Goal: Task Accomplishment & Management: Complete application form

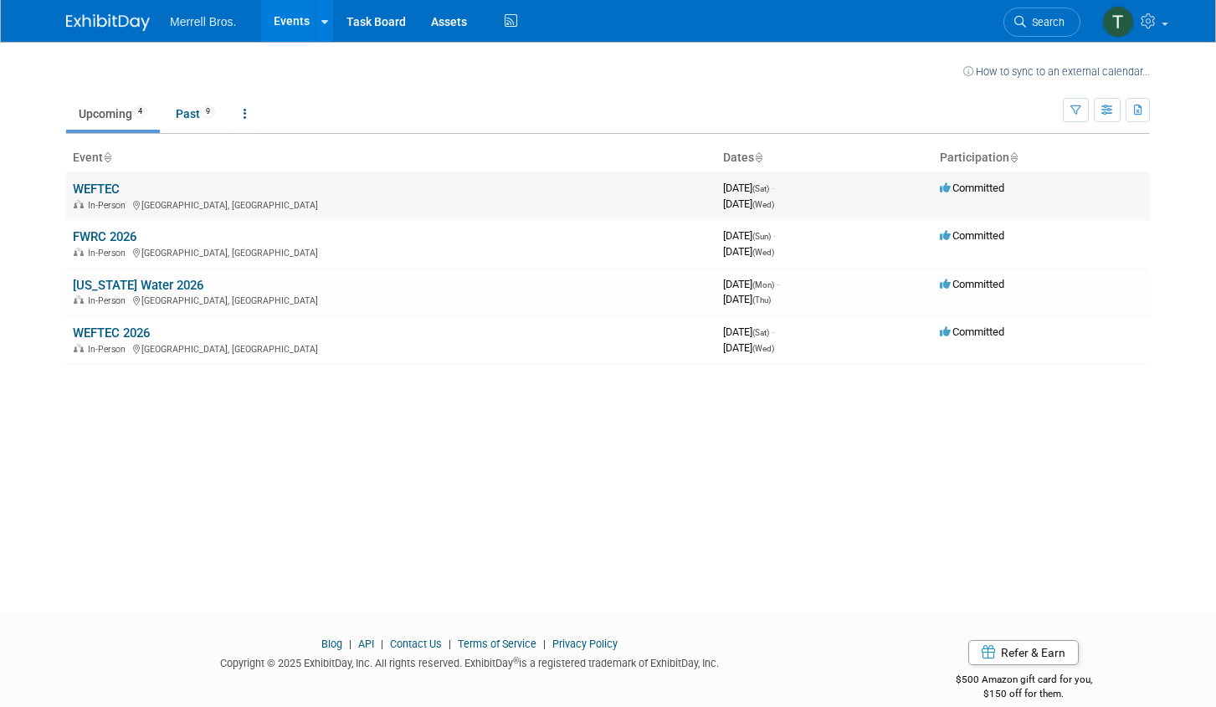
click at [106, 192] on link "WEFTEC" at bounding box center [96, 189] width 47 height 15
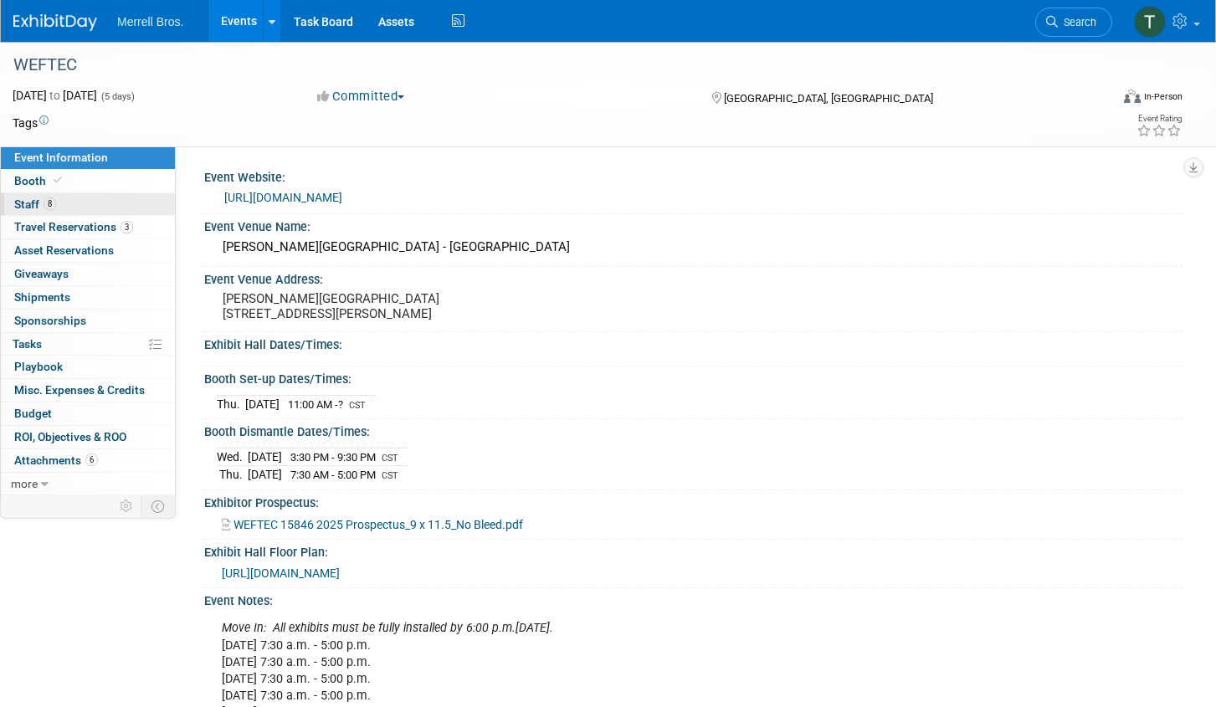
click at [30, 199] on span "Staff 8" at bounding box center [35, 204] width 42 height 13
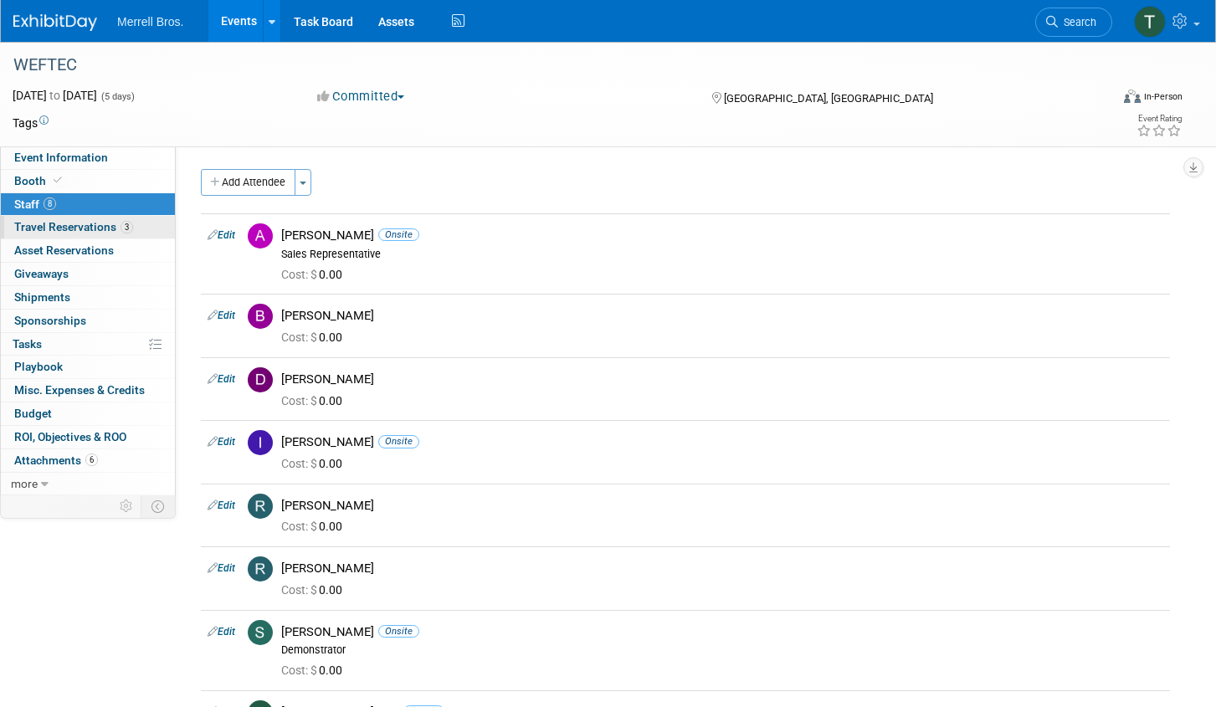
click at [125, 226] on span "3" at bounding box center [127, 227] width 13 height 13
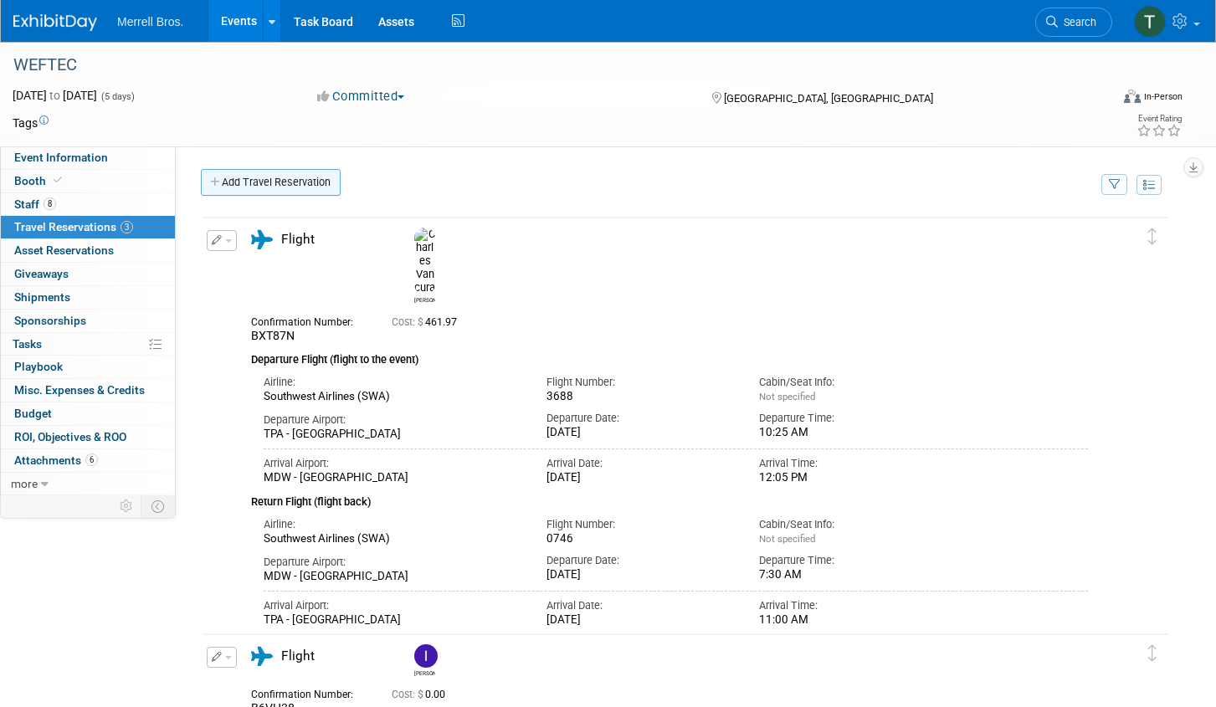
click at [285, 180] on link "Add Travel Reservation" at bounding box center [271, 182] width 140 height 27
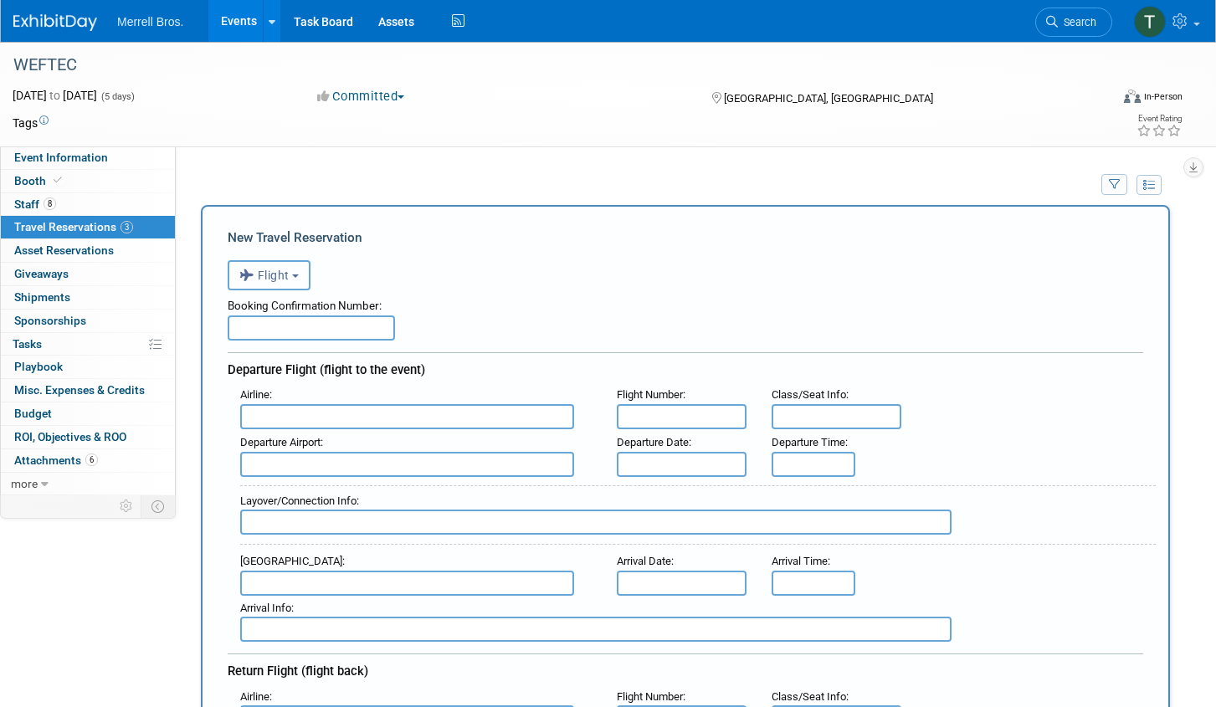
click at [304, 277] on button "Flight" at bounding box center [269, 275] width 83 height 30
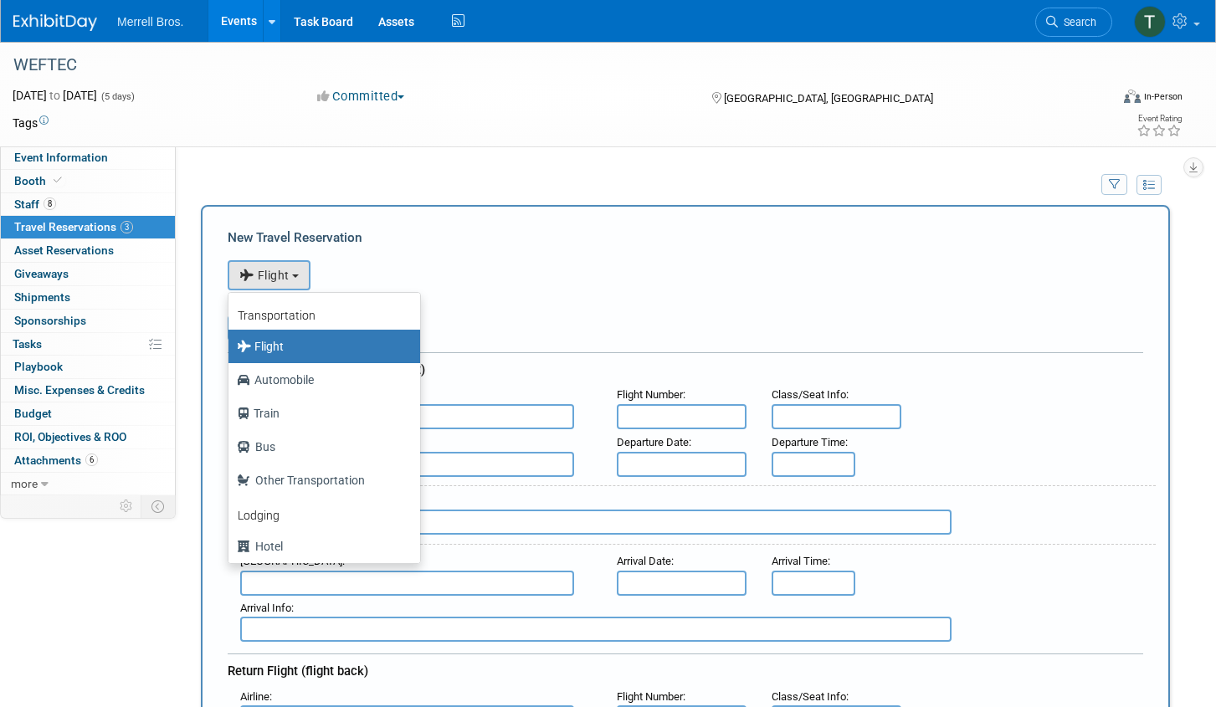
click at [316, 350] on label "Flight" at bounding box center [320, 346] width 167 height 27
click at [231, 350] on input "Flight" at bounding box center [225, 344] width 11 height 11
click at [620, 281] on div "<i class="fas fa-plane" style="padding: 6px 4px 6px 1px;"></i> Flight <i class=…" at bounding box center [686, 273] width 916 height 34
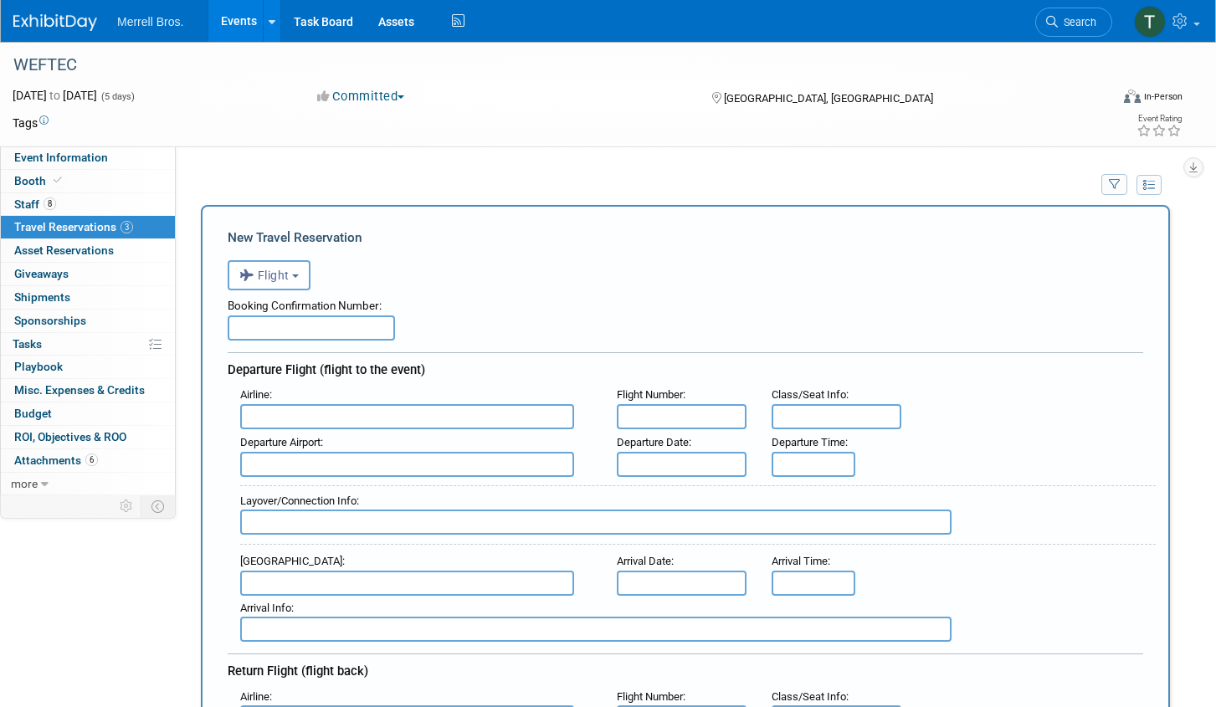
click at [283, 327] on input "text" at bounding box center [311, 328] width 167 height 25
paste input "BXVMAE"
type input "BXVMAE"
click at [358, 415] on input "text" at bounding box center [407, 416] width 334 height 25
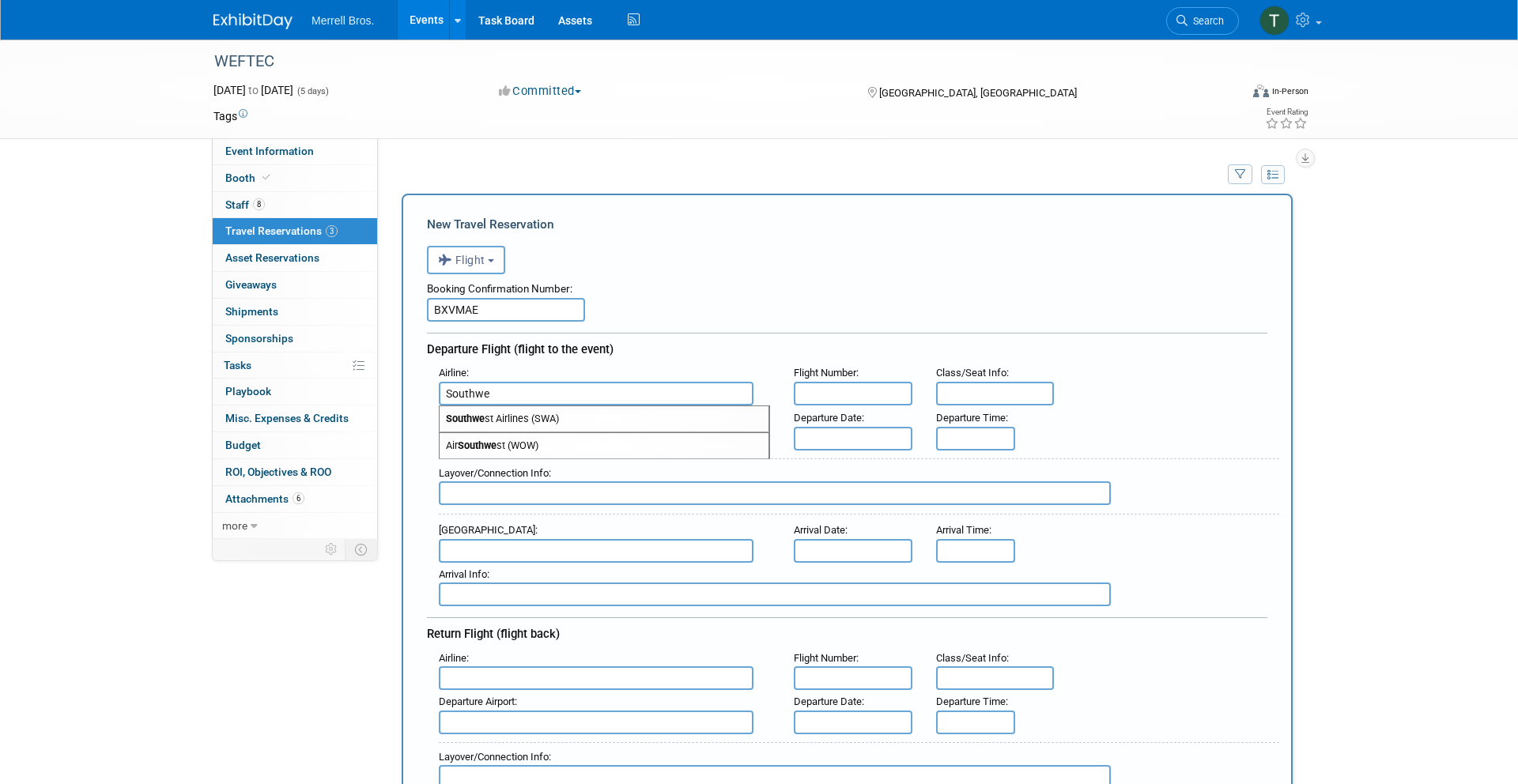
click at [494, 423] on span "Southwe st Airlines (SWA)" at bounding box center [604, 418] width 329 height 26
type input "Southwest Airlines (SWA)"
click at [814, 390] on input "text" at bounding box center [854, 393] width 119 height 24
type input "2373"
click at [545, 440] on input "text" at bounding box center [596, 438] width 315 height 24
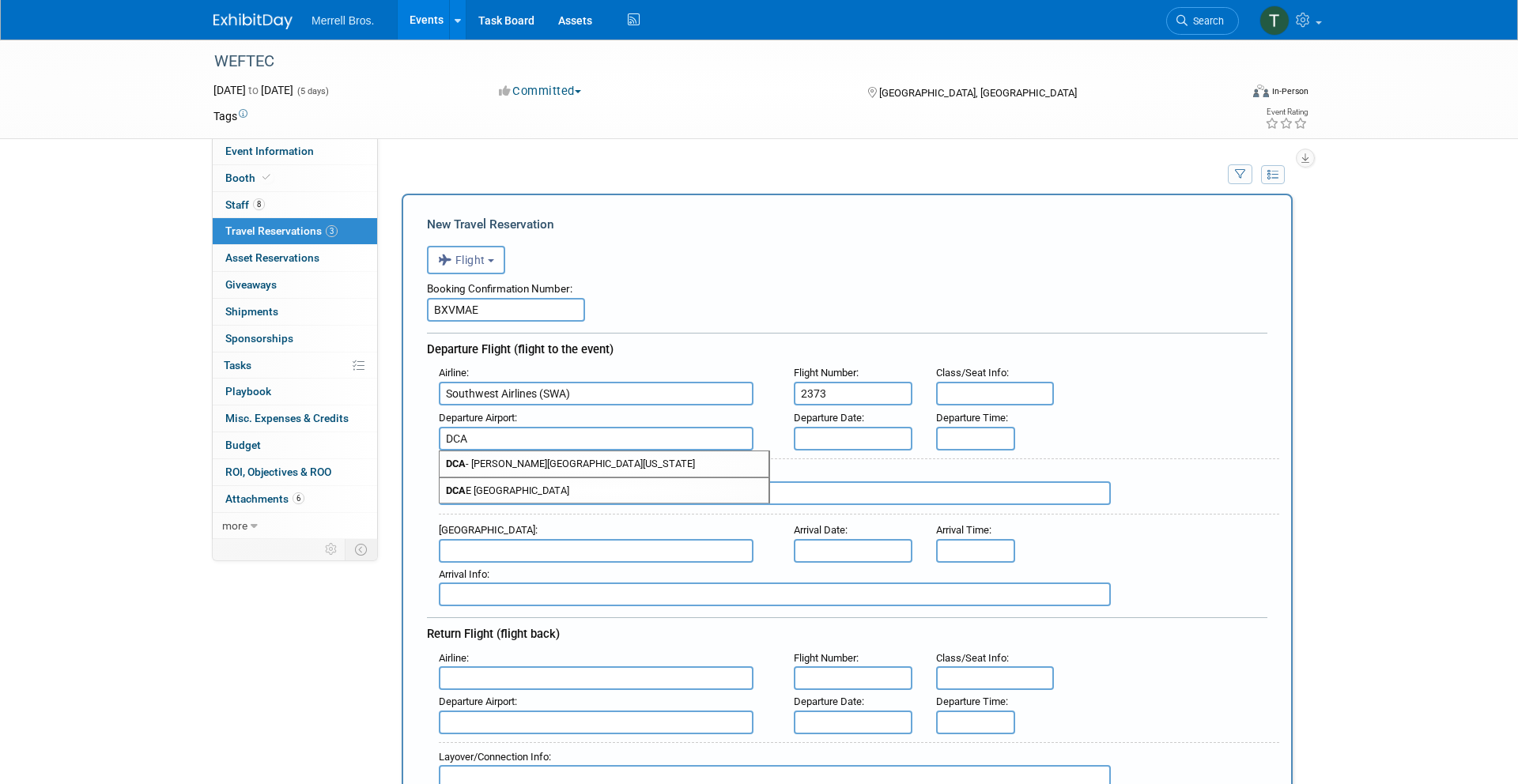
click at [565, 456] on span "DCA - [PERSON_NAME][GEOGRAPHIC_DATA][US_STATE]" at bounding box center [604, 464] width 329 height 26
type input "DCA - [PERSON_NAME][GEOGRAPHIC_DATA][US_STATE]"
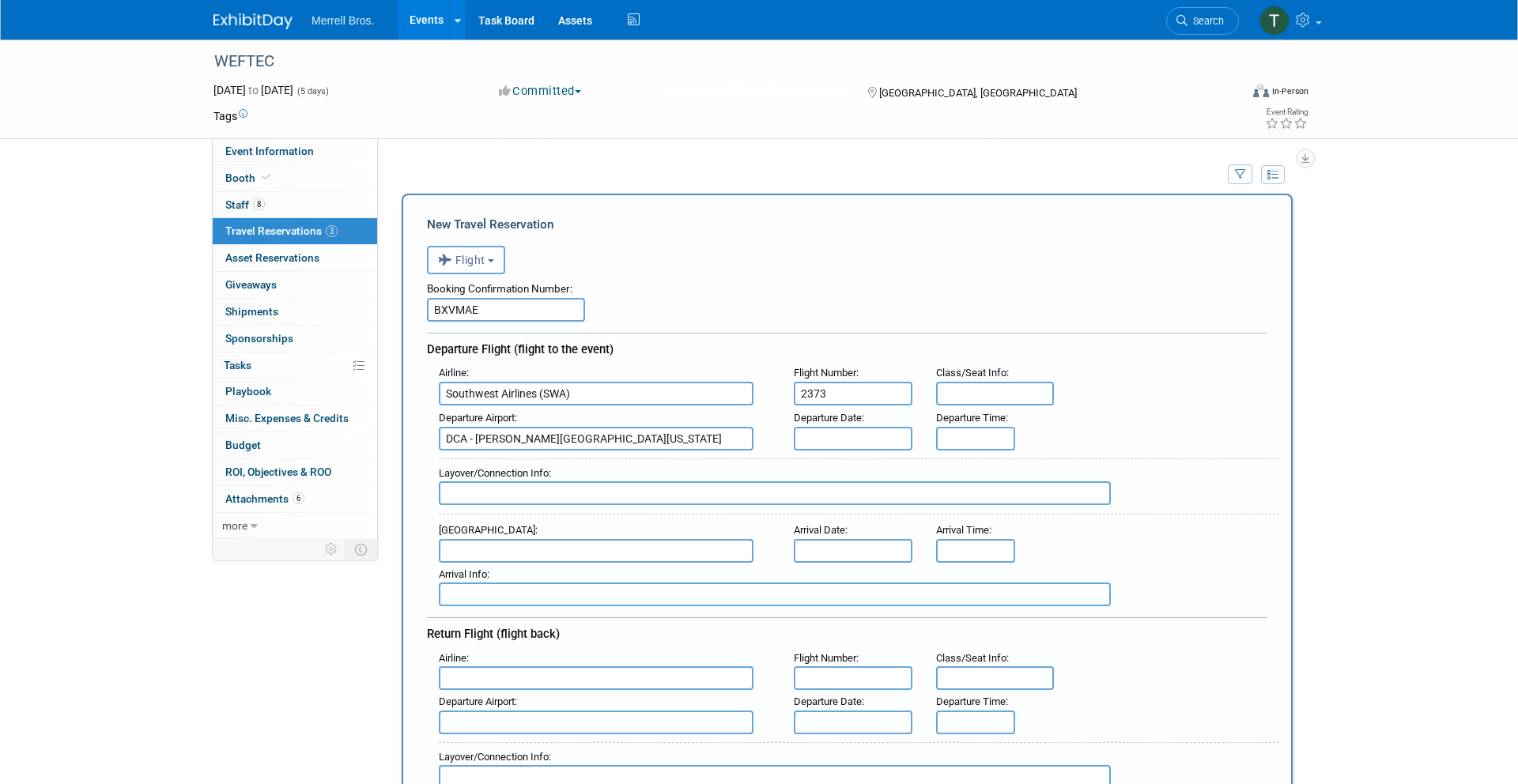
click at [852, 437] on input "text" at bounding box center [854, 438] width 119 height 24
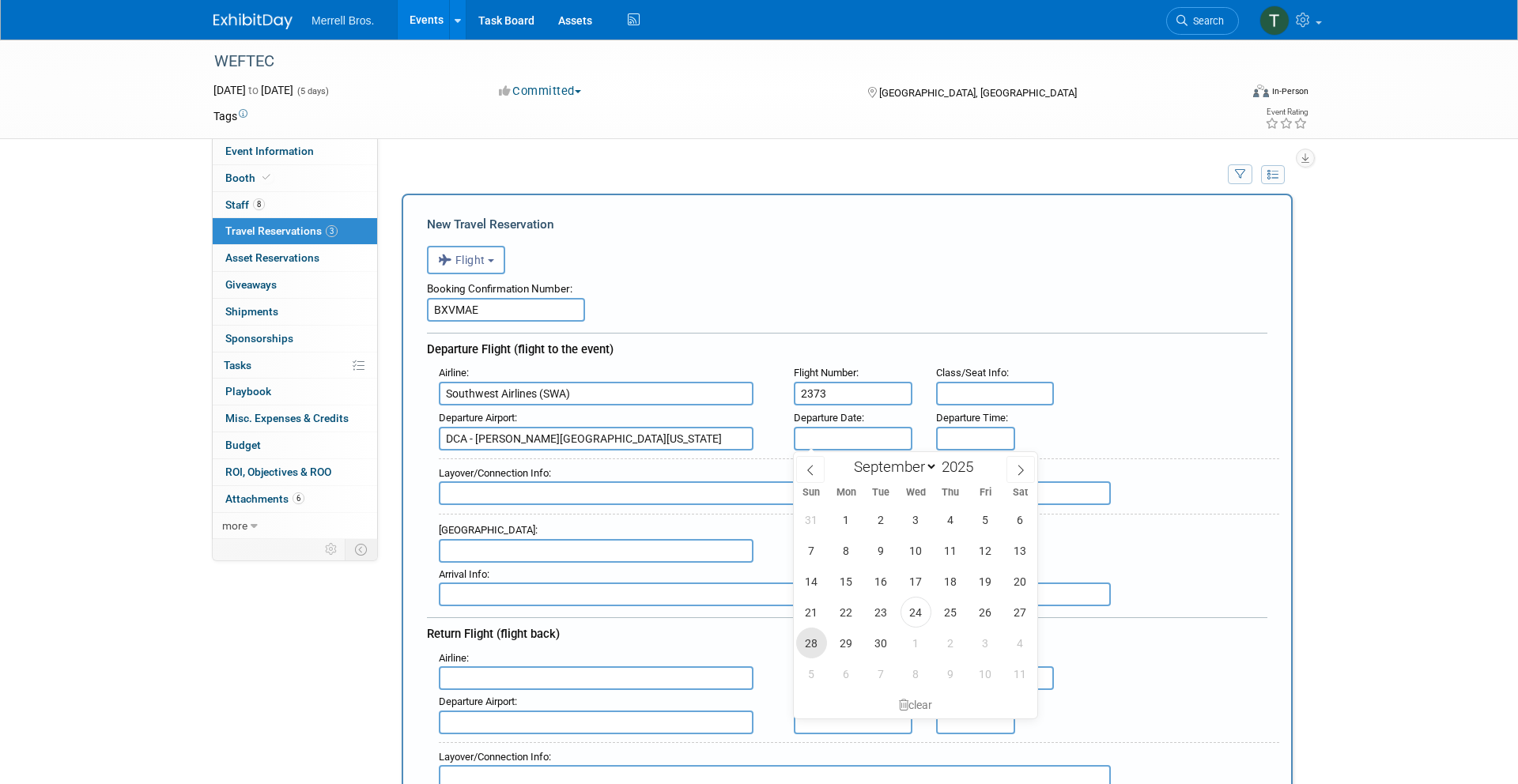
click at [809, 639] on span "28" at bounding box center [811, 643] width 31 height 31
type input "[DATE]"
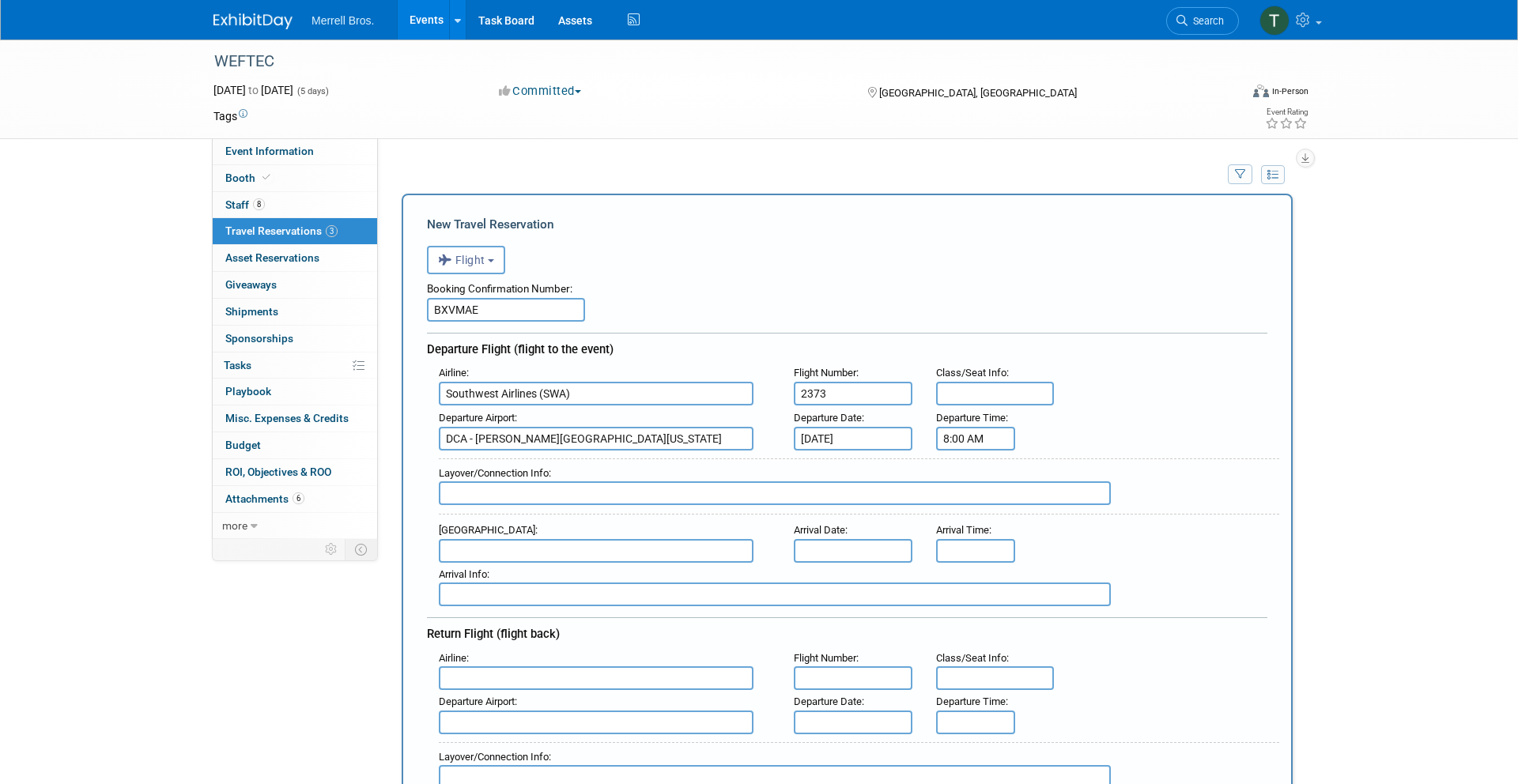
click at [974, 439] on input "8:00 AM" at bounding box center [976, 438] width 79 height 24
click at [974, 511] on span "08" at bounding box center [973, 511] width 30 height 28
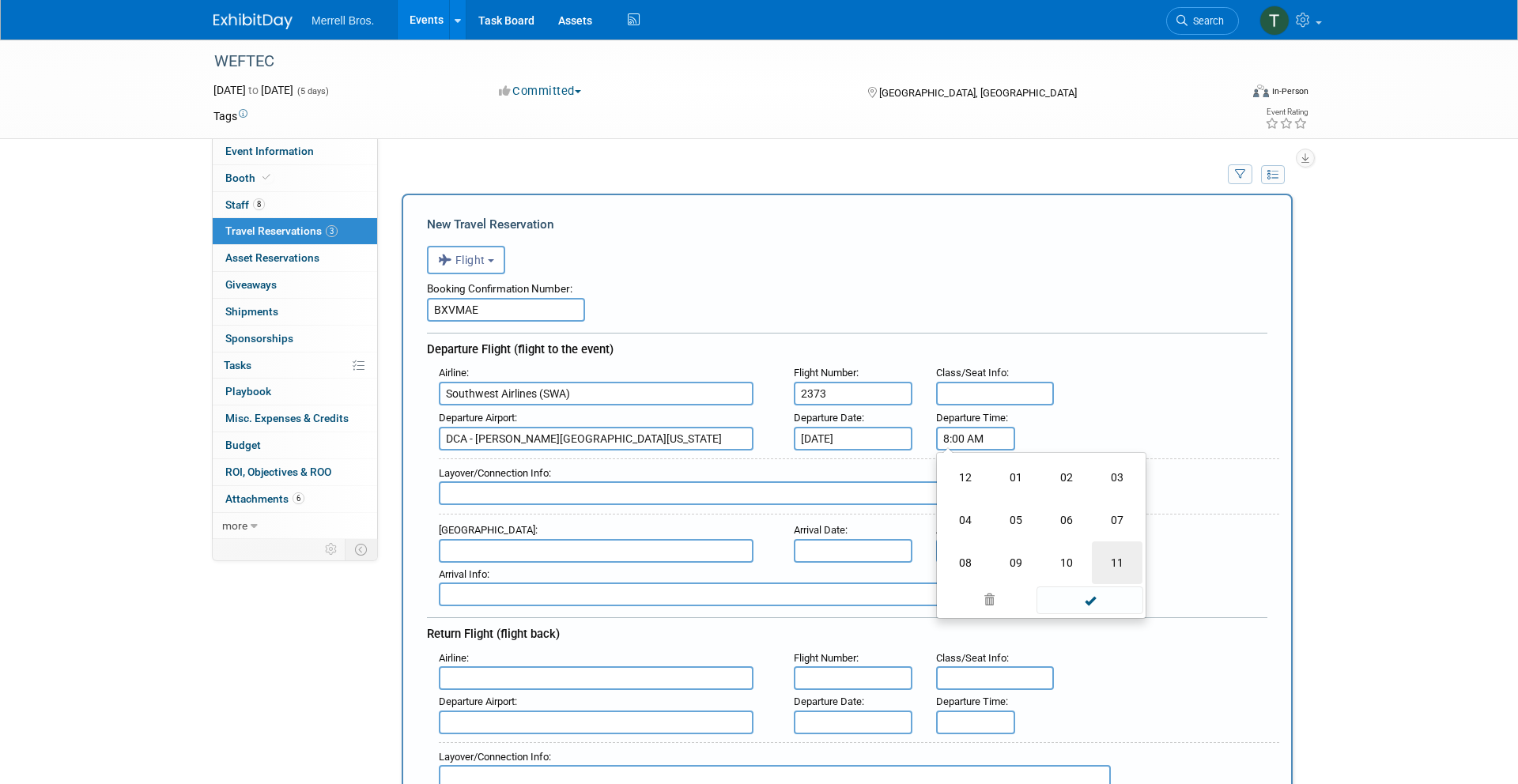
click at [1115, 561] on td "11" at bounding box center [1117, 562] width 51 height 43
click at [1055, 506] on span "00" at bounding box center [1048, 511] width 30 height 28
type input "11:55 AM"
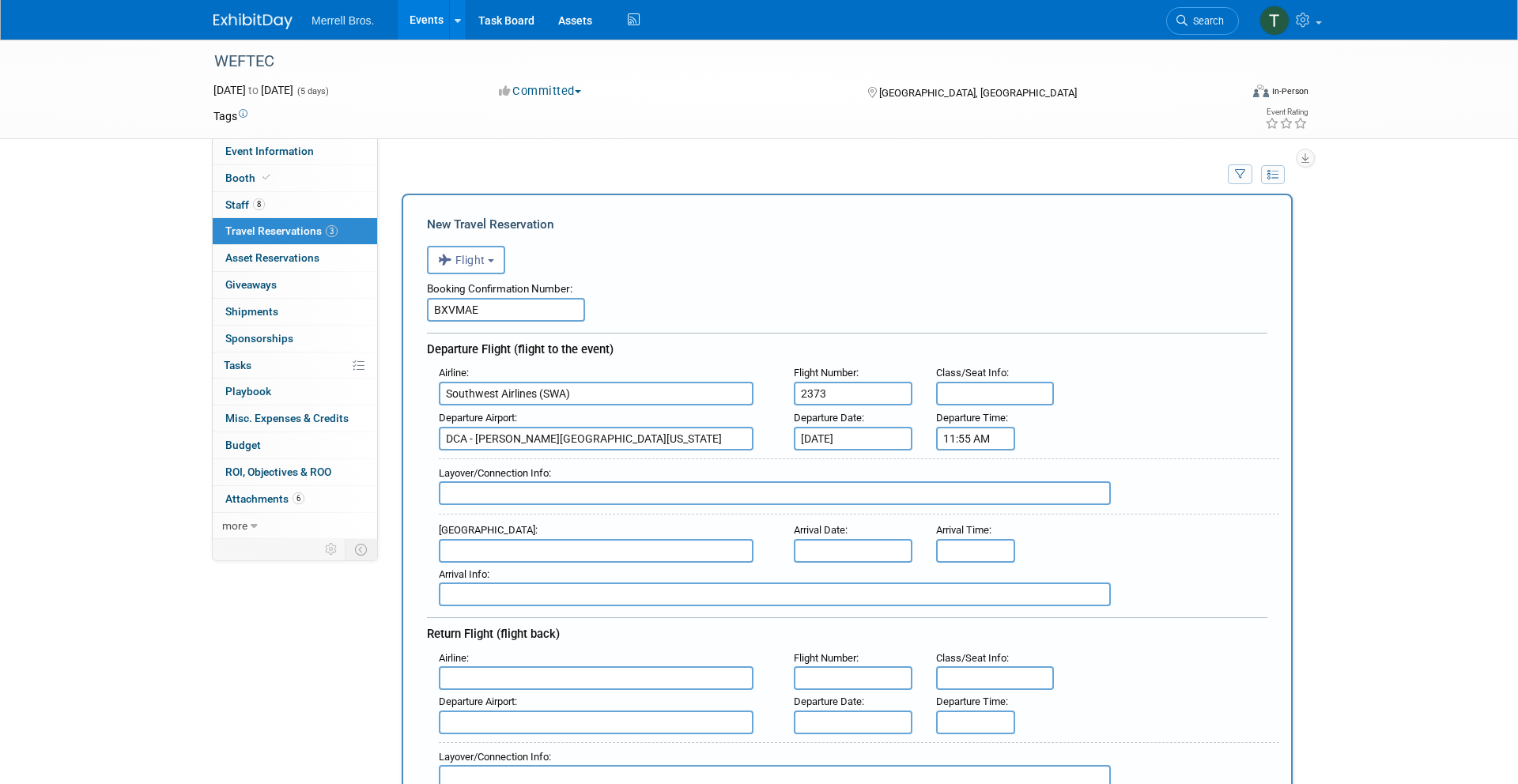
click at [1124, 392] on div "Airline : Southwest Airlines (SWA) Flight Number : 2373 Class/Seat Info :" at bounding box center [853, 384] width 852 height 45
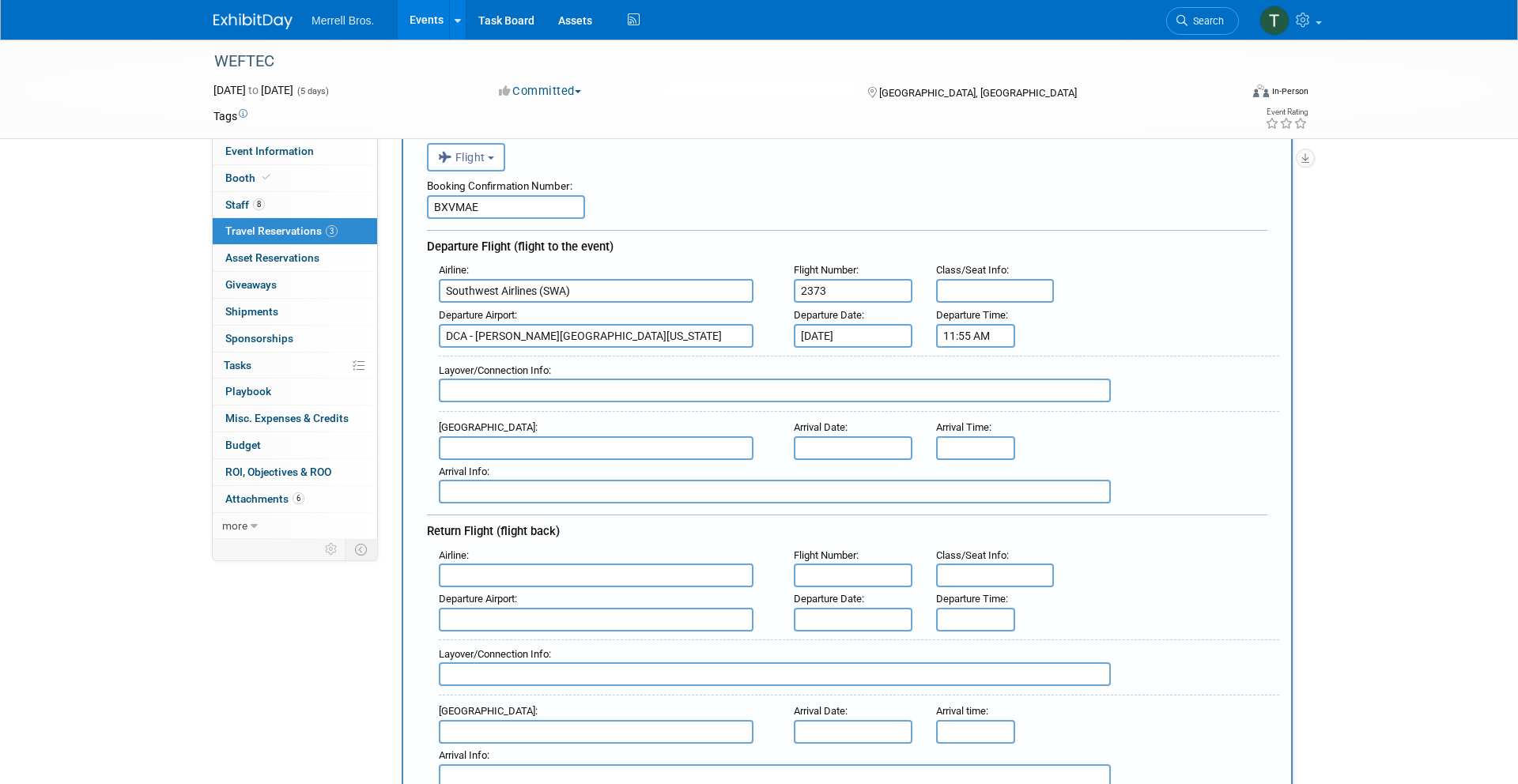
scroll to position [107, 0]
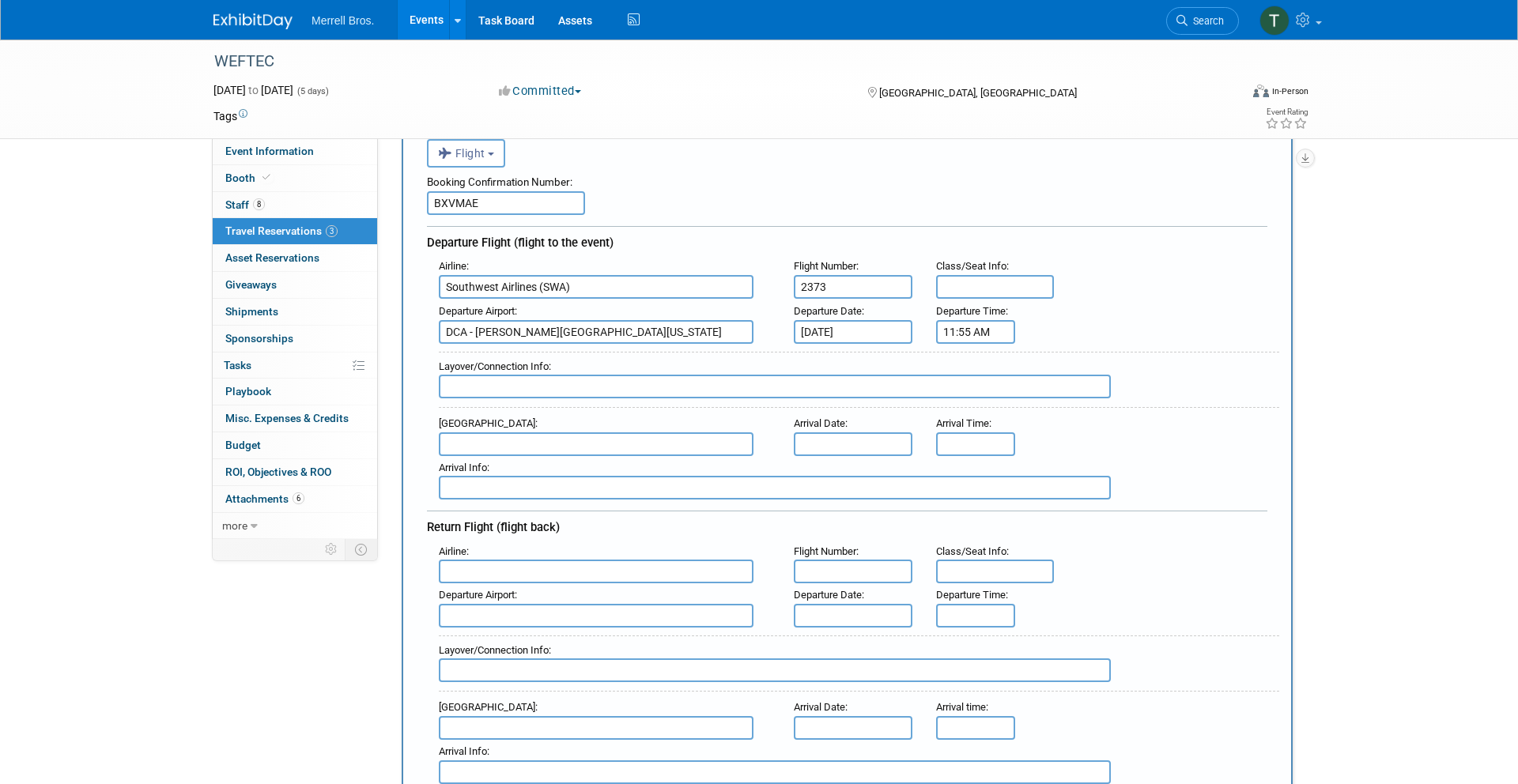
click at [487, 445] on input "text" at bounding box center [596, 444] width 315 height 24
click at [549, 464] on span "MDW - [GEOGRAPHIC_DATA]" at bounding box center [604, 469] width 329 height 26
type input "MDW - [GEOGRAPHIC_DATA]"
click at [833, 441] on input "text" at bounding box center [854, 444] width 119 height 24
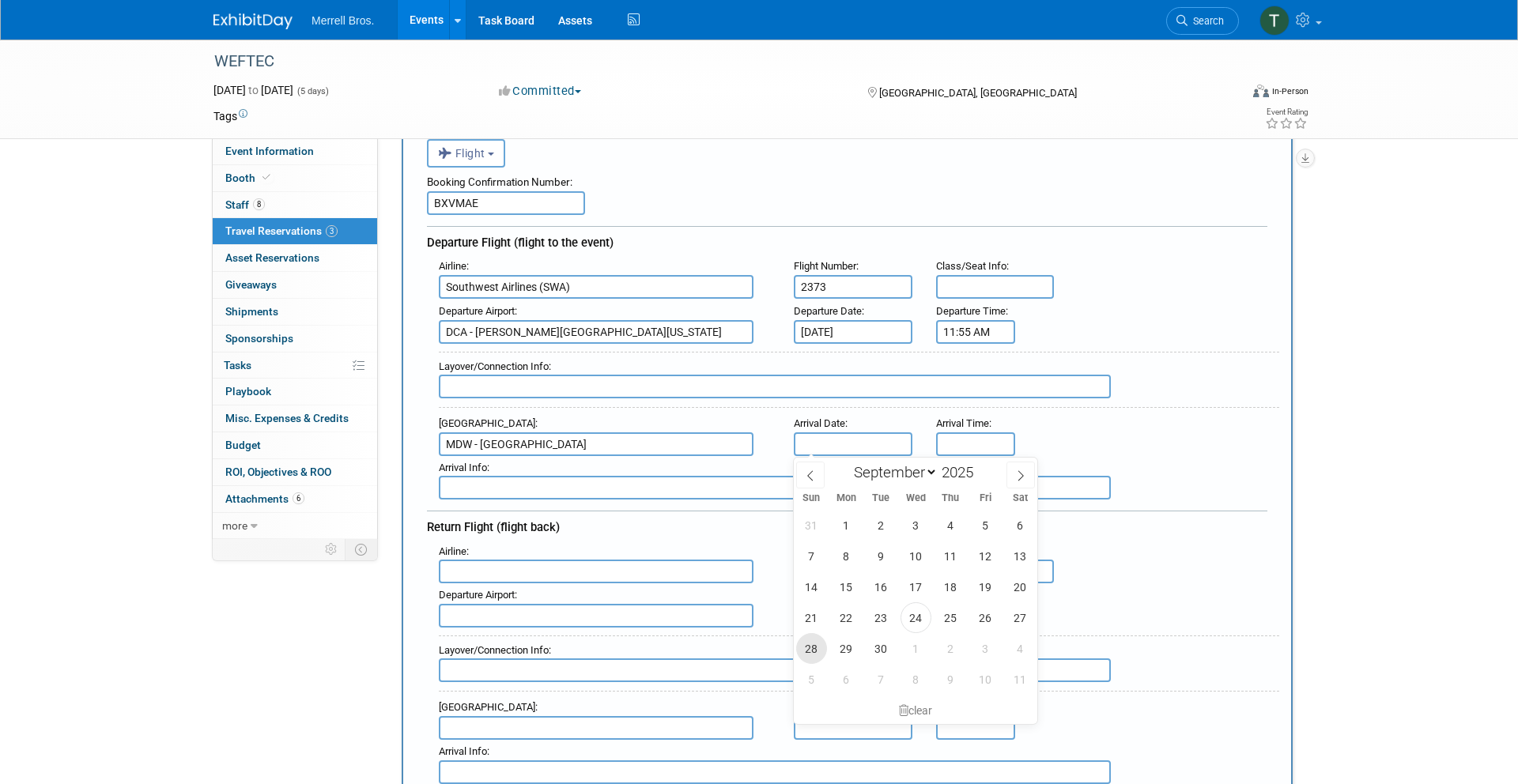
click at [809, 653] on span "28" at bounding box center [811, 649] width 31 height 31
type input "[DATE]"
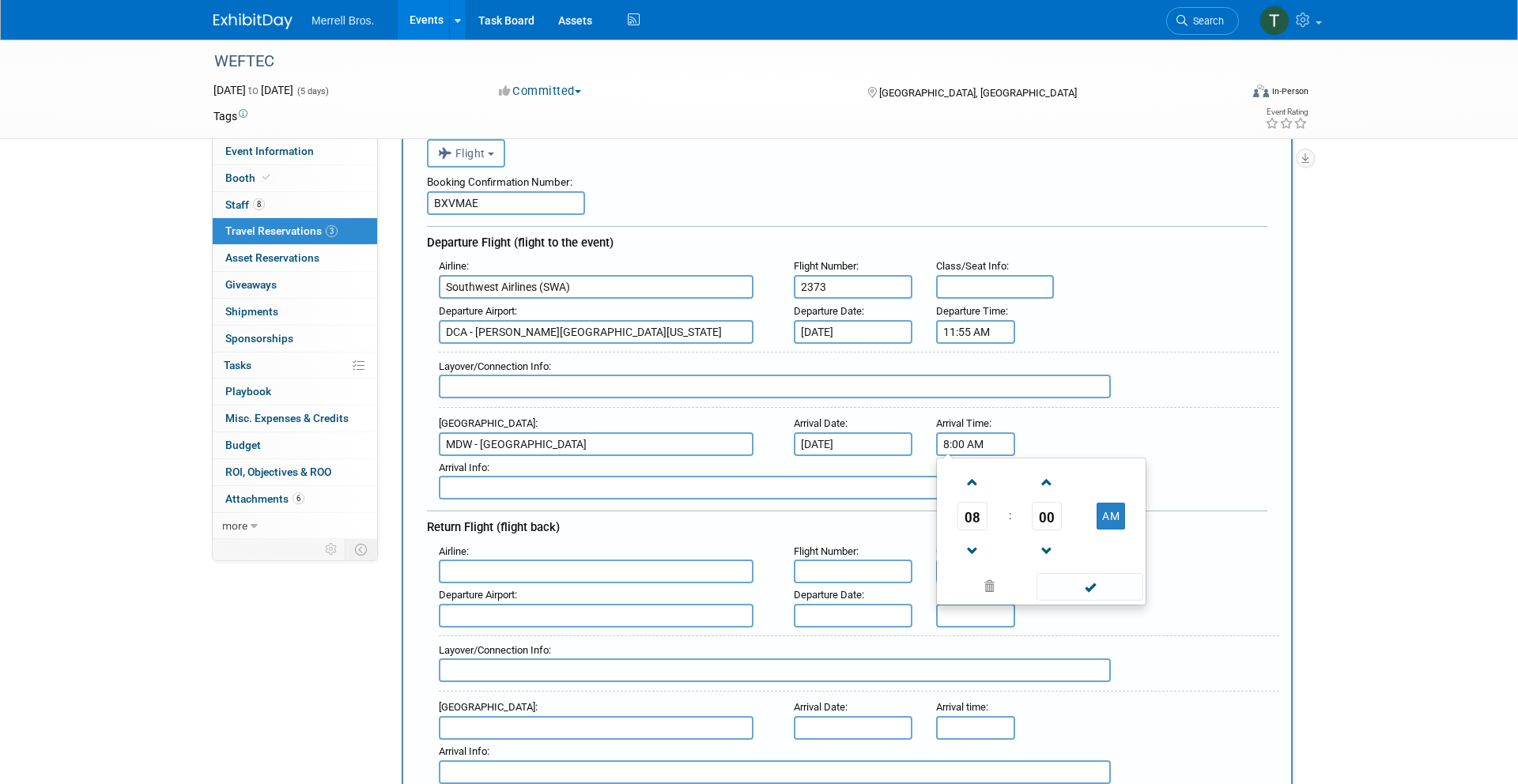
click at [966, 443] on input "8:00 AM" at bounding box center [976, 444] width 79 height 24
click at [995, 438] on input "15:50 AM" at bounding box center [976, 444] width 79 height 24
click at [1090, 421] on div "Arrival Airport : MDW - Chicago Midway International Airport Arrival Date : Sep…" at bounding box center [853, 434] width 852 height 44
drag, startPoint x: 1003, startPoint y: 451, endPoint x: 992, endPoint y: 448, distance: 11.4
click at [992, 448] on input "3:50 PM" at bounding box center [976, 444] width 79 height 24
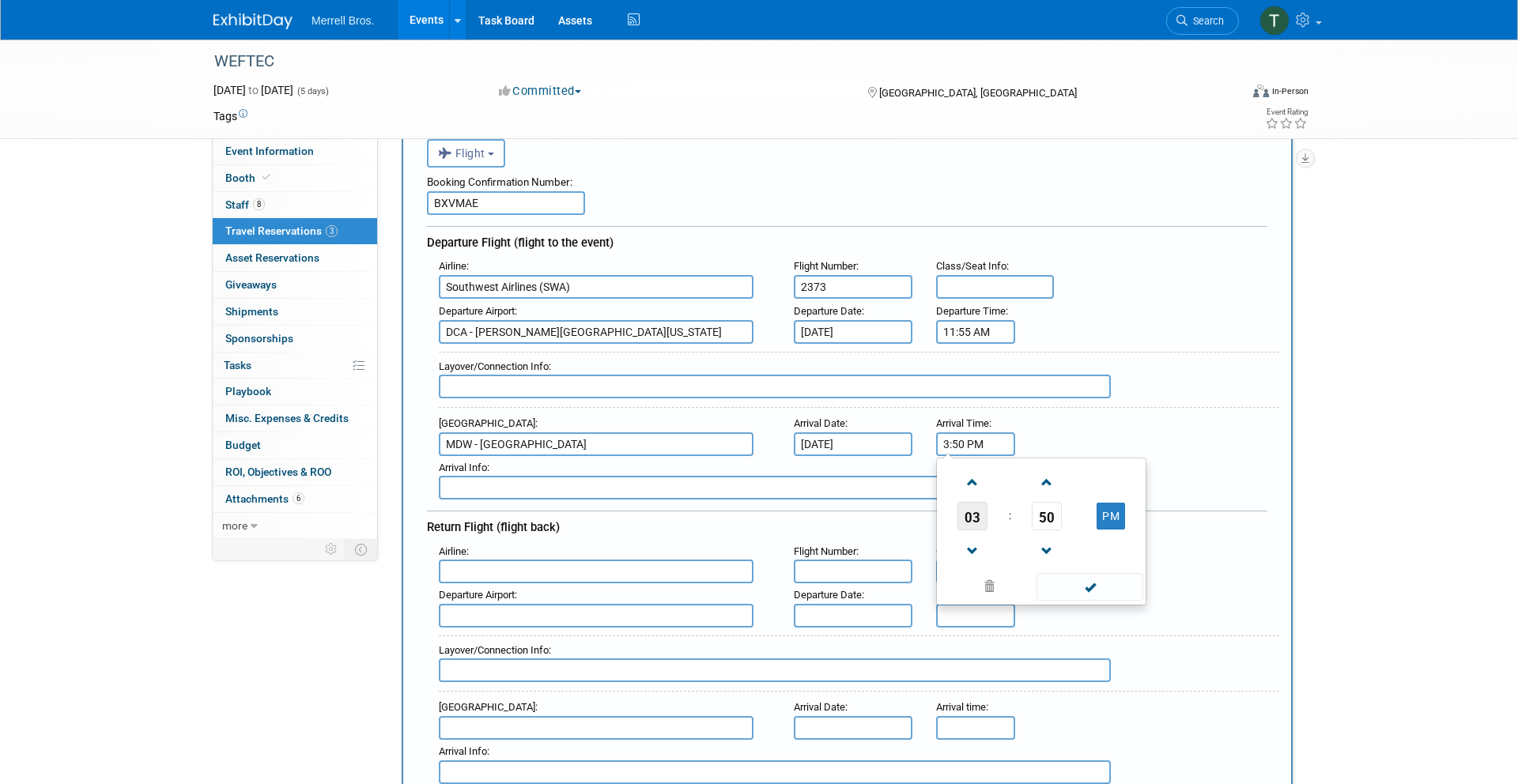
click at [985, 518] on span "03" at bounding box center [973, 517] width 30 height 28
click at [961, 485] on td "12" at bounding box center [965, 483] width 51 height 43
type input "12:50 PM"
click at [1135, 424] on div "Arrival Airport : MDW - Chicago Midway International Airport Arrival Date : Sep…" at bounding box center [853, 434] width 852 height 44
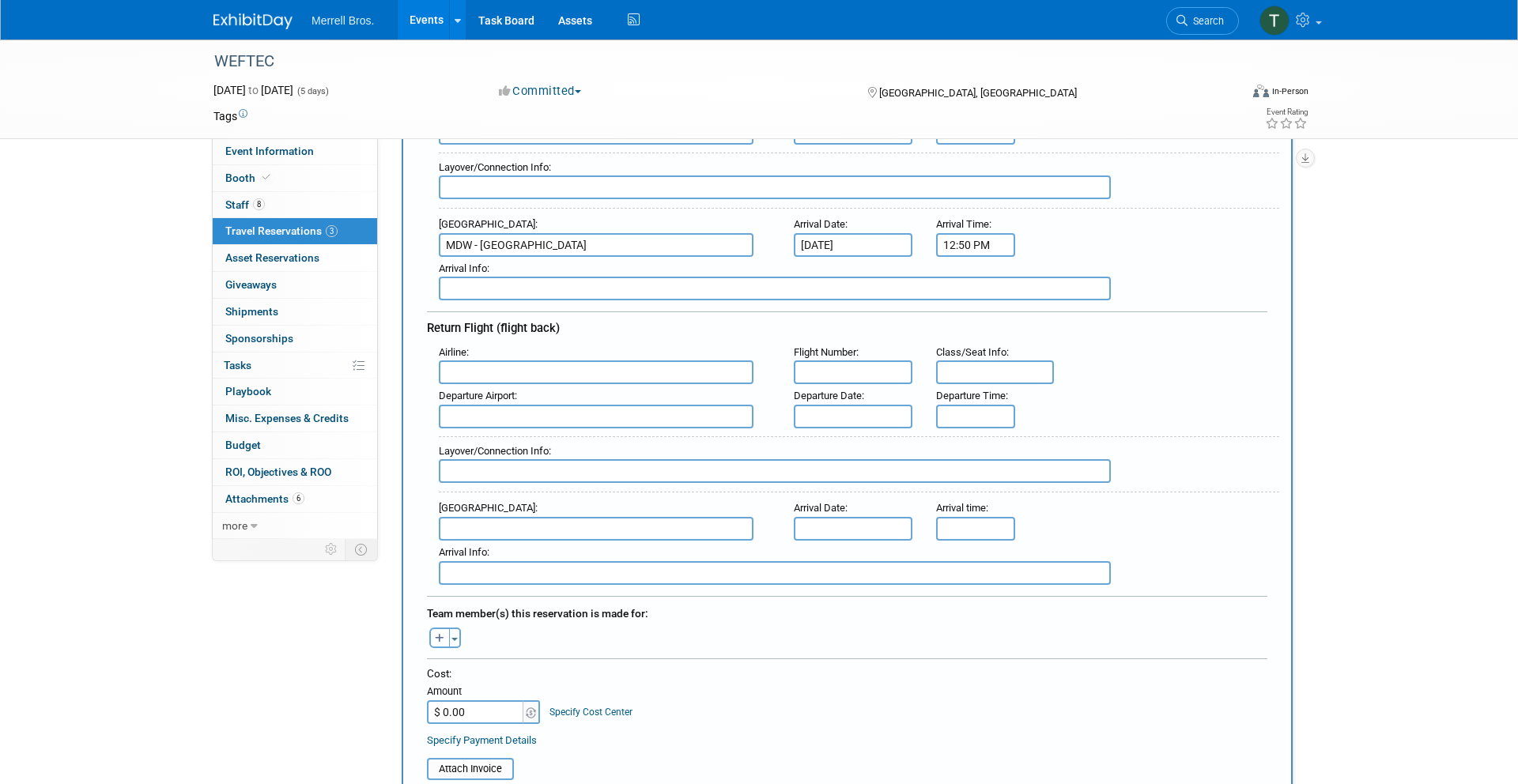
scroll to position [310, 0]
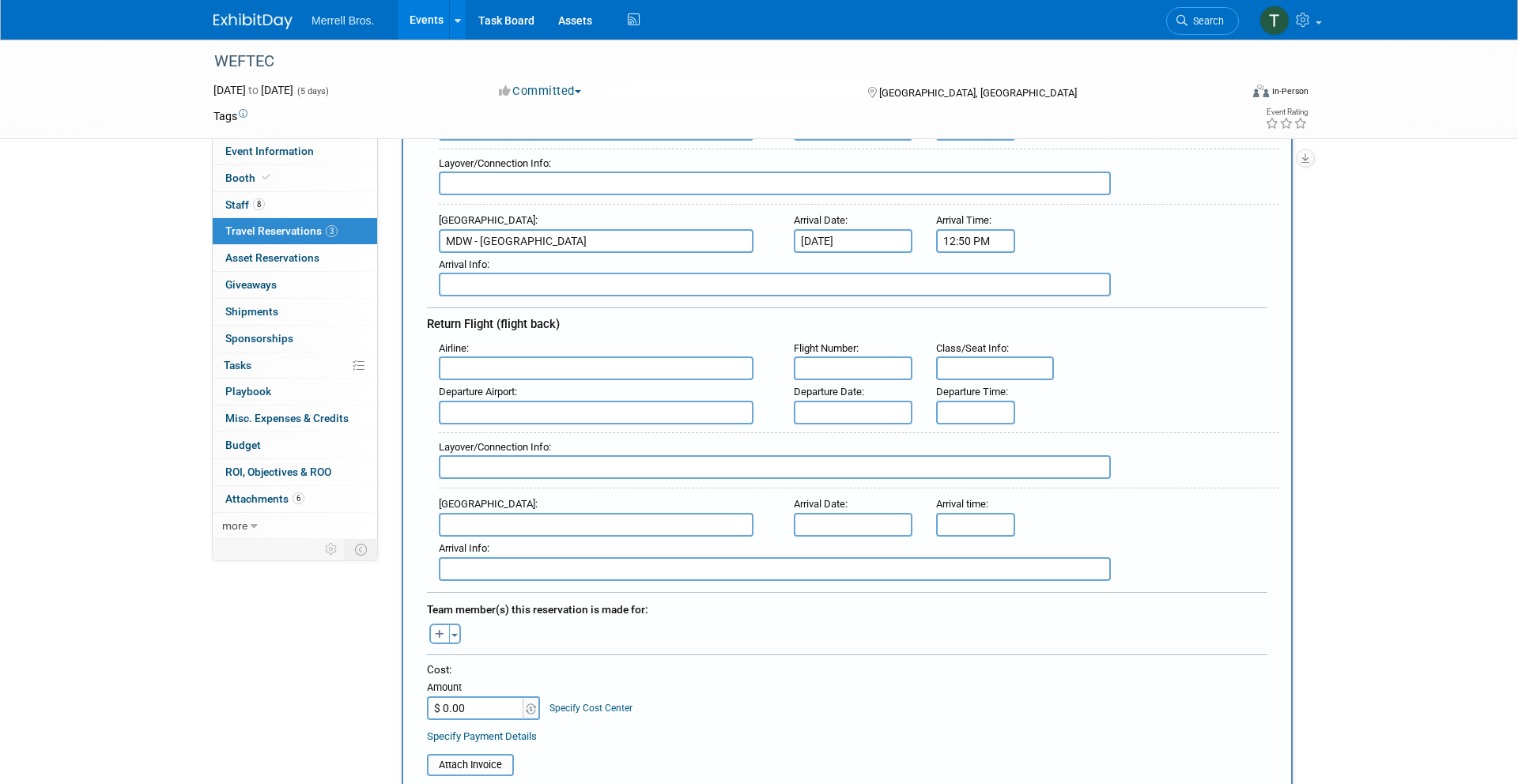
click at [545, 371] on input "text" at bounding box center [596, 368] width 315 height 24
click at [533, 391] on span "Southwe st Airlines (SWA)" at bounding box center [604, 394] width 329 height 26
type input "Southwest Airlines (SWA)"
click at [837, 367] on input "text" at bounding box center [854, 368] width 119 height 24
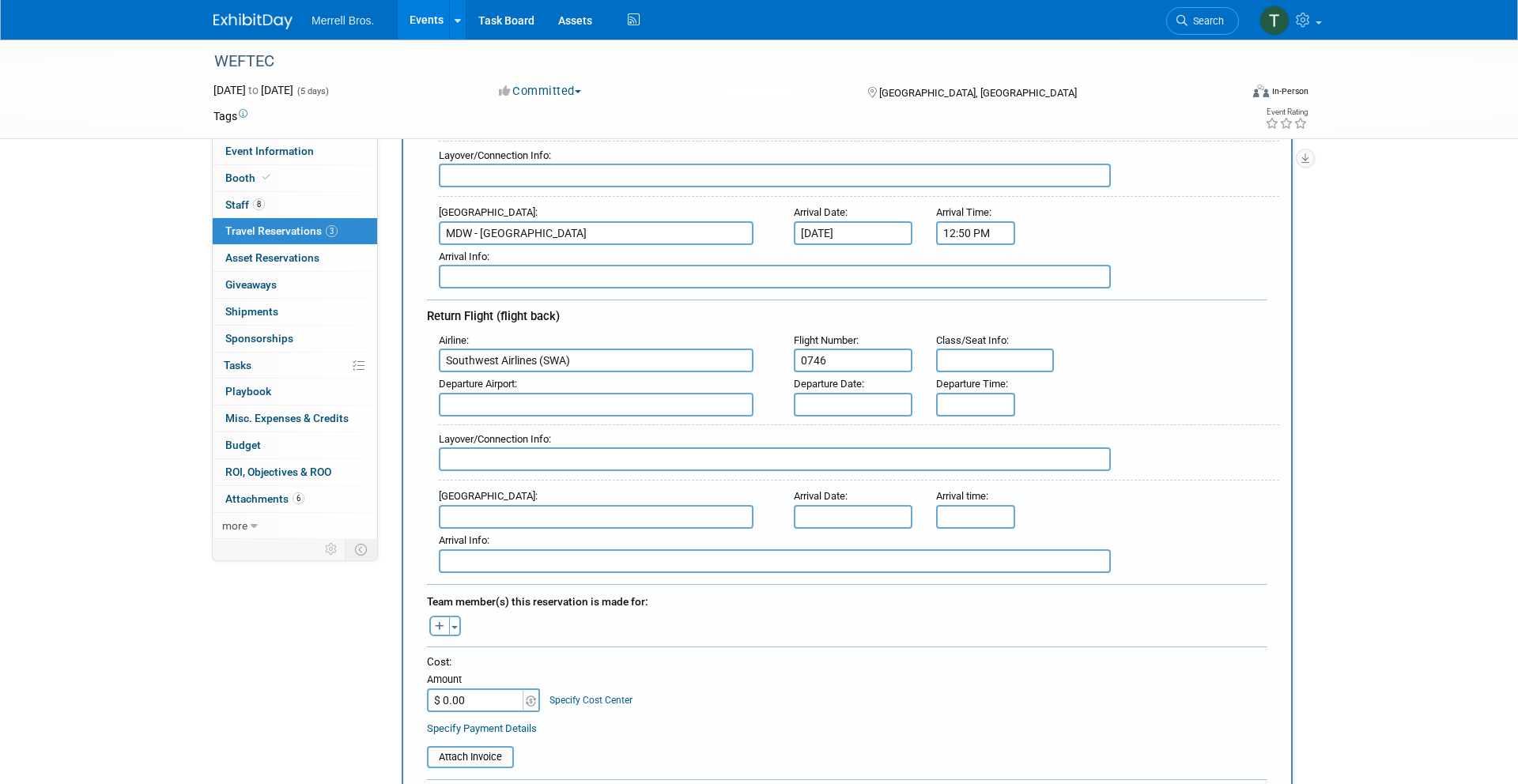
scroll to position [316, 0]
type input "0746"
click at [604, 410] on input "text" at bounding box center [596, 406] width 315 height 24
click at [609, 432] on span "MDW - [GEOGRAPHIC_DATA]" at bounding box center [604, 432] width 329 height 26
type input "MDW - [GEOGRAPHIC_DATA]"
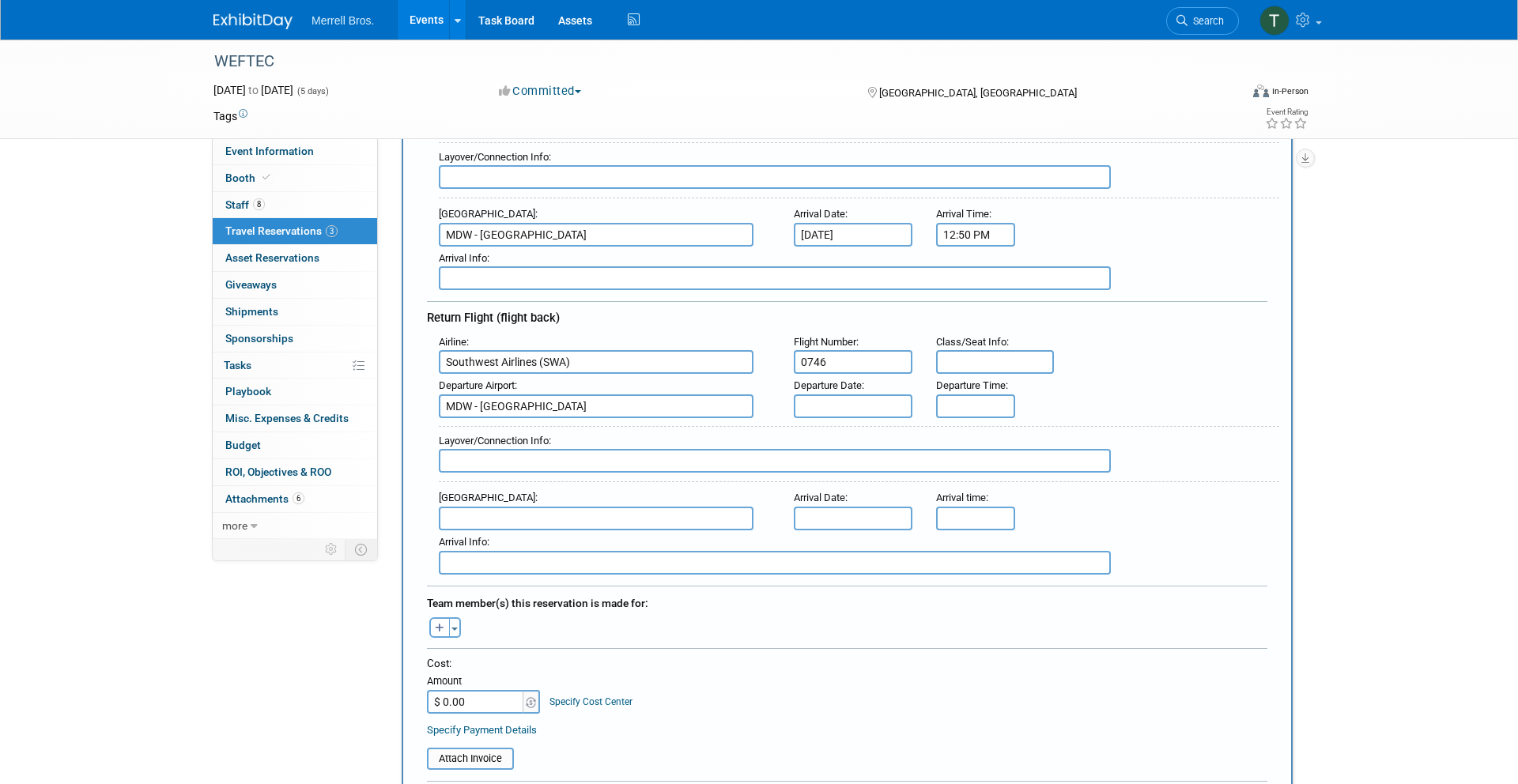
click at [853, 404] on input "text" at bounding box center [854, 406] width 119 height 24
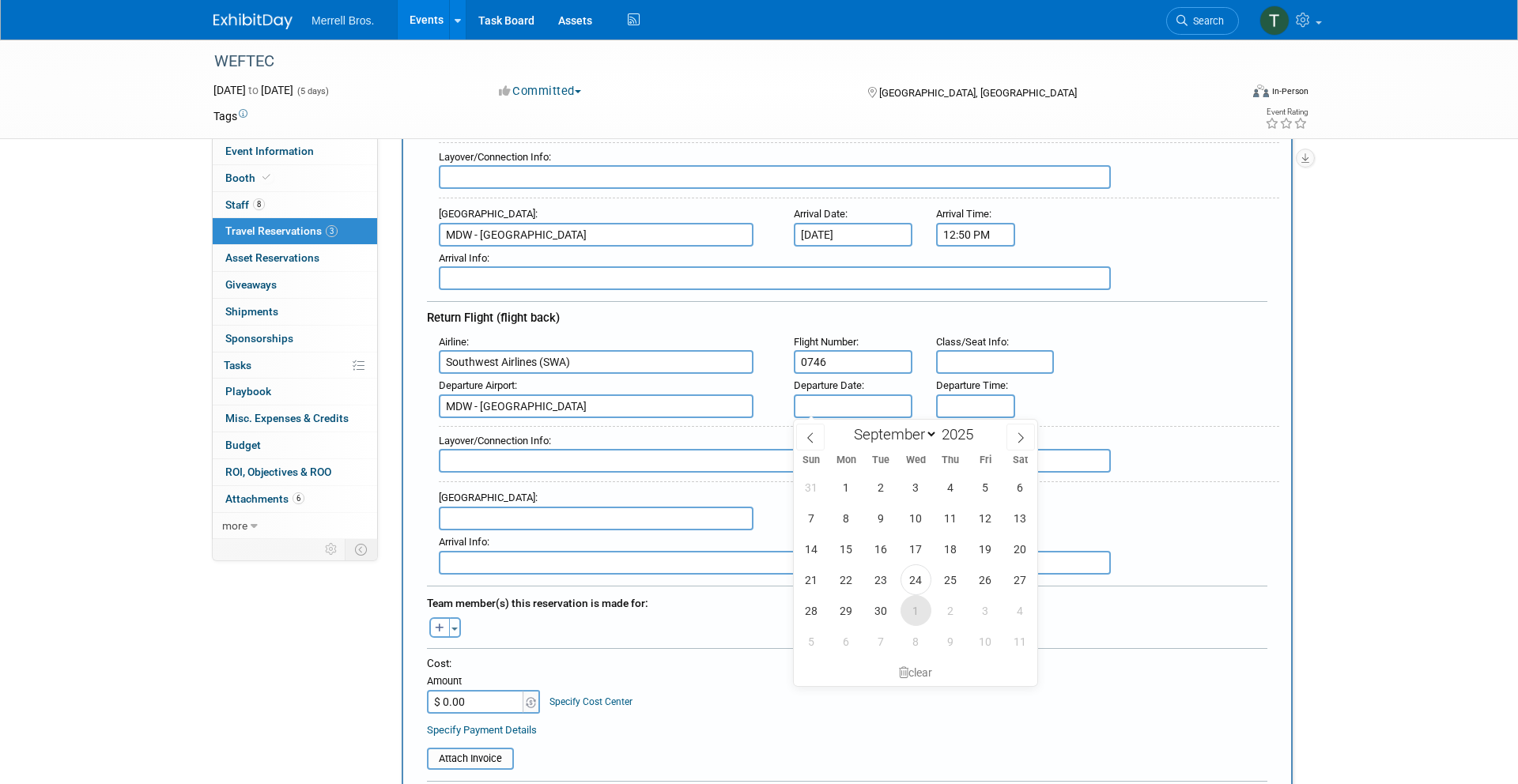
click at [919, 614] on span "1" at bounding box center [916, 610] width 31 height 31
type input "[DATE]"
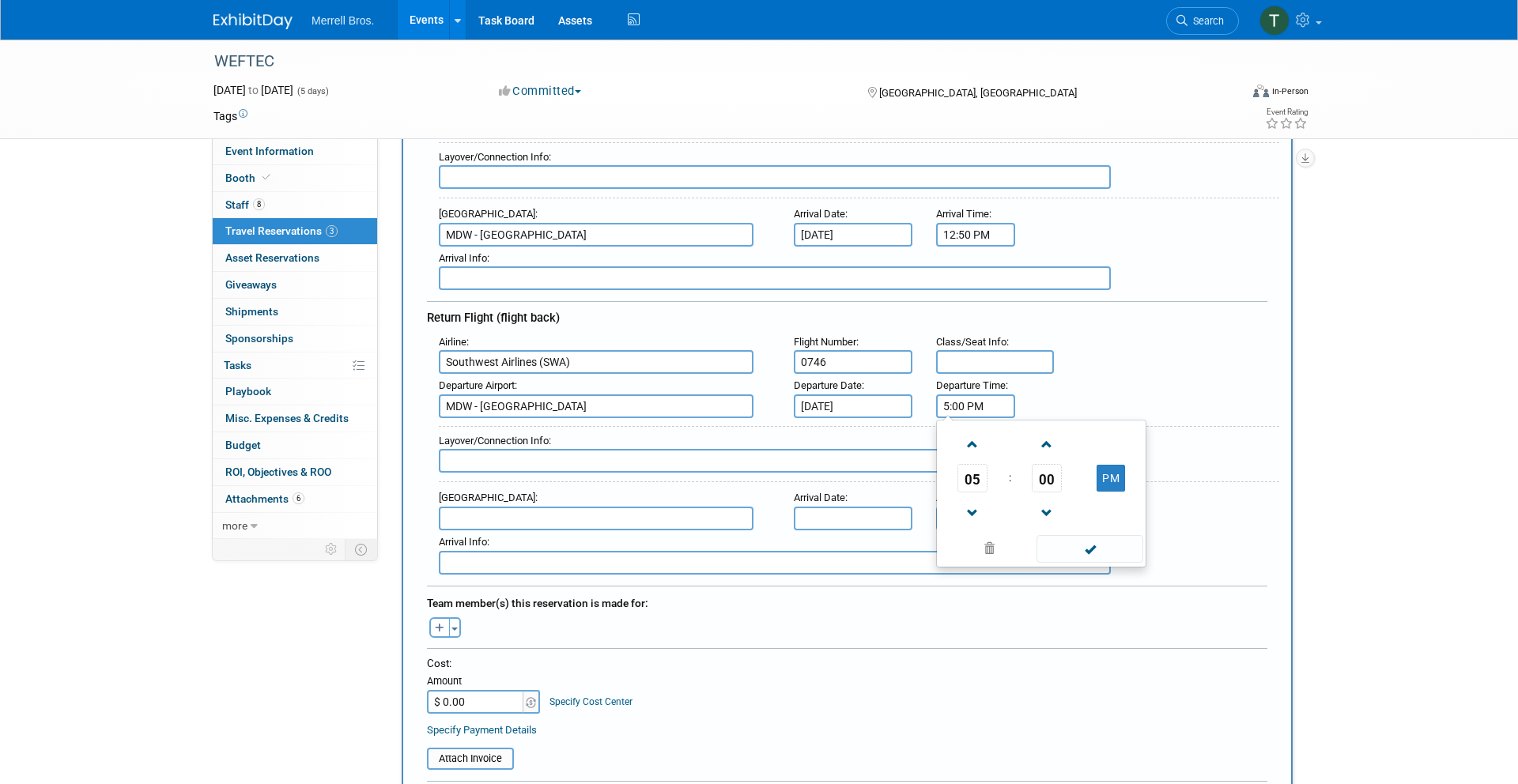
click at [957, 406] on input "5:00 PM" at bounding box center [976, 406] width 79 height 24
click at [978, 485] on span "05" at bounding box center [973, 478] width 30 height 28
click at [1120, 486] on td "07" at bounding box center [1117, 487] width 51 height 43
click at [1044, 483] on span "00" at bounding box center [1048, 478] width 30 height 28
click at [1066, 487] on td "30" at bounding box center [1067, 487] width 51 height 43
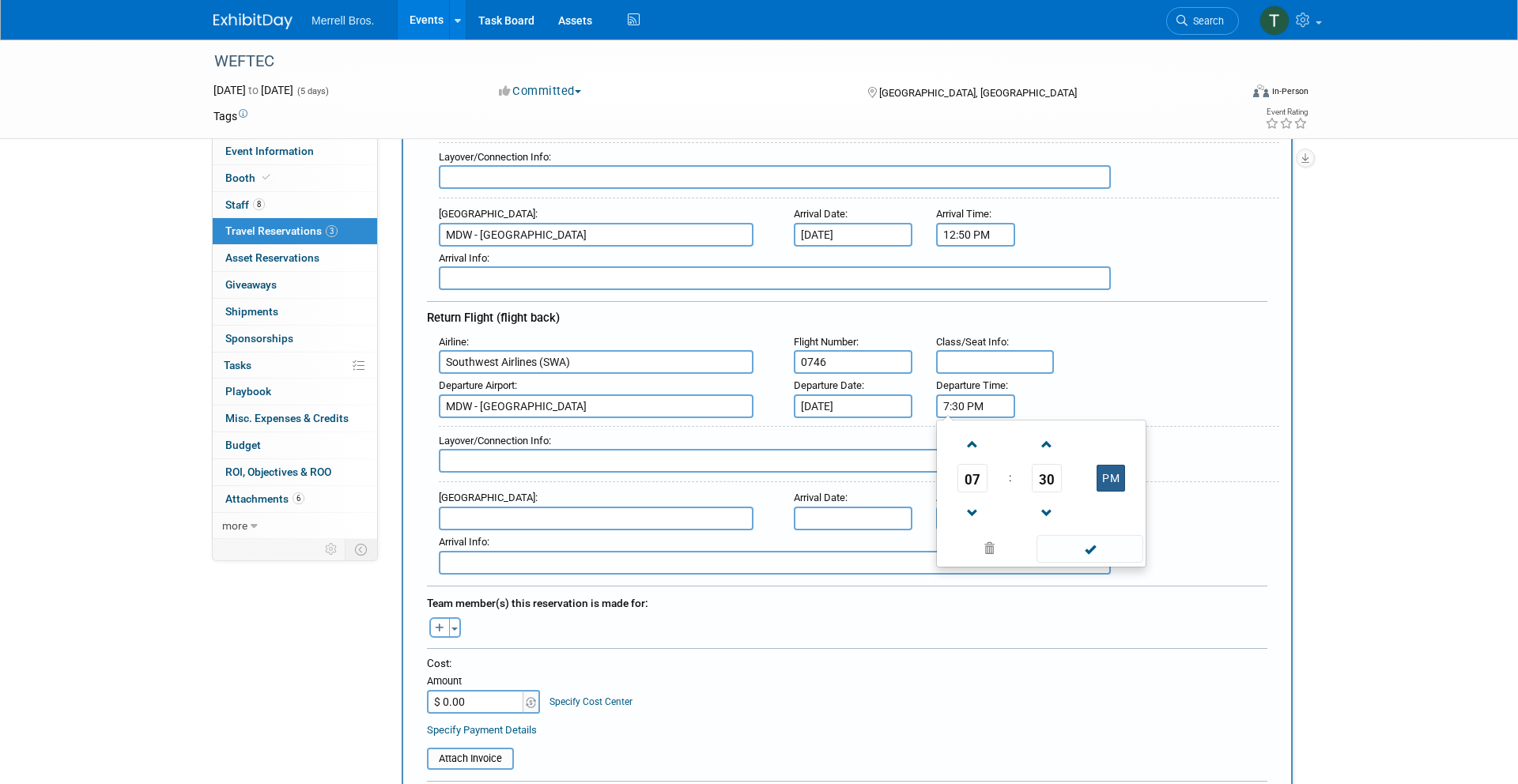
click at [1115, 484] on button "PM" at bounding box center [1111, 478] width 28 height 26
type input "7:30 AM"
click at [1101, 549] on span at bounding box center [1090, 549] width 107 height 27
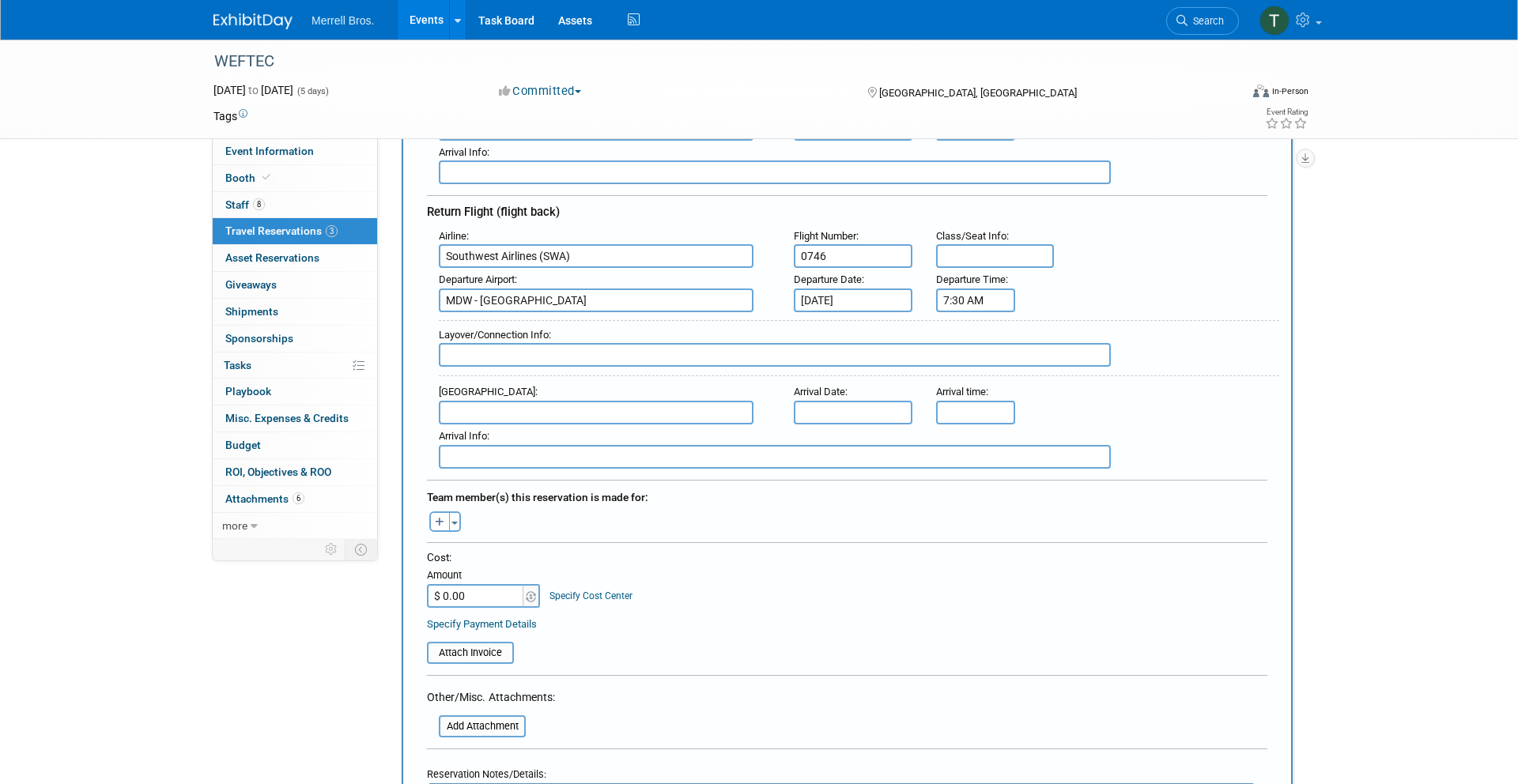
scroll to position [402, 0]
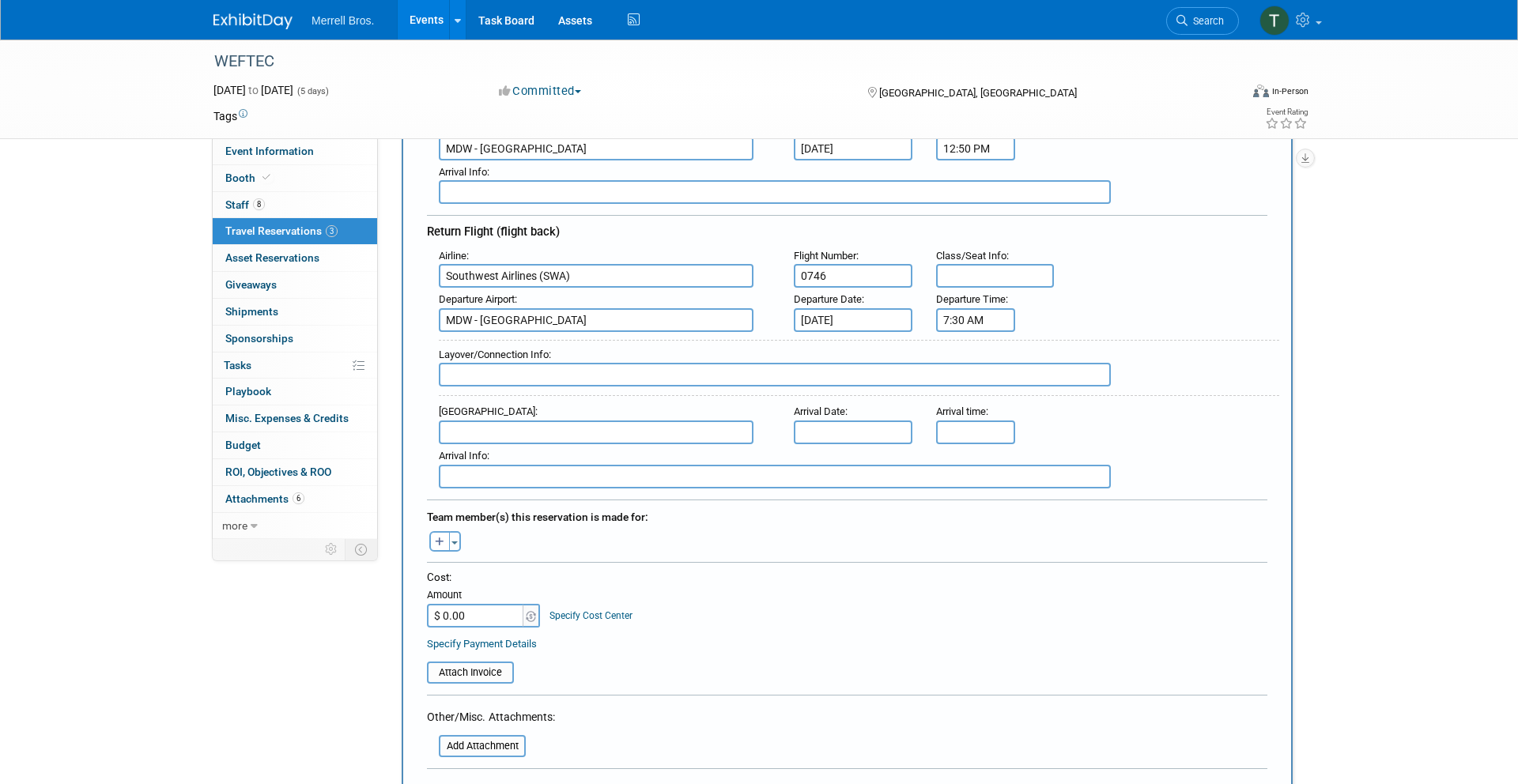
click at [556, 432] on input "text" at bounding box center [596, 432] width 315 height 24
click at [527, 452] on span "TPA - [GEOGRAPHIC_DATA]" at bounding box center [604, 457] width 329 height 26
type input "TPA - [GEOGRAPHIC_DATA]"
click at [818, 434] on input "text" at bounding box center [854, 432] width 119 height 24
click at [915, 638] on span "1" at bounding box center [916, 637] width 31 height 31
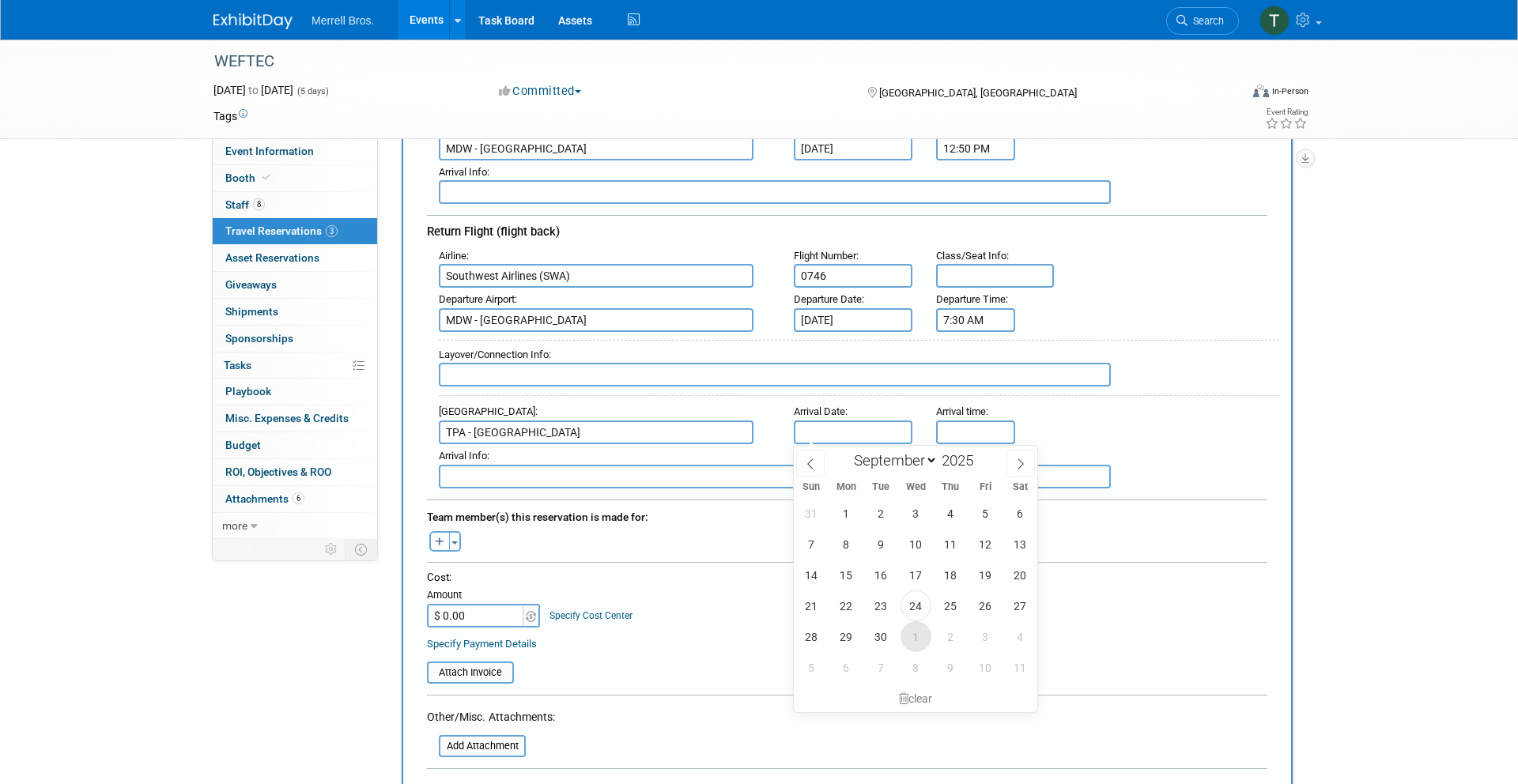
type input "[DATE]"
click at [963, 434] on input "5:00 PM" at bounding box center [976, 432] width 79 height 24
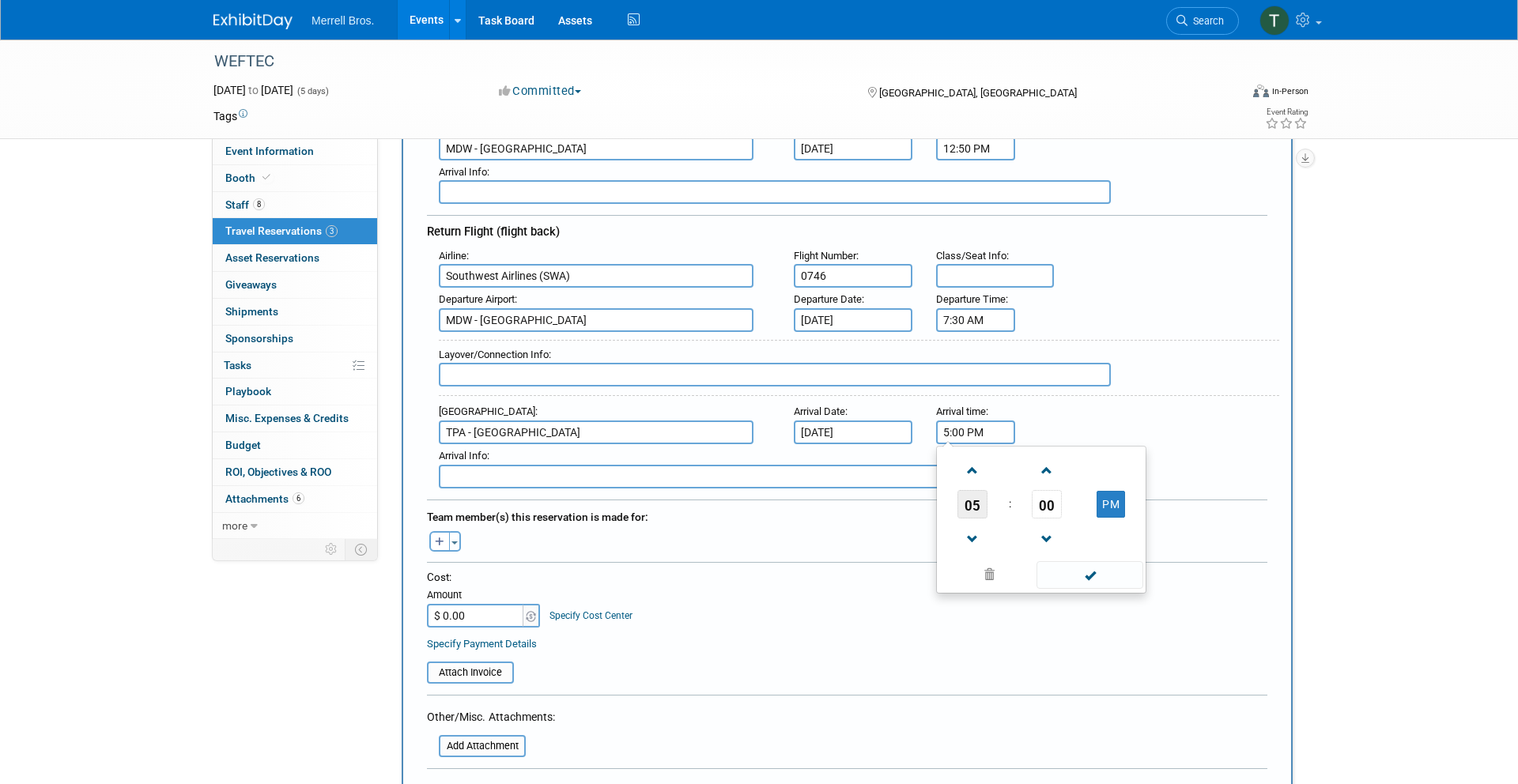
click at [976, 506] on span "05" at bounding box center [973, 504] width 30 height 28
click at [1124, 555] on td "11" at bounding box center [1117, 556] width 51 height 43
click at [1111, 506] on button "PM" at bounding box center [1111, 504] width 28 height 26
type input "11:00 AM"
click at [1085, 577] on span at bounding box center [1090, 574] width 107 height 27
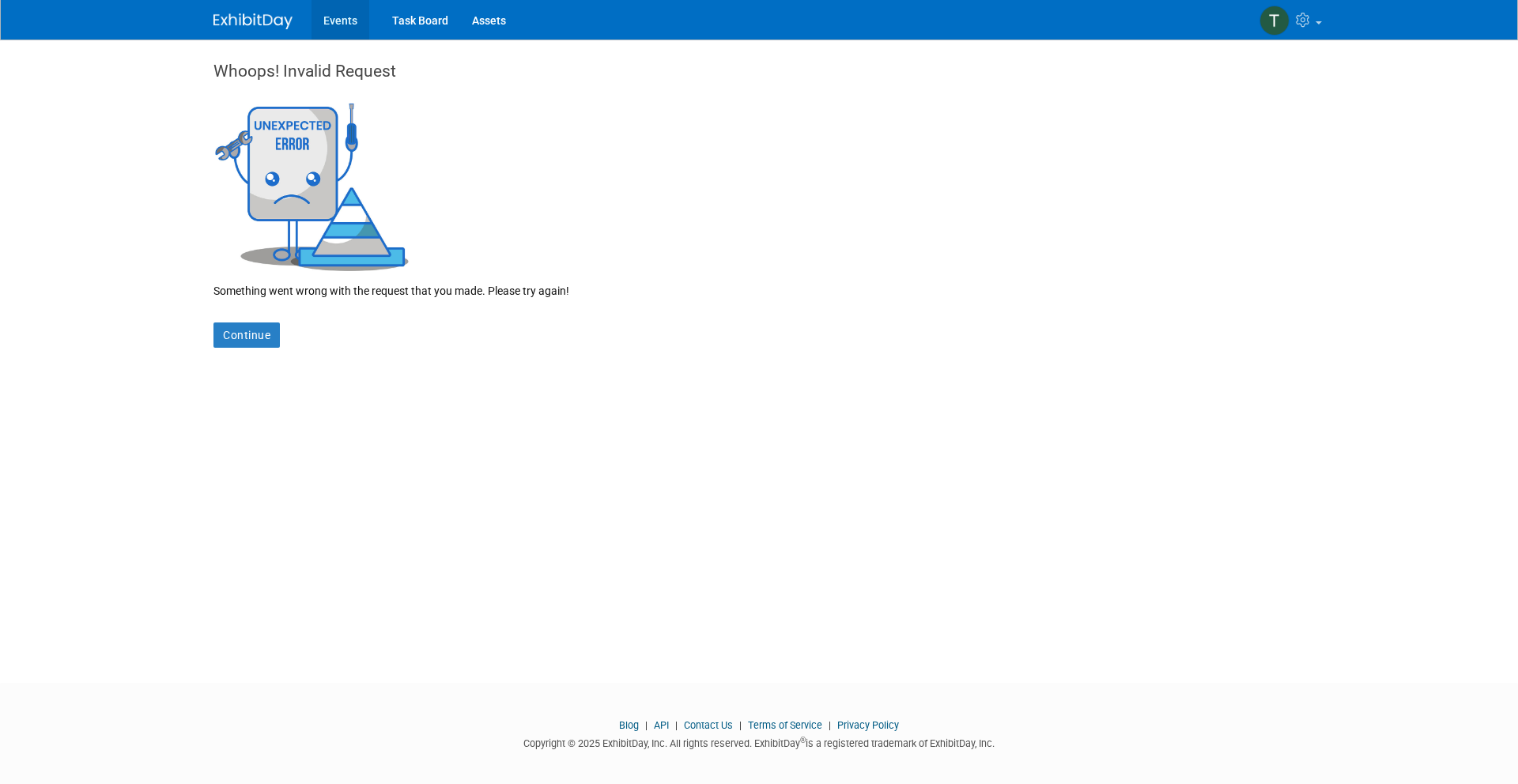
click at [343, 21] on link "Events" at bounding box center [340, 20] width 58 height 40
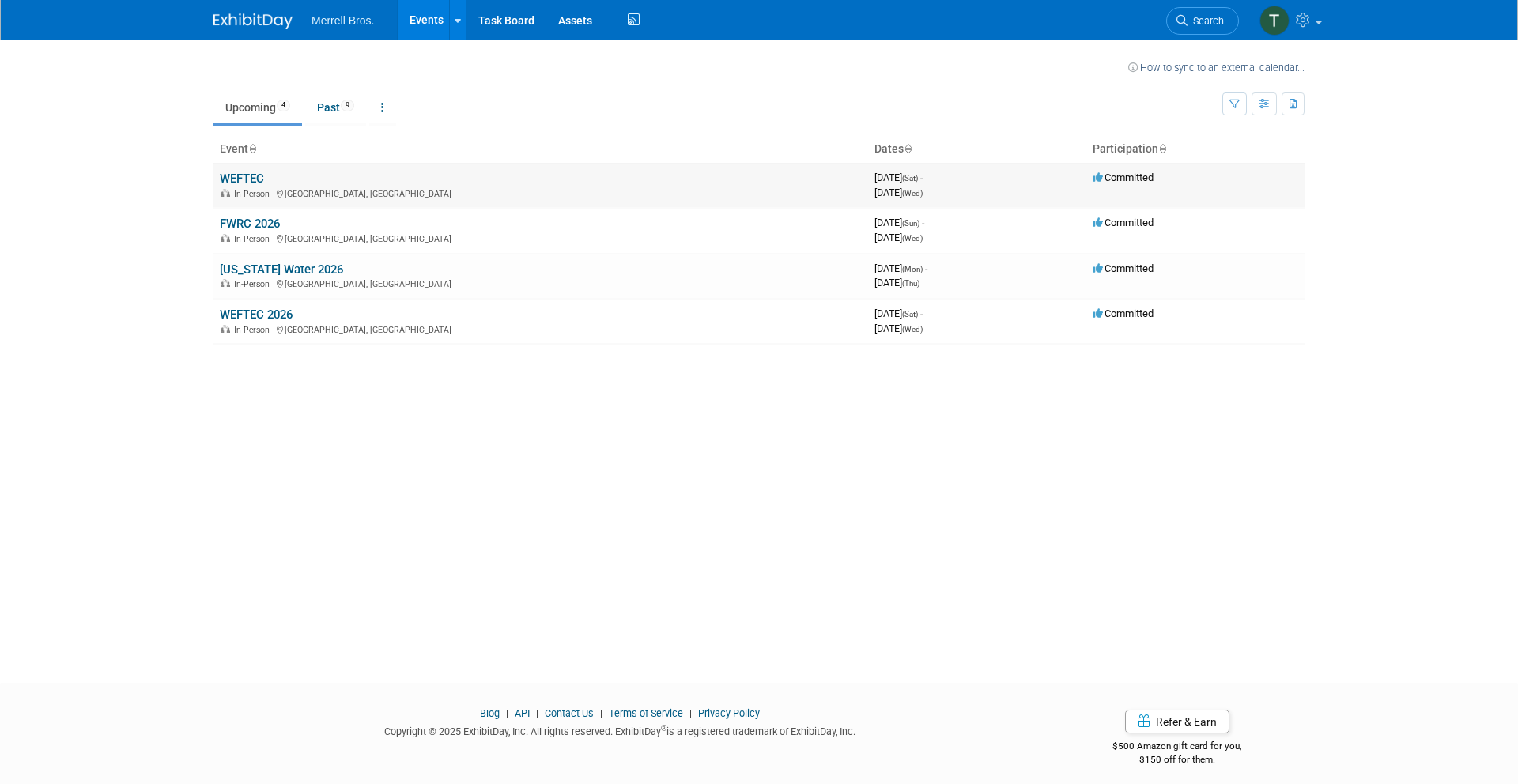
click at [477, 191] on div "In-Person Chicago, IL" at bounding box center [541, 193] width 642 height 12
click at [226, 184] on link "WEFTEC" at bounding box center [242, 179] width 44 height 14
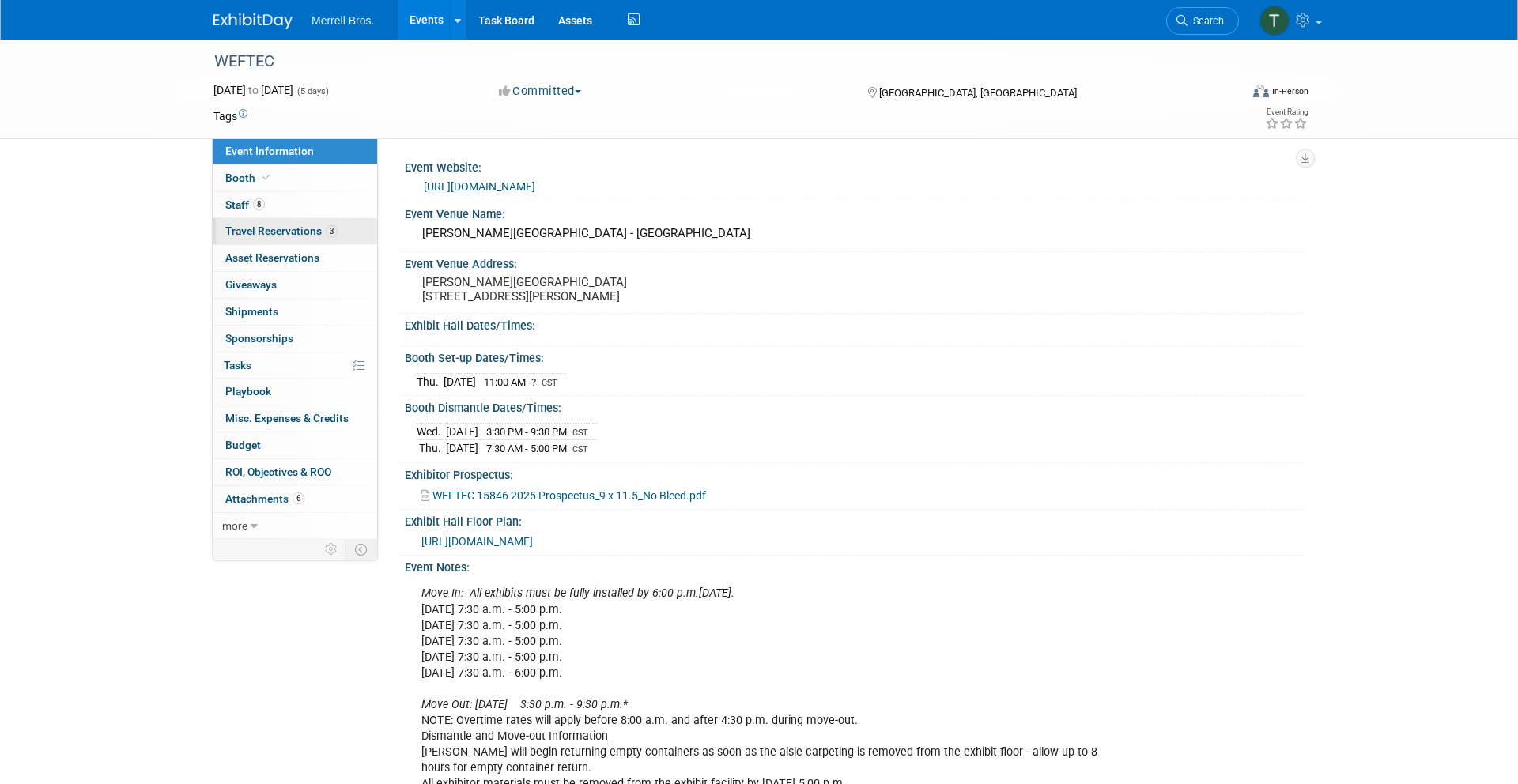
click at [290, 231] on span "Travel Reservations 3" at bounding box center [281, 230] width 112 height 12
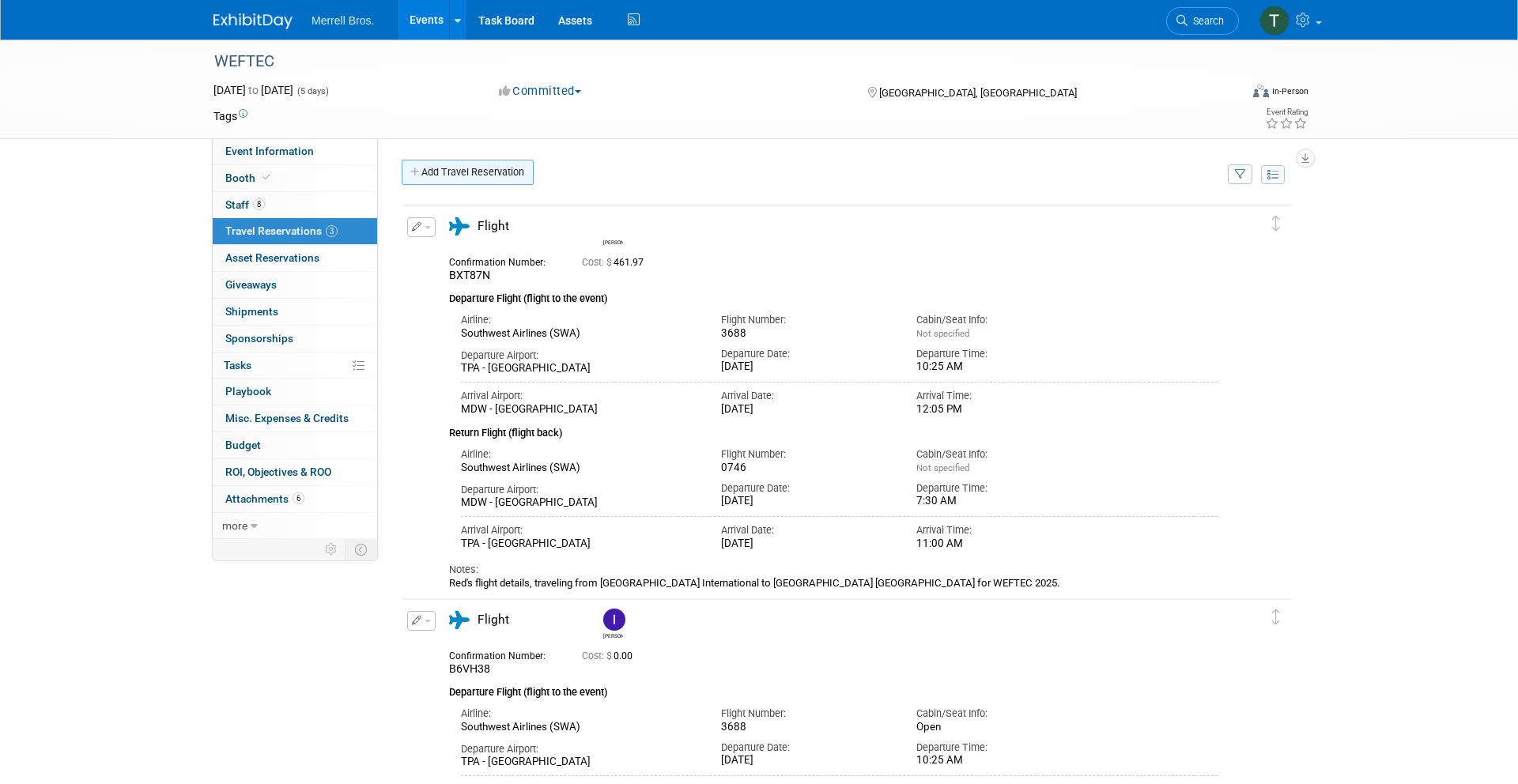
click at [498, 174] on link "Add Travel Reservation" at bounding box center [468, 172] width 132 height 26
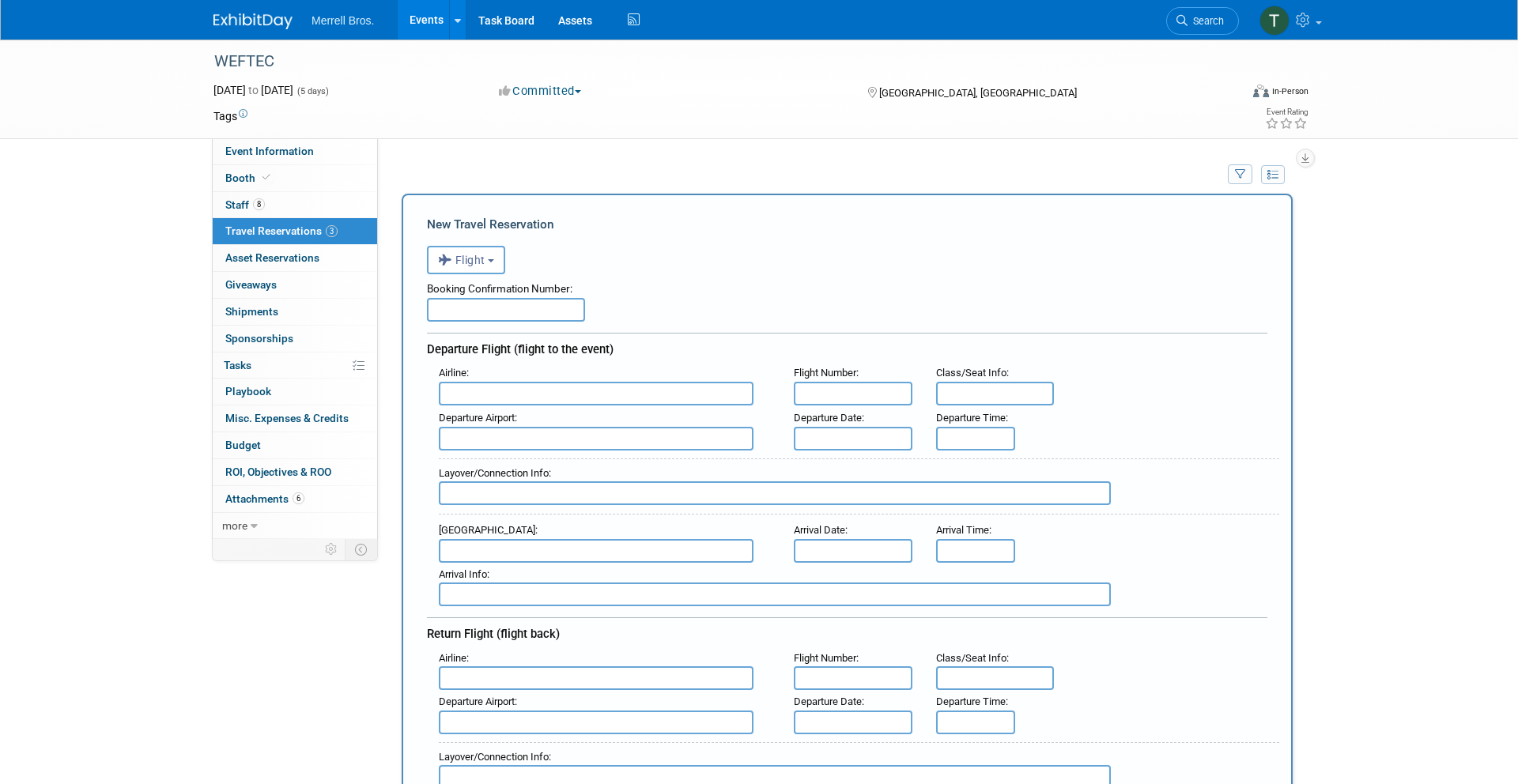
click at [518, 314] on input "text" at bounding box center [505, 310] width 158 height 24
paste input "BXVMAE"
type input "BXVMAE"
click at [546, 394] on input "text" at bounding box center [596, 393] width 315 height 24
click at [543, 416] on span "Southwe st Airlines (SWA)" at bounding box center [604, 418] width 329 height 26
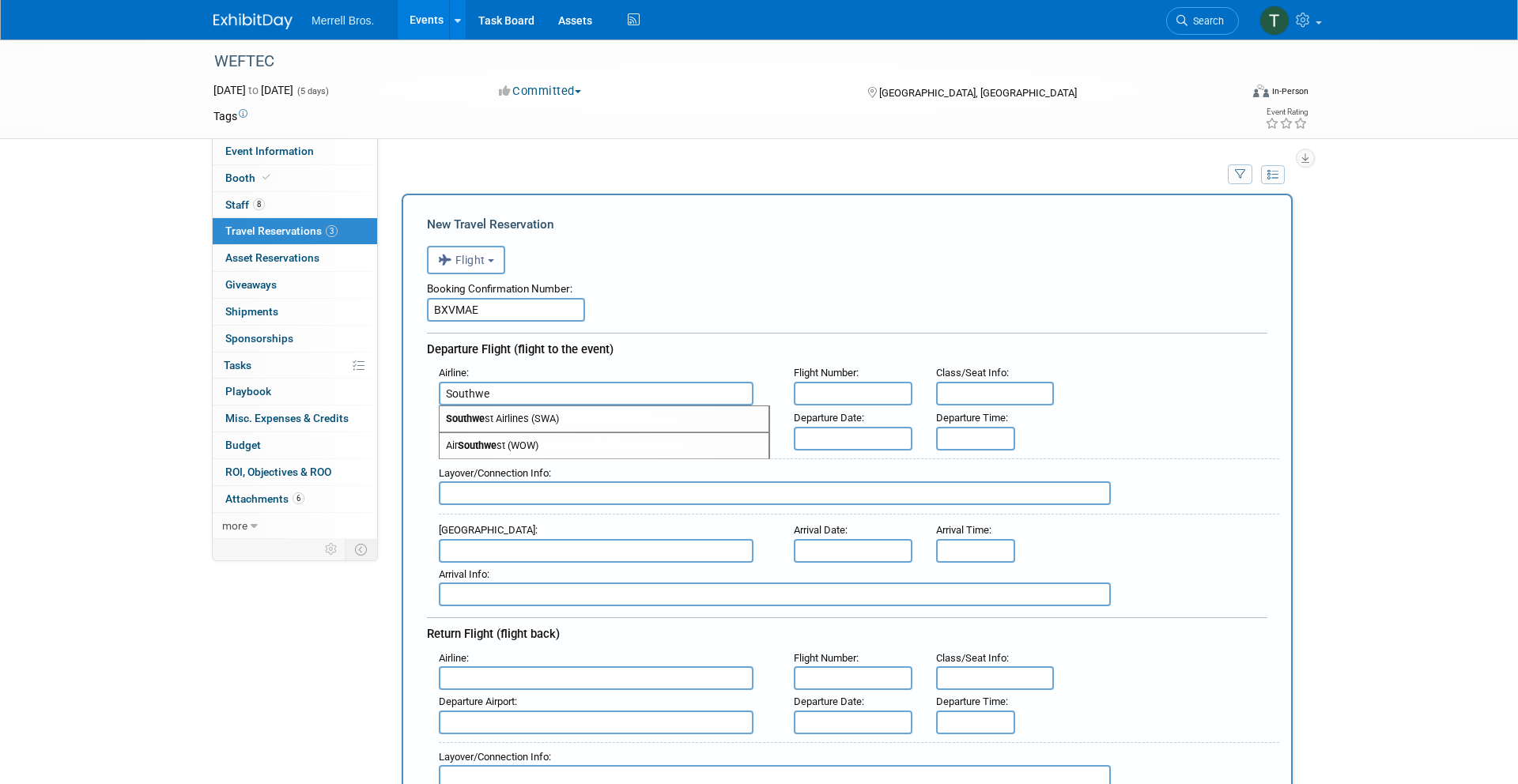
type input "Southwest Airlines (SWA)"
click at [825, 389] on input "text" at bounding box center [854, 393] width 119 height 24
type input "2373"
click at [600, 439] on input "text" at bounding box center [596, 438] width 315 height 24
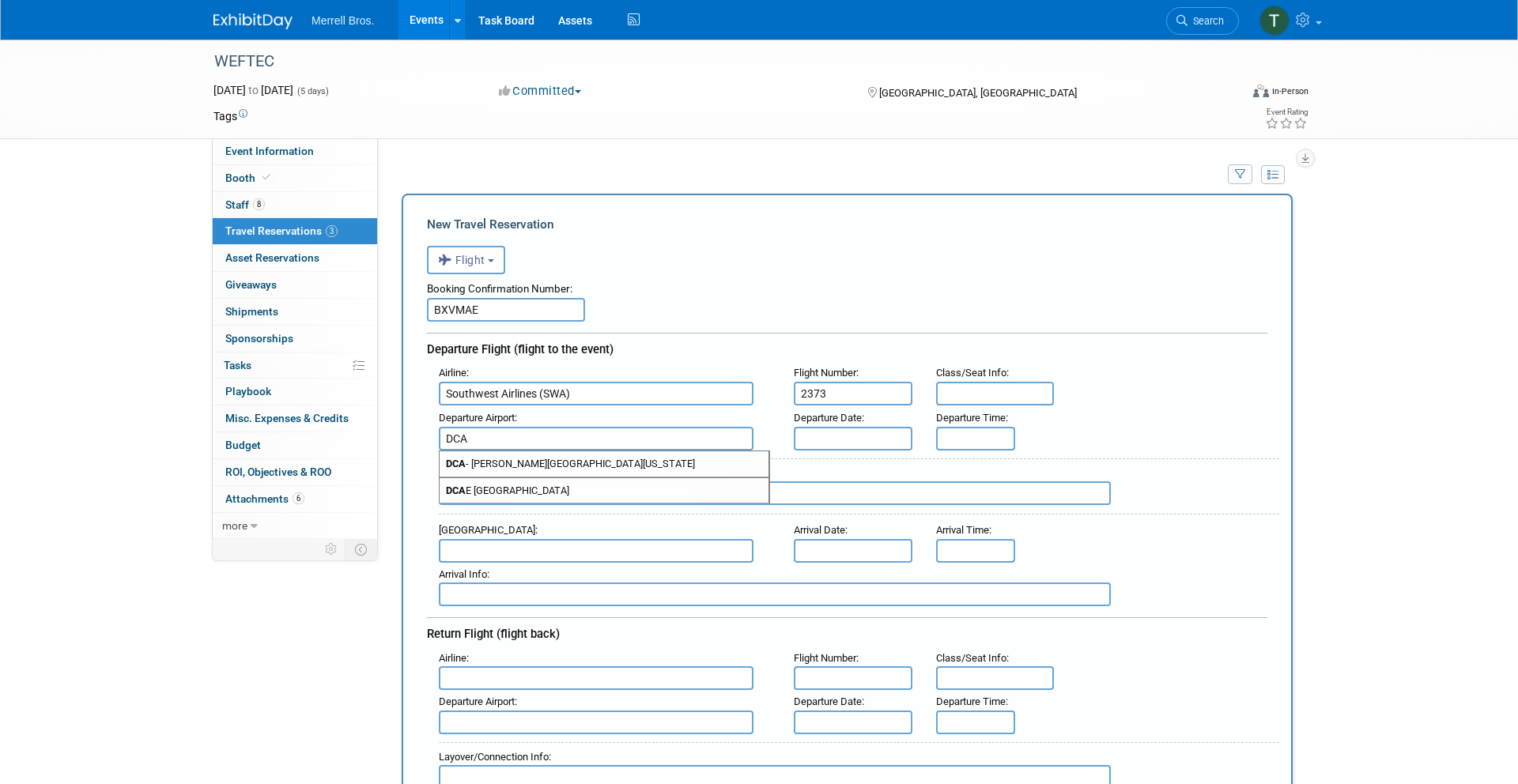
click at [580, 462] on span "DCA - [PERSON_NAME][GEOGRAPHIC_DATA][US_STATE]" at bounding box center [604, 464] width 329 height 26
type input "DCA - [PERSON_NAME][GEOGRAPHIC_DATA][US_STATE]"
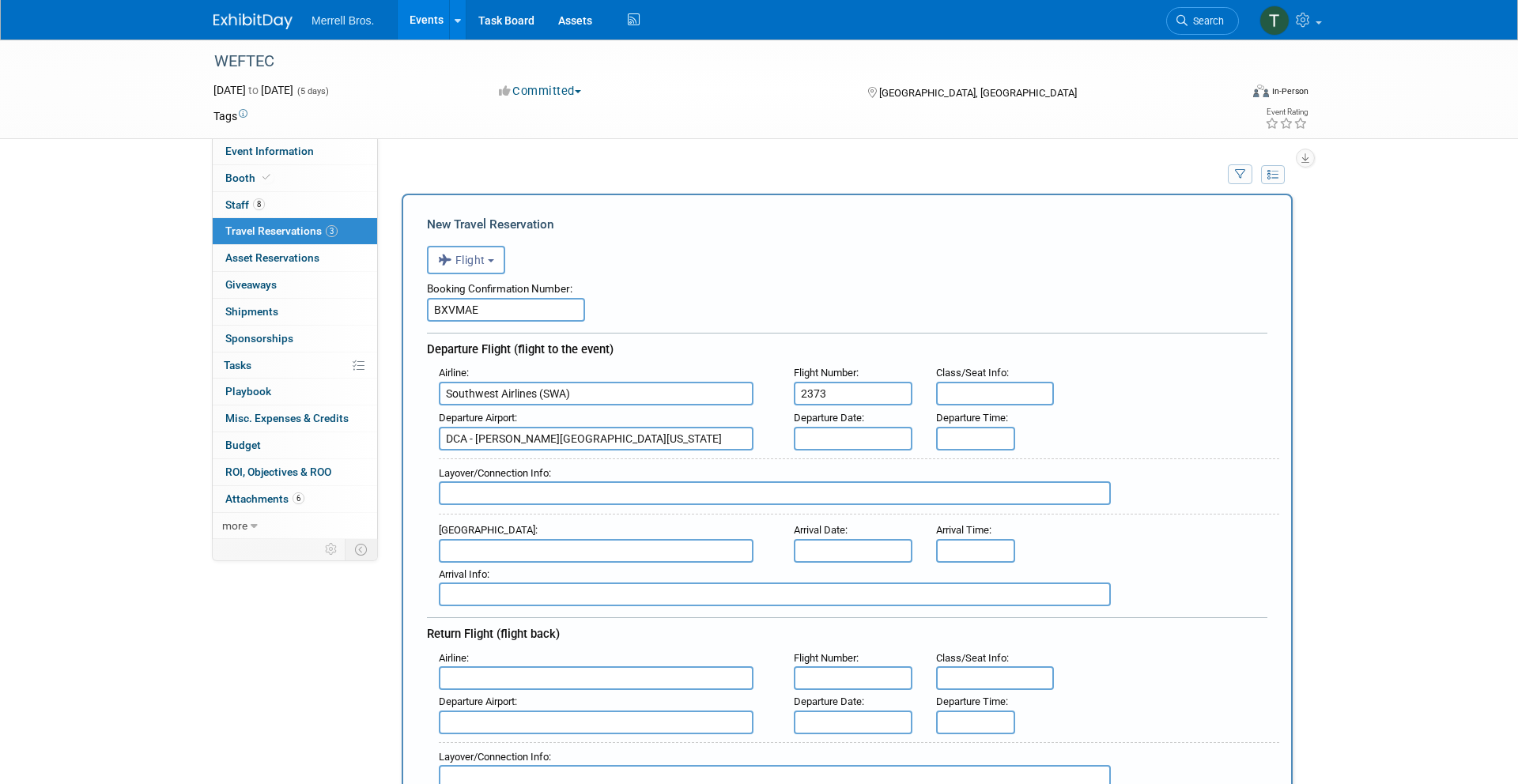
click at [832, 444] on input "text" at bounding box center [854, 438] width 119 height 24
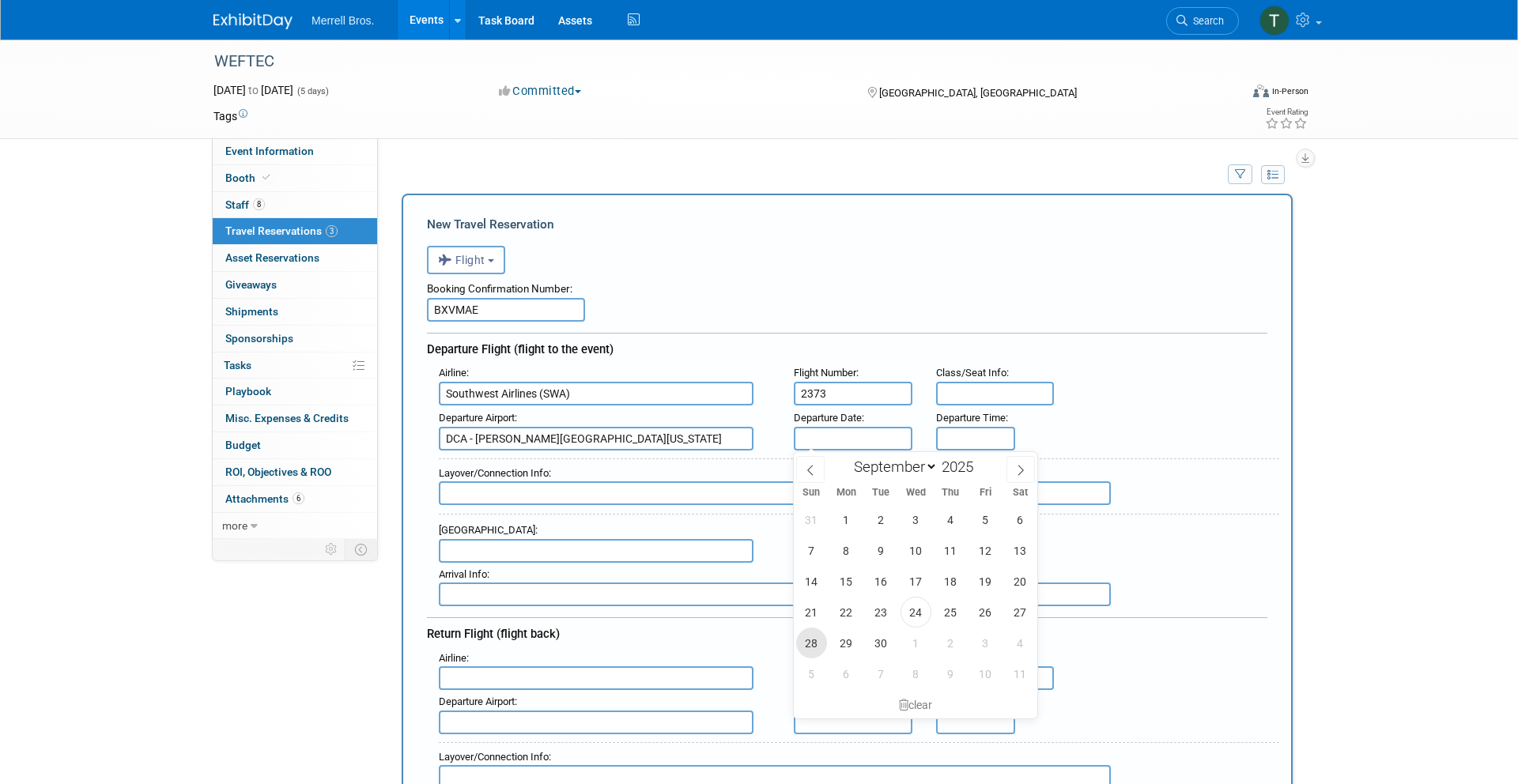
click at [816, 643] on span "28" at bounding box center [811, 643] width 31 height 31
type input "[DATE]"
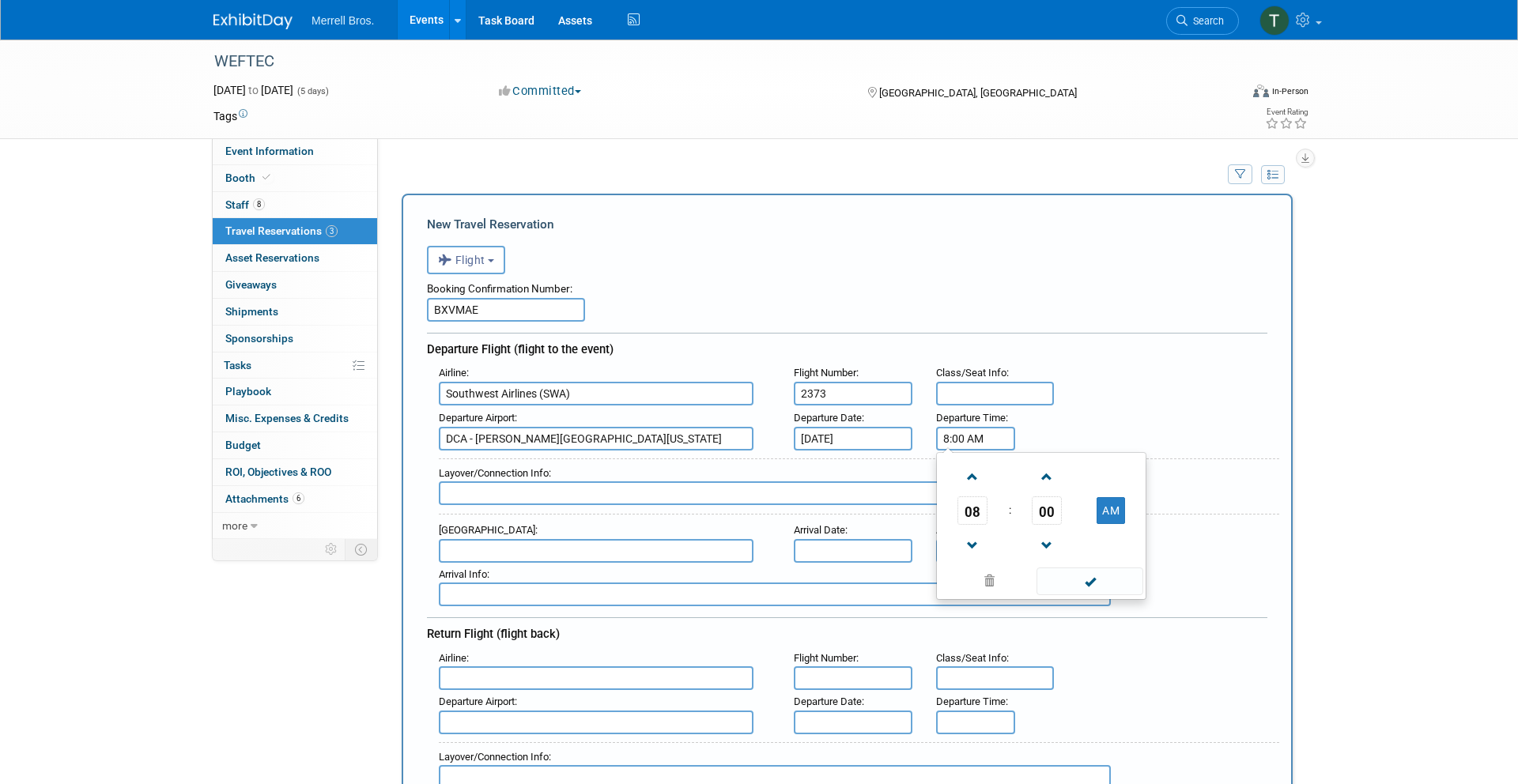
click at [967, 435] on input "8:00 AM" at bounding box center [976, 438] width 79 height 24
click at [979, 513] on span "08" at bounding box center [973, 511] width 30 height 28
click at [1128, 566] on td "11" at bounding box center [1117, 562] width 51 height 43
click at [1052, 518] on span "00" at bounding box center [1048, 511] width 30 height 28
click at [1124, 557] on td "55" at bounding box center [1117, 562] width 51 height 43
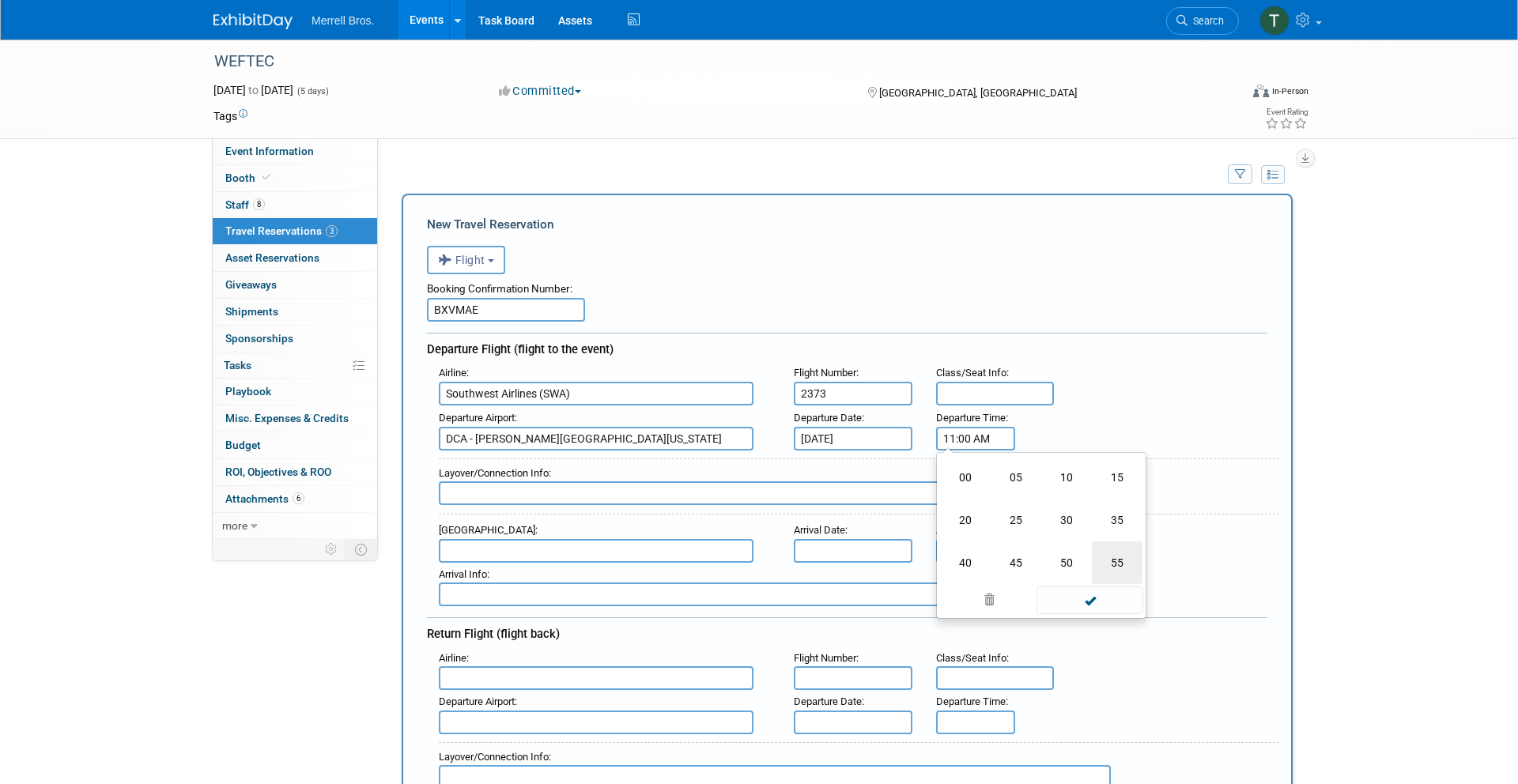
type input "11:55 AM"
click at [1098, 579] on span at bounding box center [1090, 581] width 107 height 27
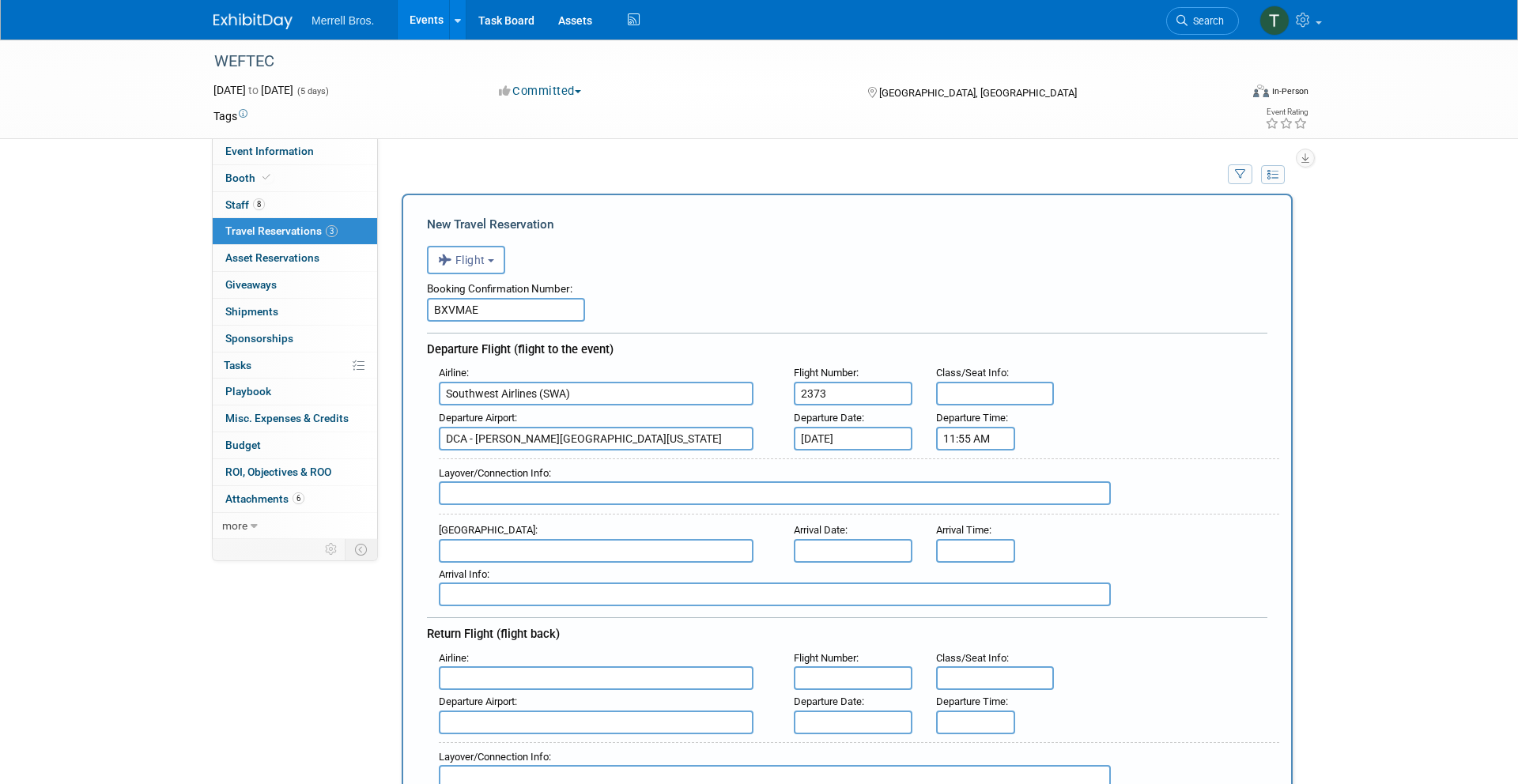
click at [554, 556] on input "text" at bounding box center [596, 551] width 315 height 24
click at [574, 579] on span "MDW - [GEOGRAPHIC_DATA]" at bounding box center [604, 576] width 329 height 26
type input "MDW - [GEOGRAPHIC_DATA]"
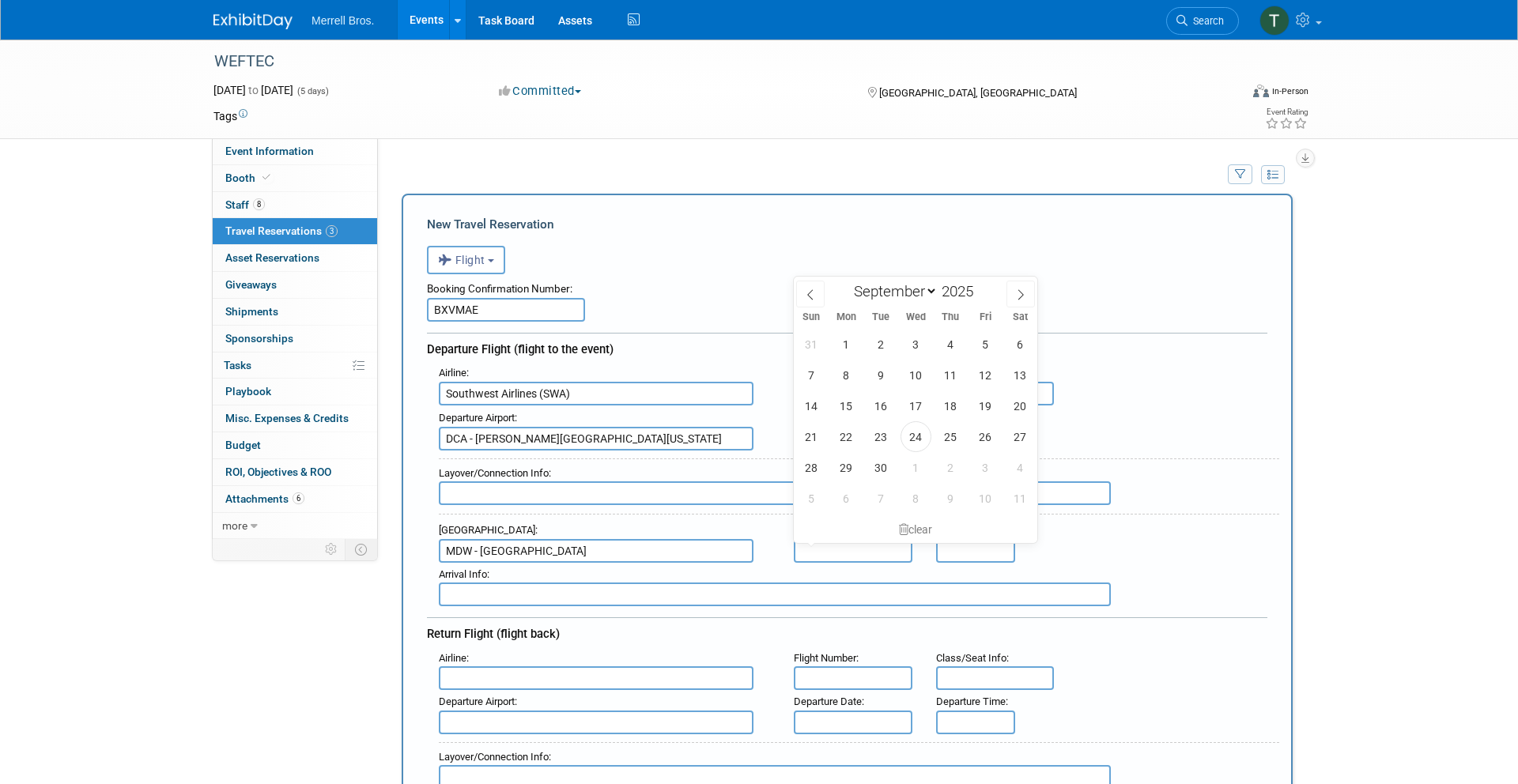
click at [824, 548] on input "text" at bounding box center [854, 551] width 119 height 24
click at [814, 467] on span "28" at bounding box center [811, 468] width 31 height 31
type input "[DATE]"
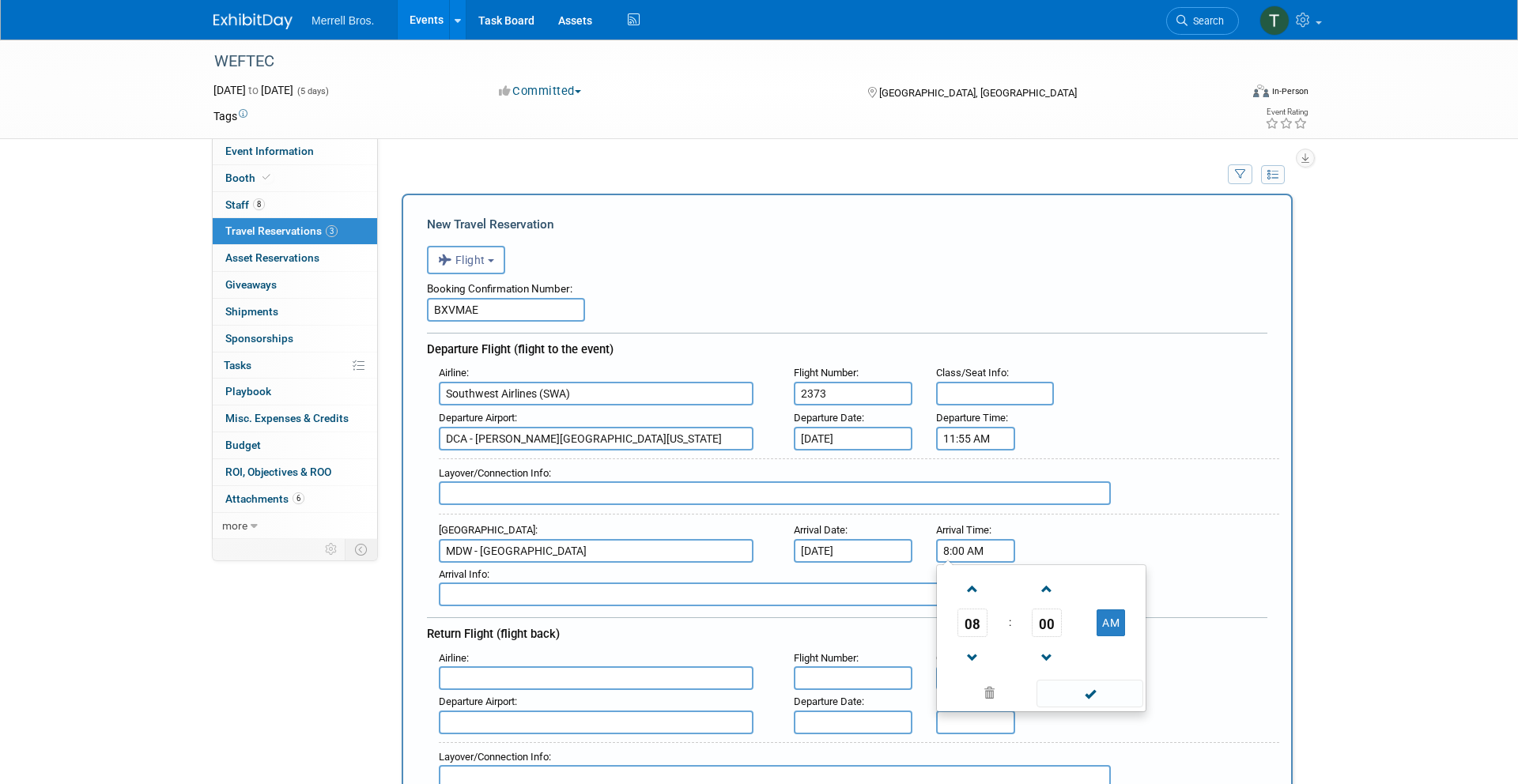
click at [972, 552] on input "8:00 AM" at bounding box center [976, 551] width 79 height 24
click at [981, 633] on span "08" at bounding box center [973, 623] width 30 height 28
click at [961, 588] on td "12" at bounding box center [965, 589] width 51 height 43
click at [1047, 624] on span "00" at bounding box center [1048, 623] width 30 height 28
click at [1066, 675] on td "50" at bounding box center [1067, 674] width 51 height 43
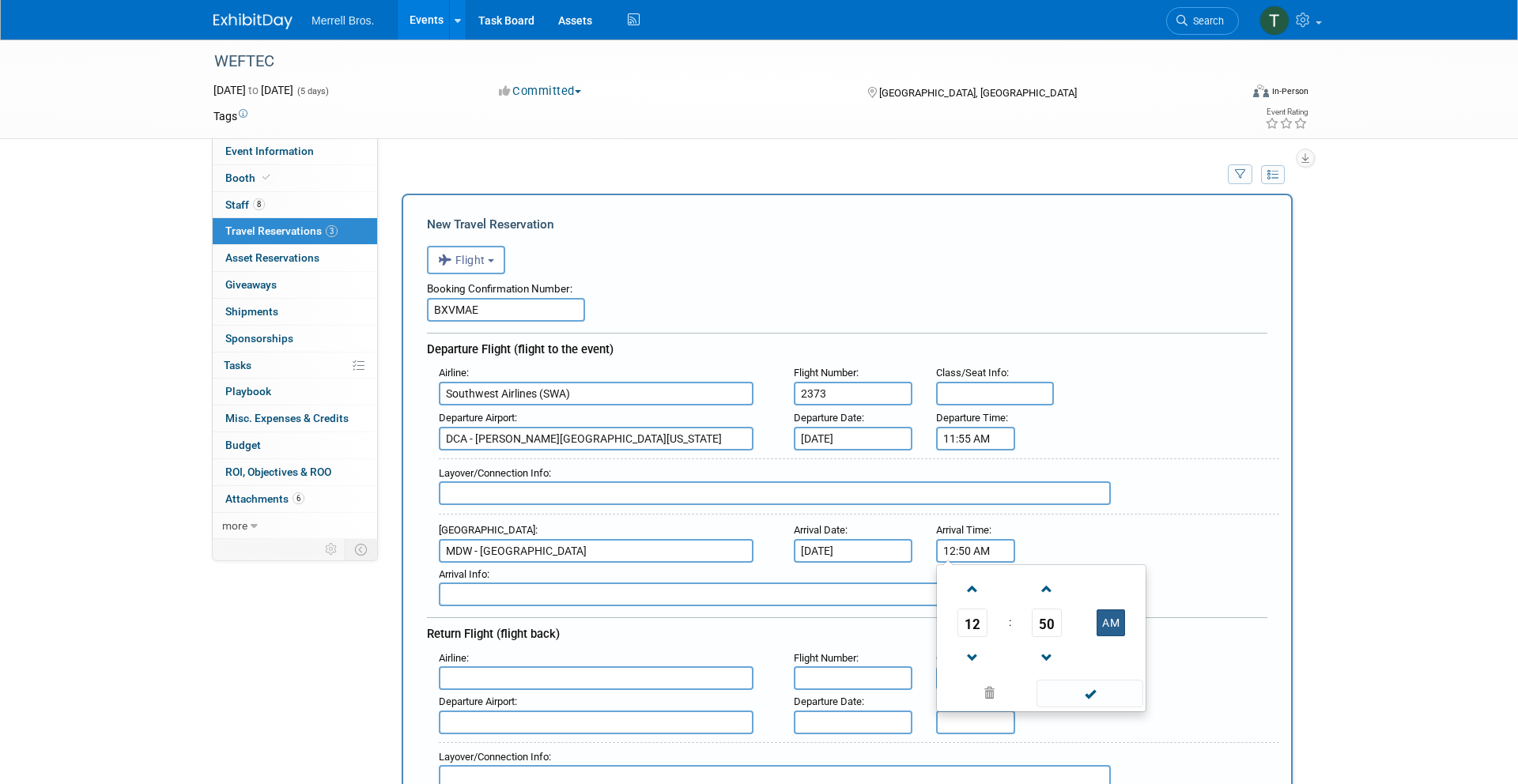
click at [1107, 623] on button "AM" at bounding box center [1111, 622] width 28 height 26
type input "12:50 PM"
click at [1091, 694] on span at bounding box center [1090, 693] width 107 height 27
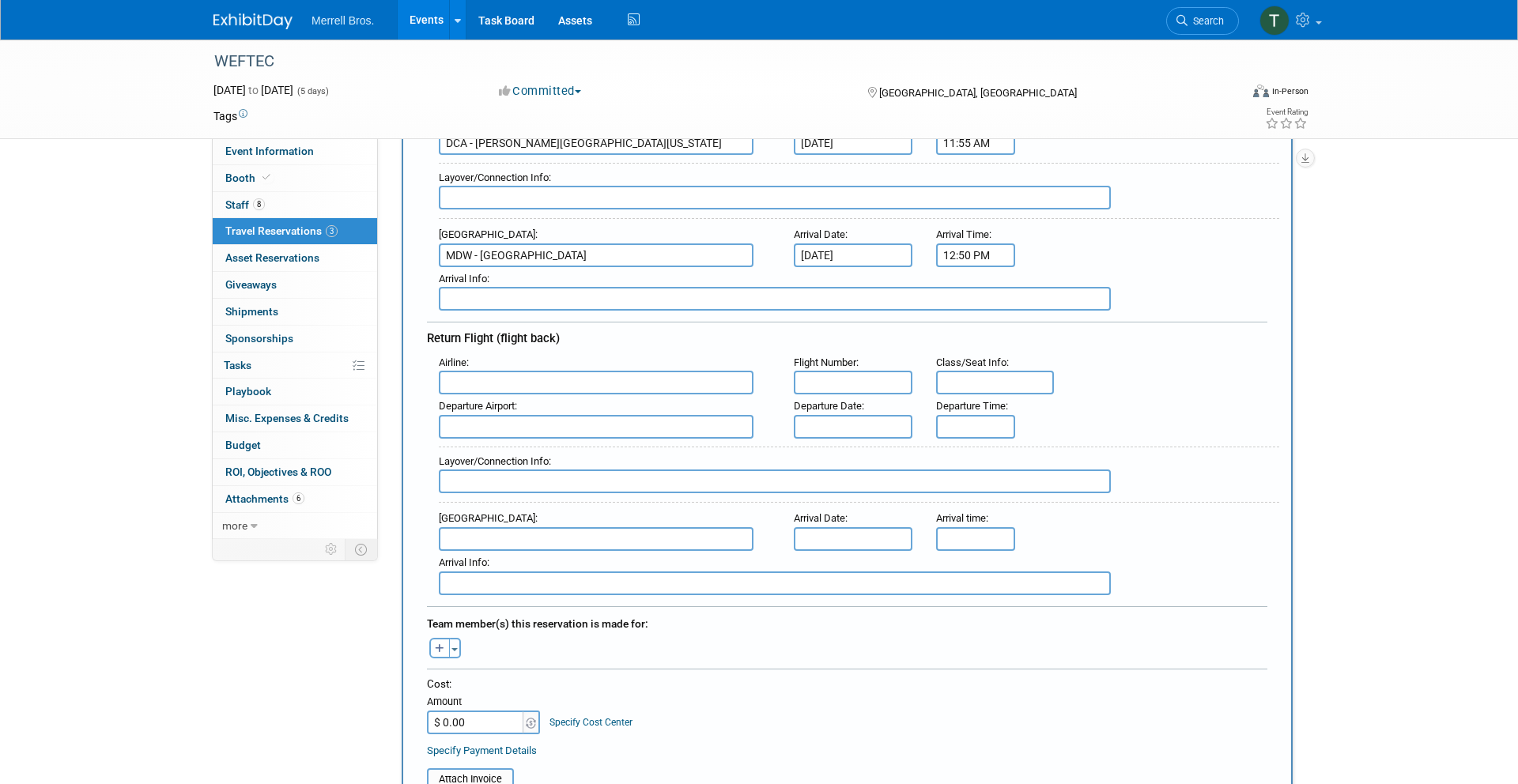
scroll to position [311, 0]
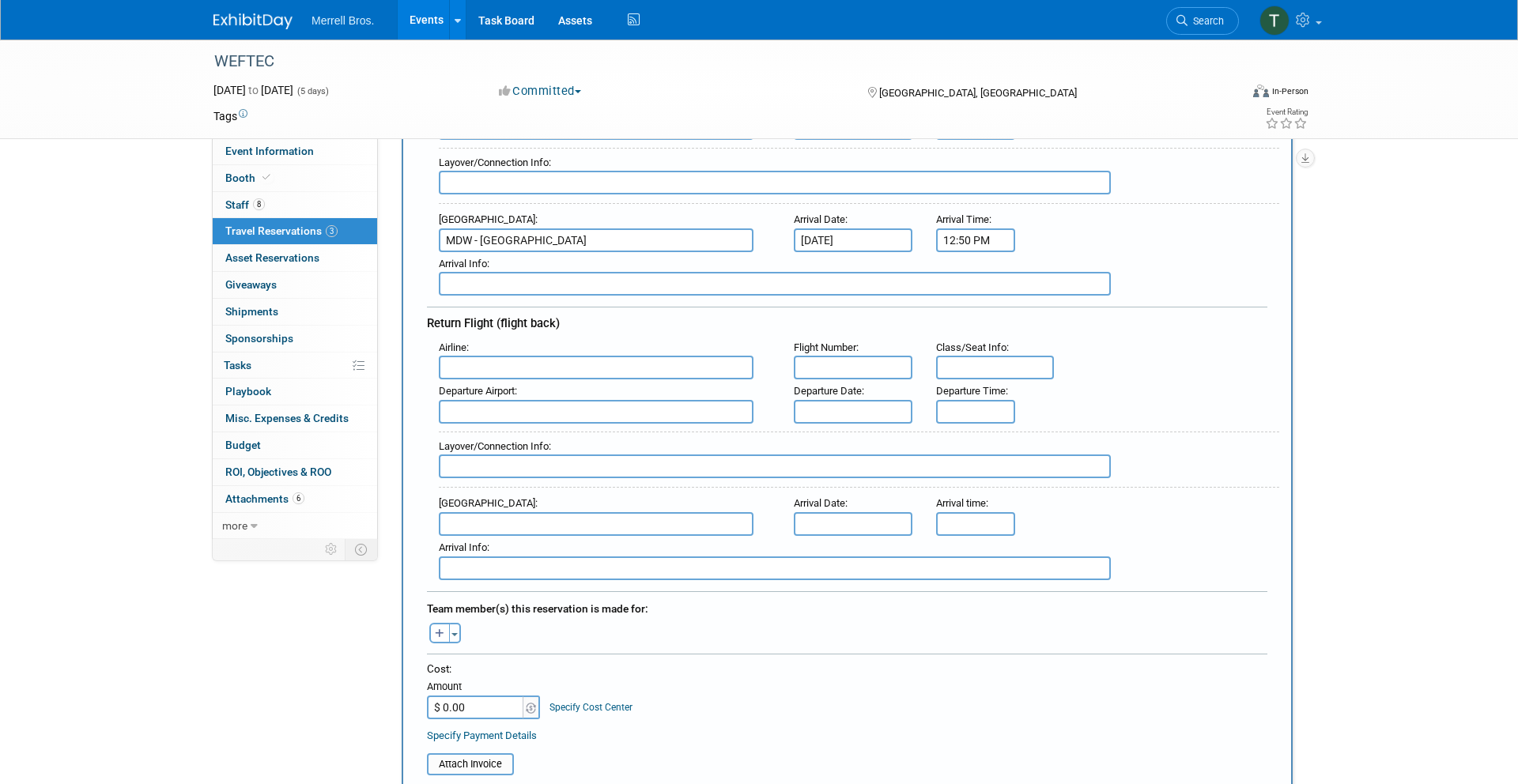
click at [537, 370] on input "text" at bounding box center [596, 367] width 315 height 24
click at [535, 391] on span "Southwe st Airlines (SWA)" at bounding box center [604, 393] width 329 height 26
type input "Southwest Airlines (SWA)"
click at [854, 362] on input "text" at bounding box center [854, 367] width 119 height 24
type input "0746"
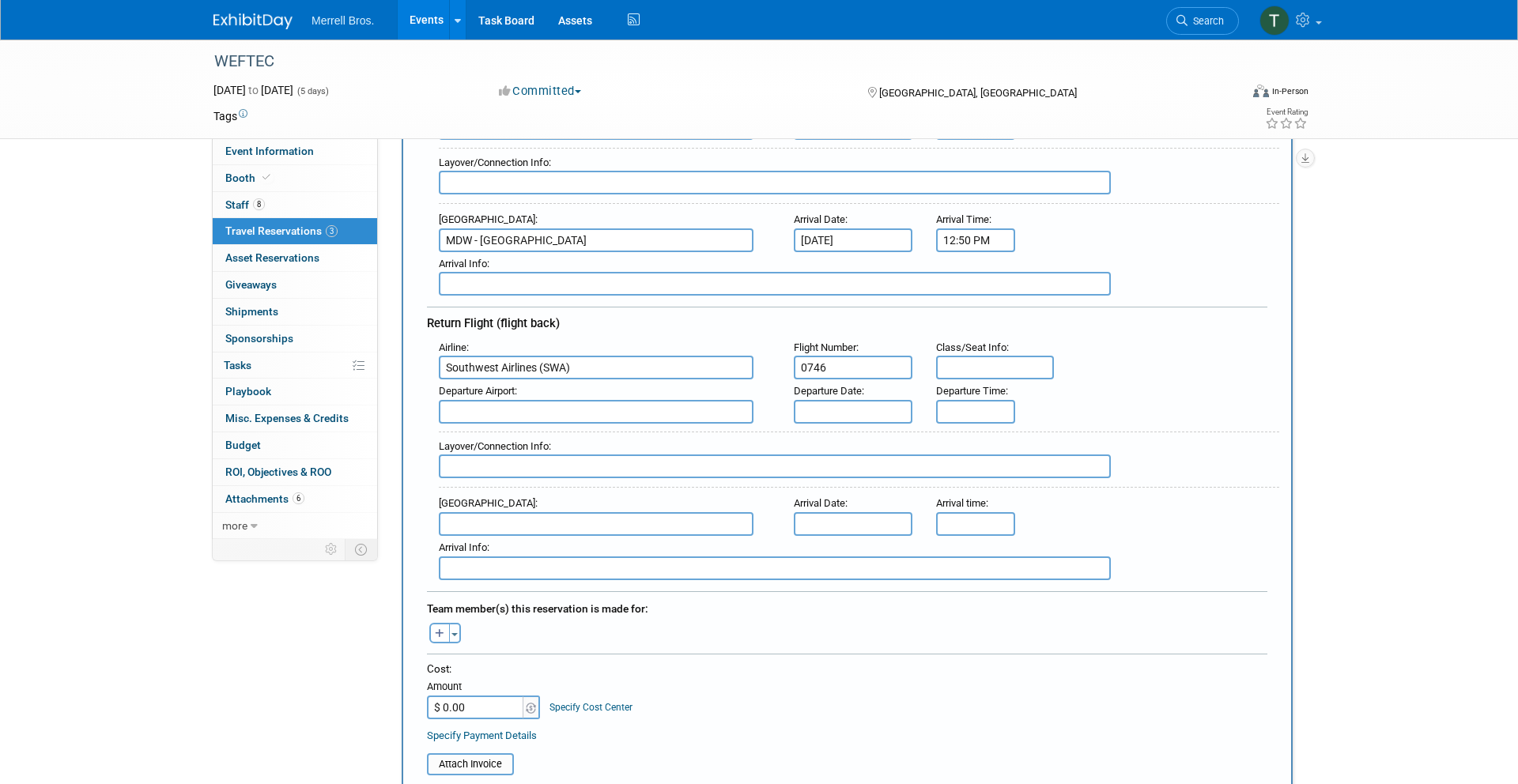
click at [595, 397] on div "Departure Airport :" at bounding box center [605, 391] width 332 height 17
click at [593, 409] on input "text" at bounding box center [596, 412] width 315 height 24
click at [614, 431] on span "MDW - [GEOGRAPHIC_DATA]" at bounding box center [604, 437] width 329 height 26
type input "MDW - [GEOGRAPHIC_DATA]"
click at [835, 409] on input "text" at bounding box center [854, 412] width 119 height 24
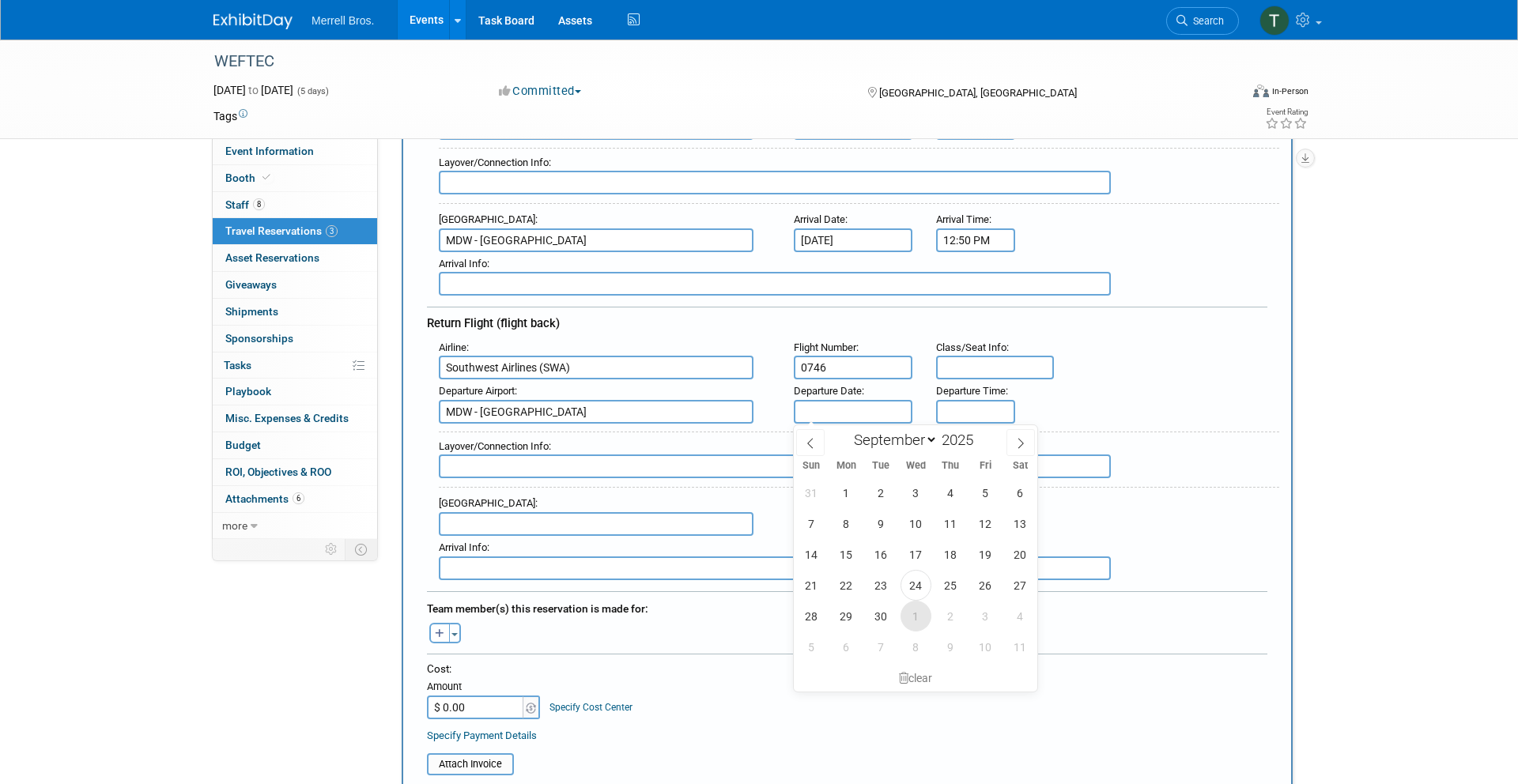
click at [915, 619] on span "1" at bounding box center [916, 616] width 31 height 31
type input "[DATE]"
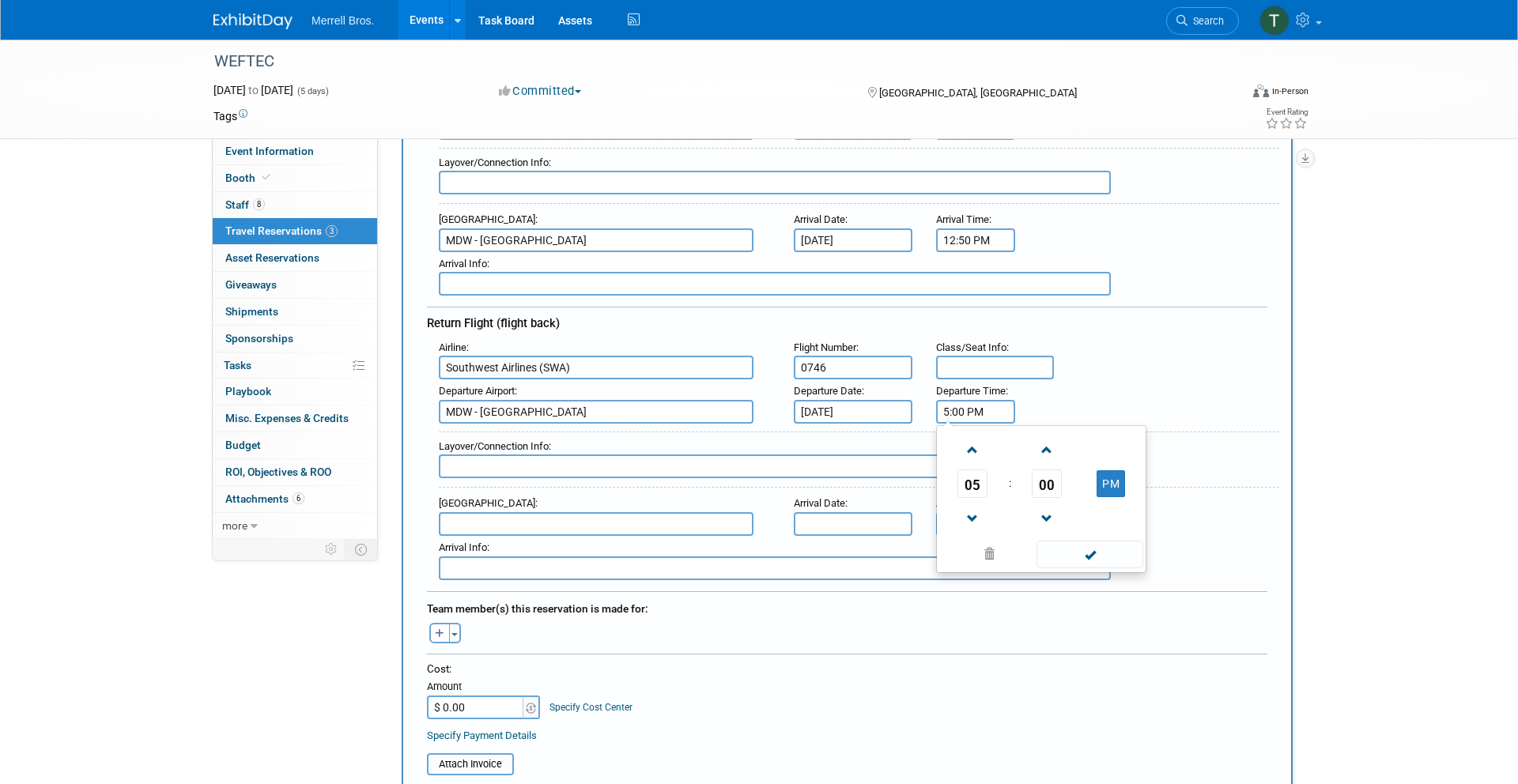
click at [964, 411] on input "5:00 PM" at bounding box center [976, 412] width 79 height 24
click at [977, 487] on span "05" at bounding box center [973, 484] width 30 height 28
click at [1116, 490] on td "07" at bounding box center [1117, 493] width 51 height 43
click at [1048, 492] on span "00" at bounding box center [1048, 484] width 30 height 28
click at [1069, 498] on td "30" at bounding box center [1067, 493] width 51 height 43
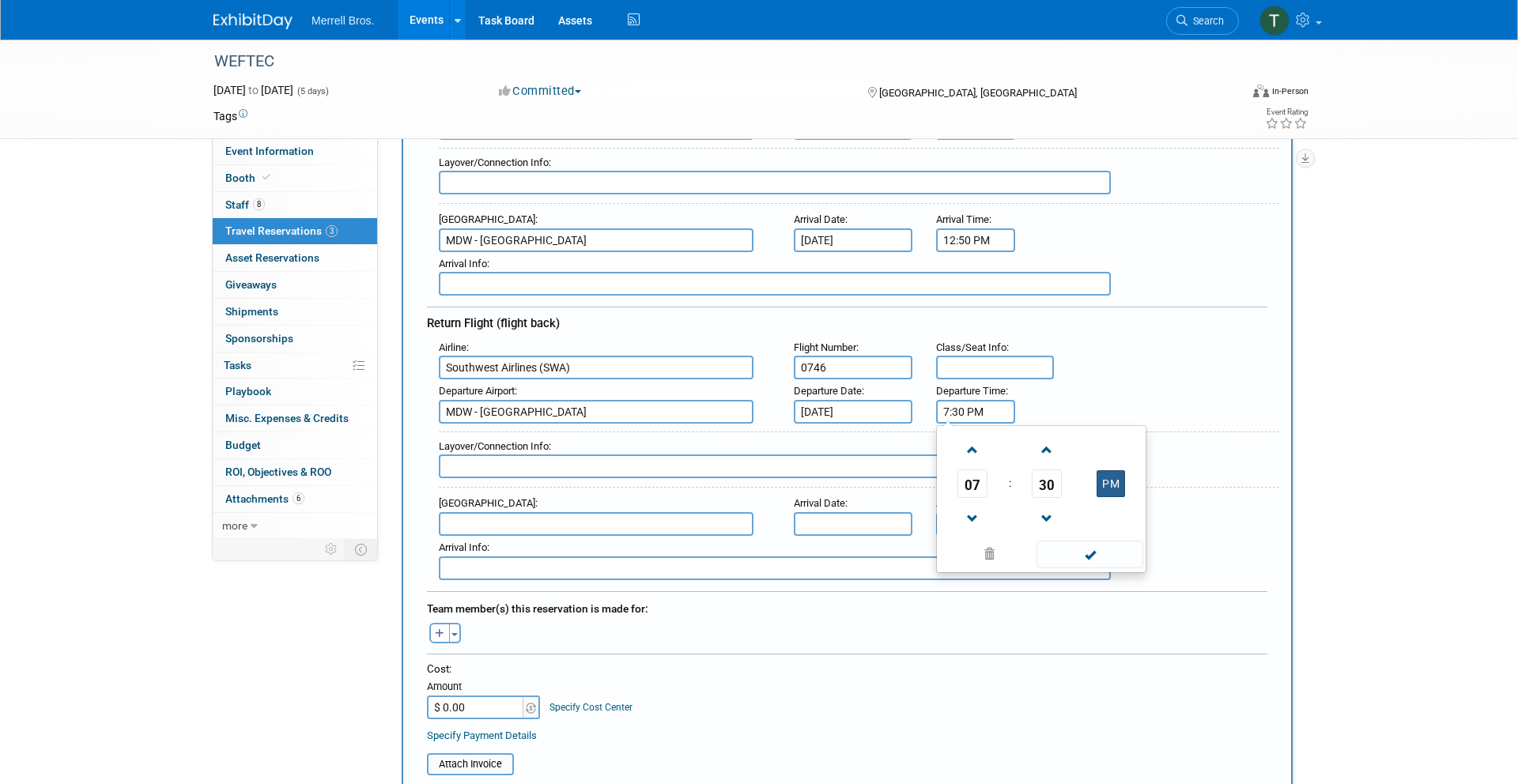
click at [1111, 484] on button "PM" at bounding box center [1111, 484] width 28 height 26
type input "7:30 AM"
click at [1092, 558] on span at bounding box center [1090, 554] width 107 height 27
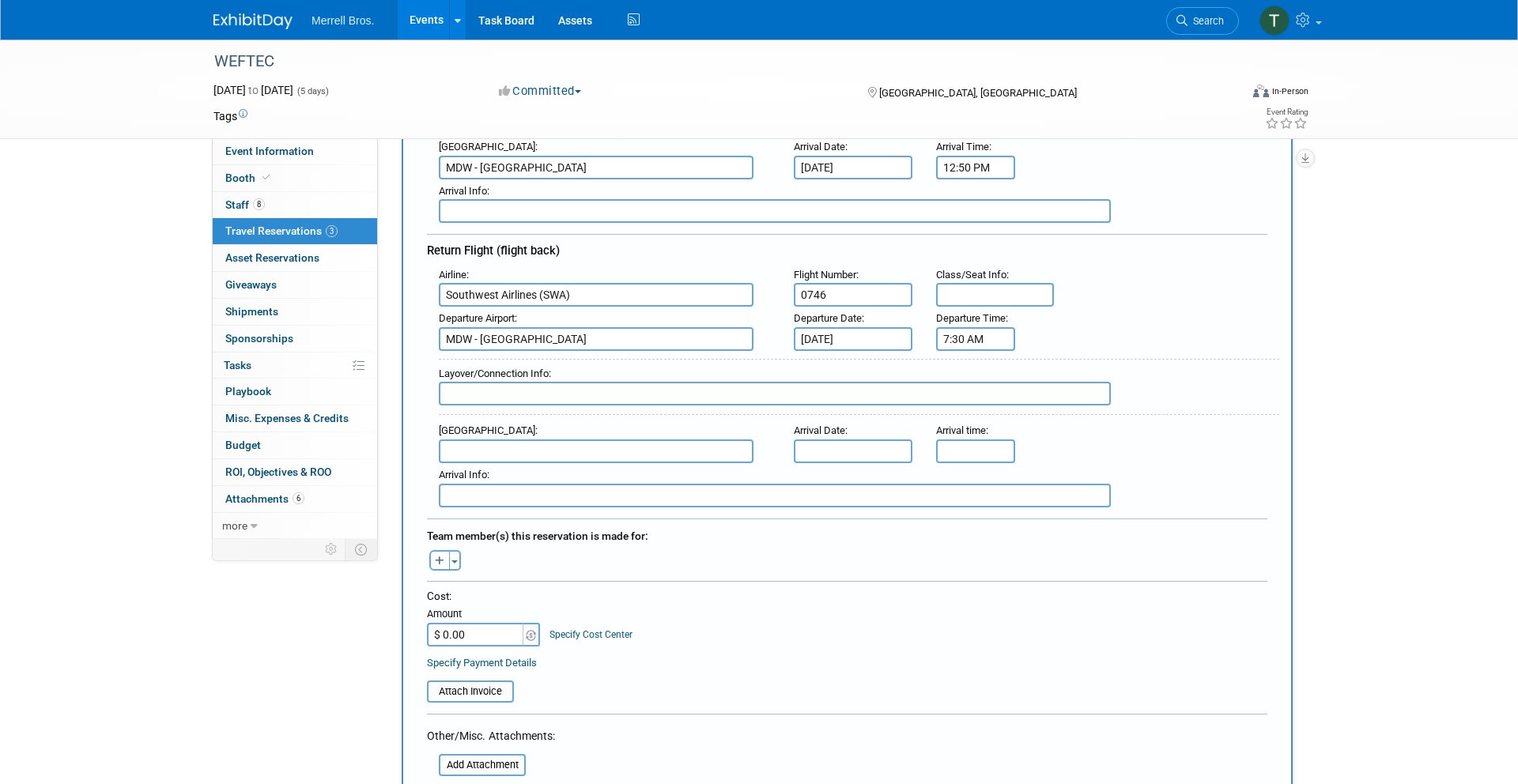
scroll to position [391, 0]
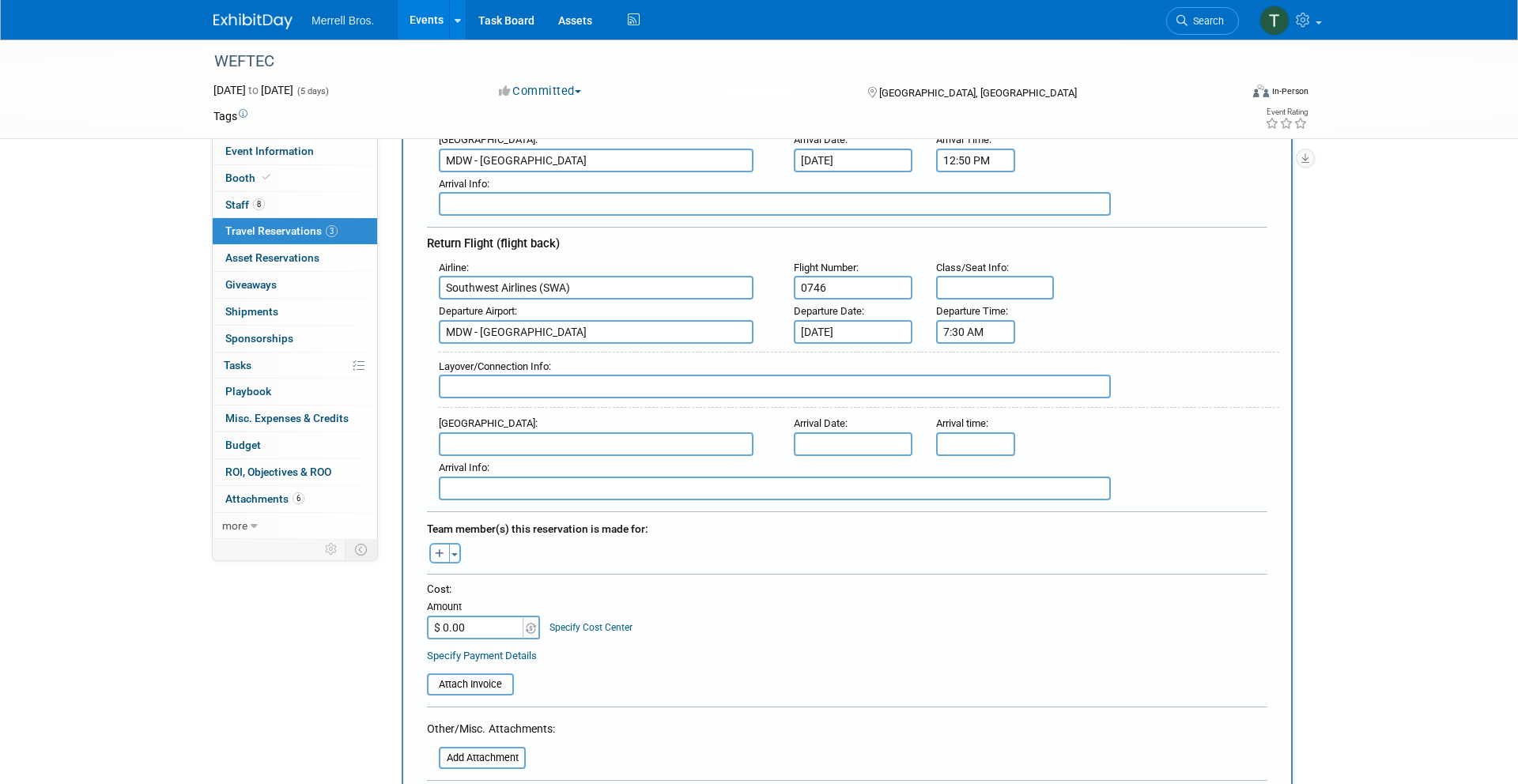
click at [535, 445] on input "text" at bounding box center [596, 444] width 315 height 24
click at [523, 469] on span "TPA - [GEOGRAPHIC_DATA]" at bounding box center [604, 469] width 329 height 26
type input "TPA - [GEOGRAPHIC_DATA]"
click at [827, 444] on input "text" at bounding box center [854, 444] width 119 height 24
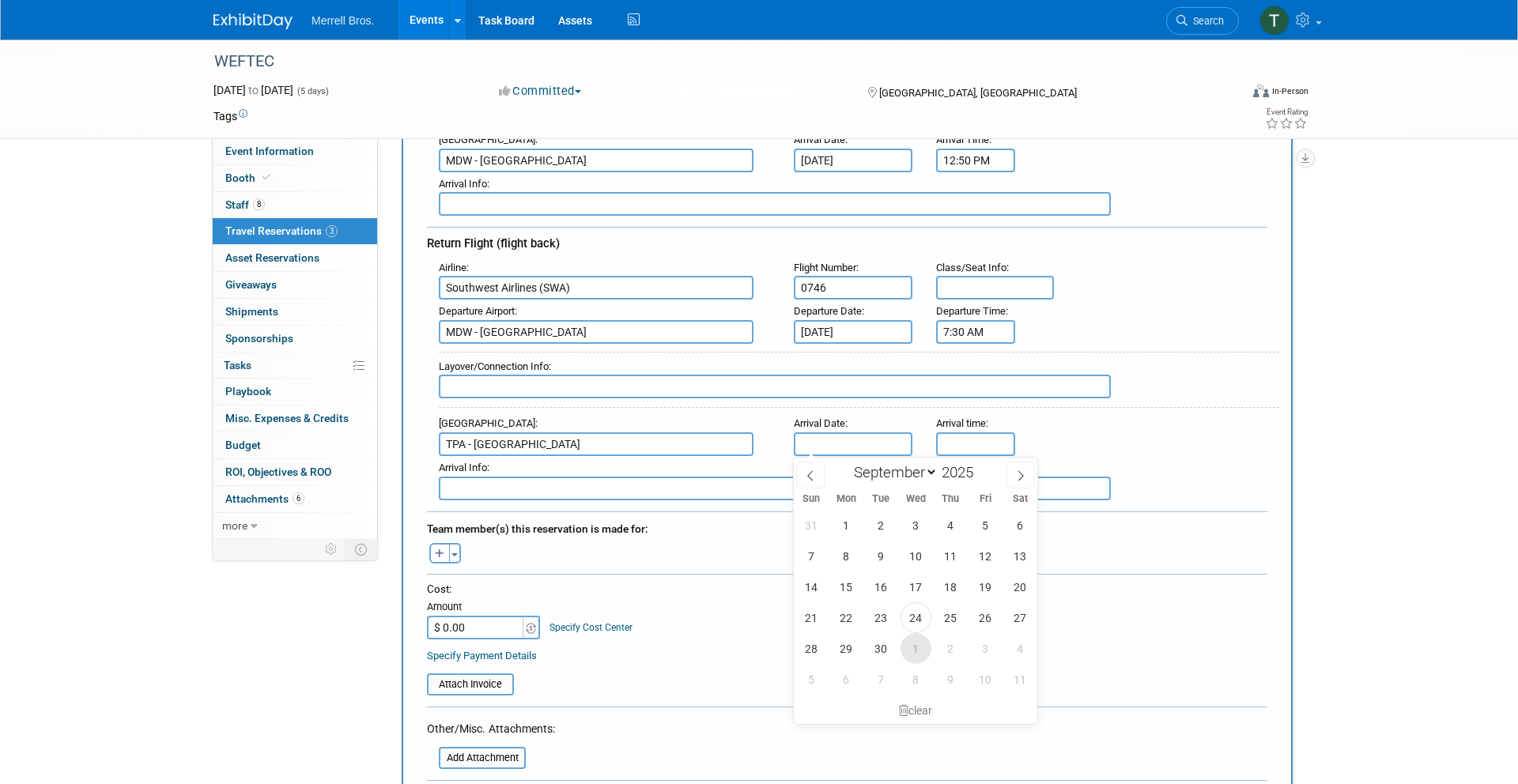
click at [915, 650] on span "1" at bounding box center [916, 649] width 31 height 31
type input "[DATE]"
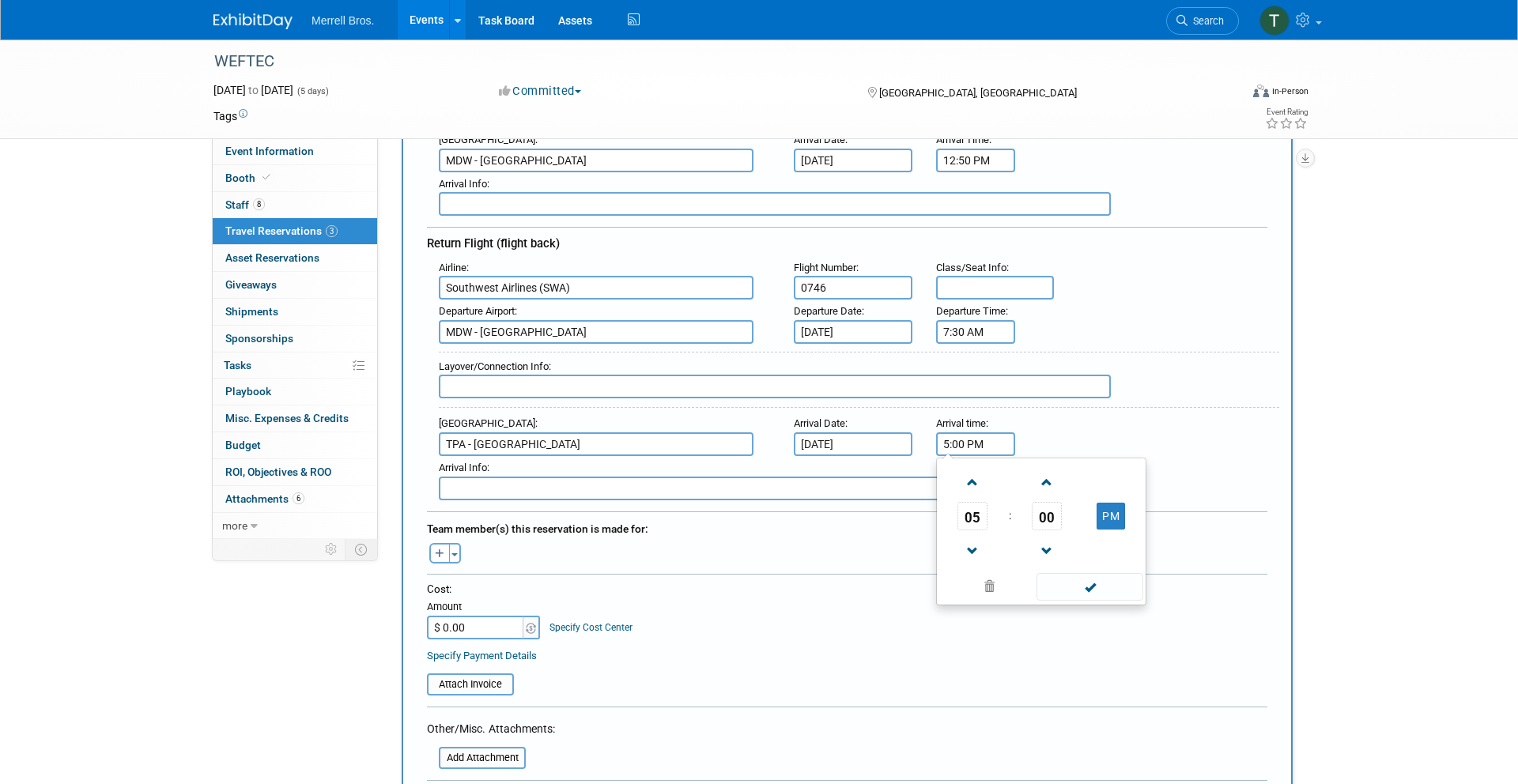
click at [981, 444] on input "5:00 PM" at bounding box center [976, 444] width 79 height 24
click at [971, 522] on span "05" at bounding box center [973, 517] width 30 height 28
click at [1117, 568] on td "11" at bounding box center [1117, 568] width 51 height 43
click at [1117, 521] on button "PM" at bounding box center [1111, 516] width 28 height 26
type input "11:00 AM"
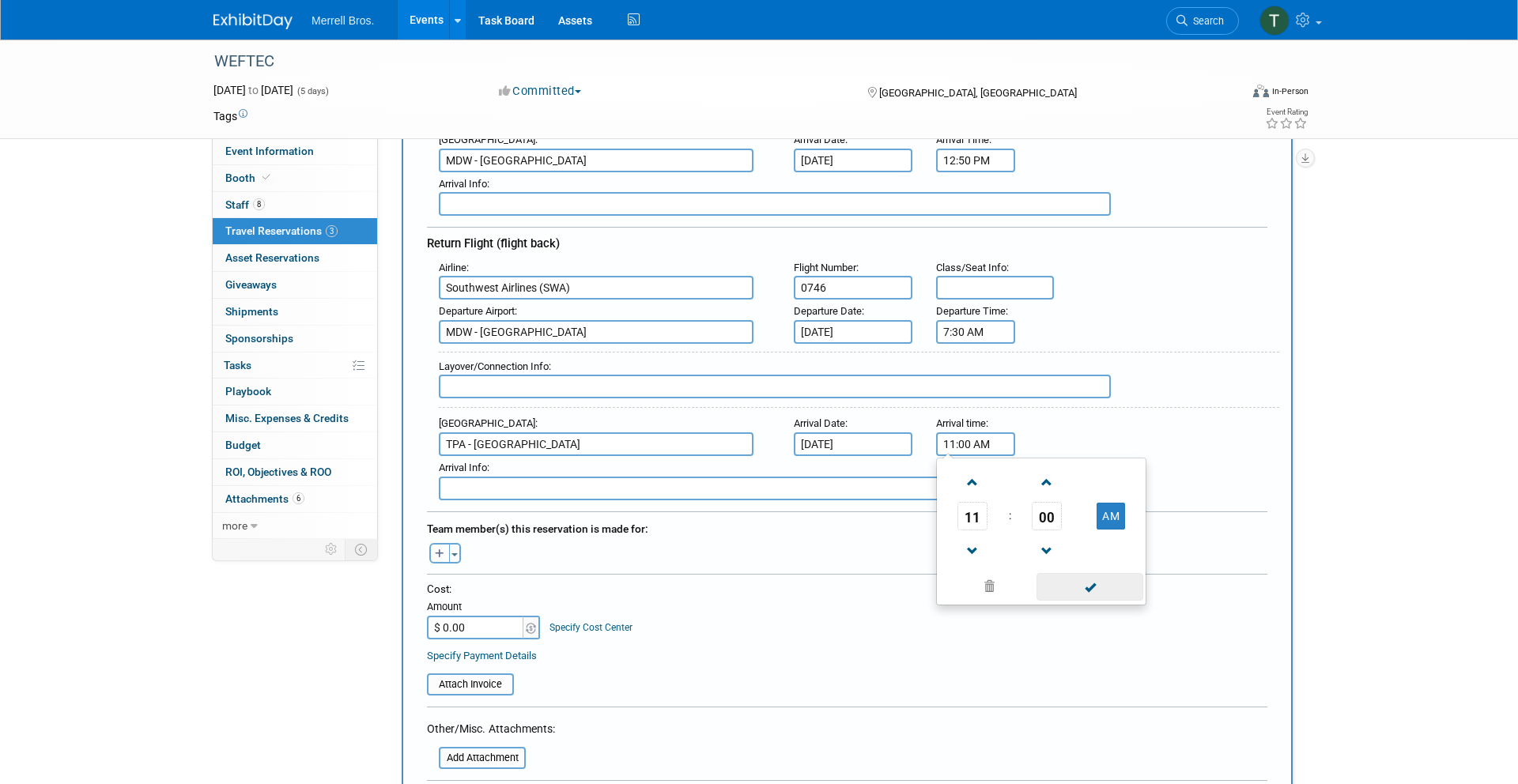
click at [1083, 586] on span at bounding box center [1090, 587] width 107 height 27
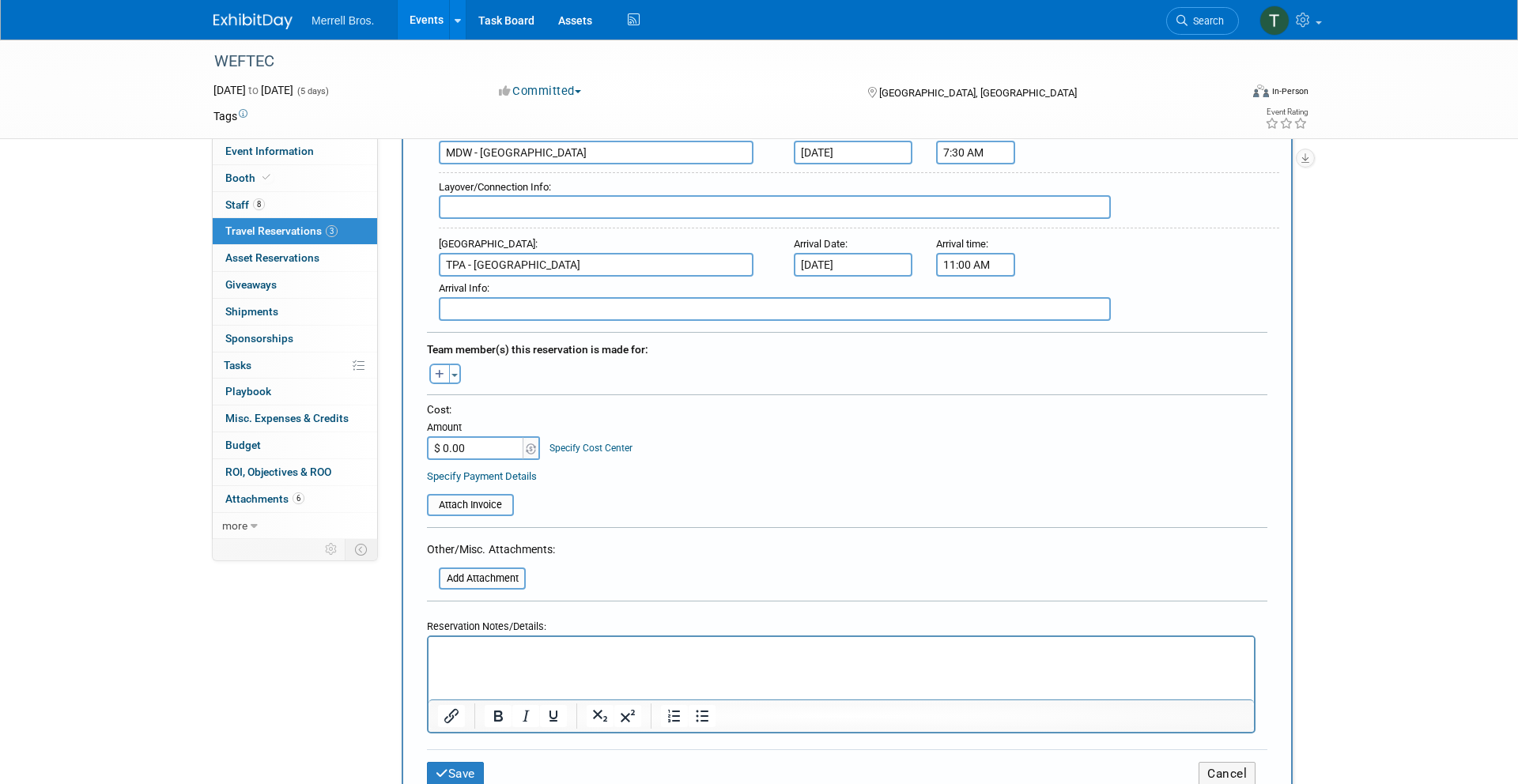
scroll to position [575, 0]
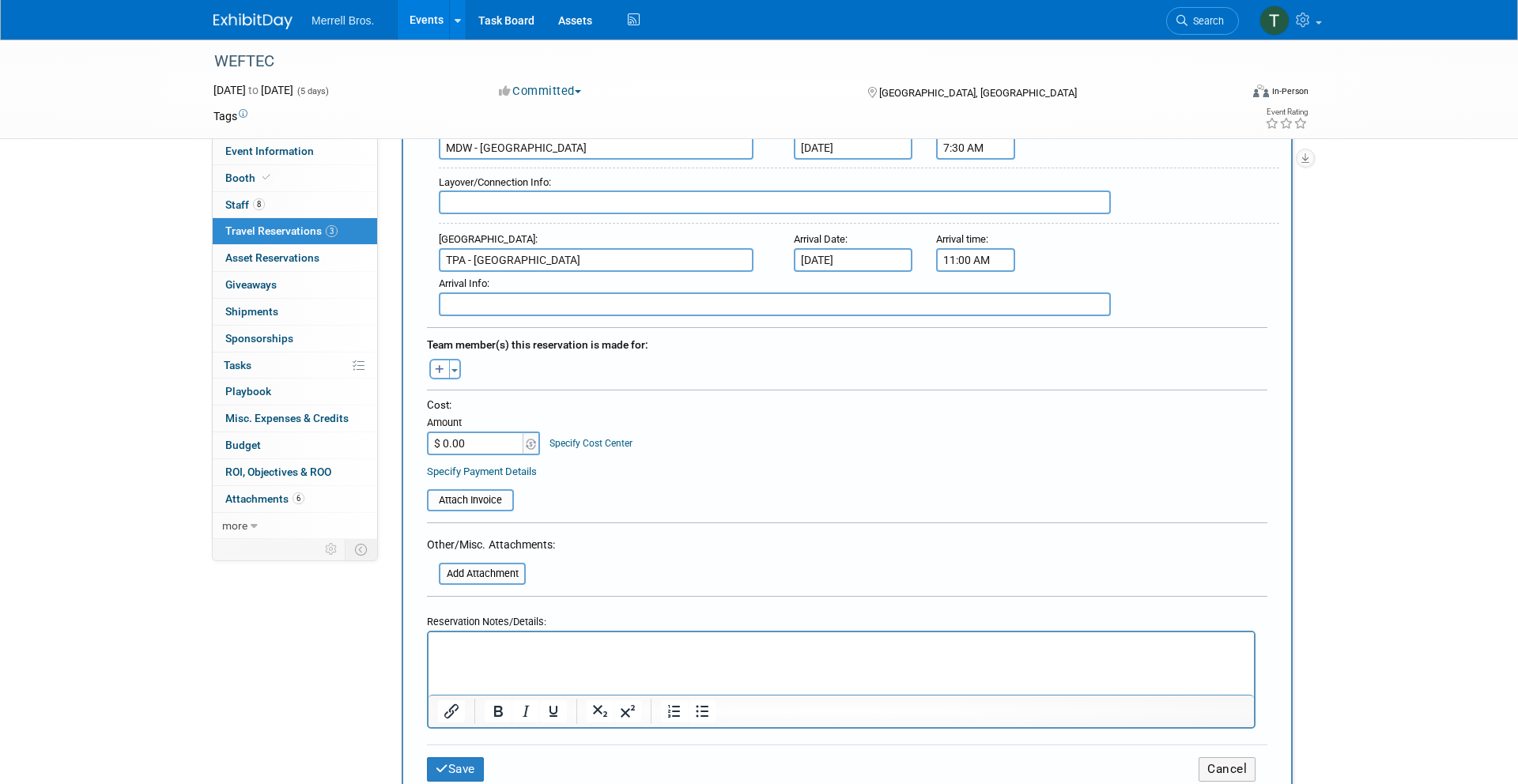
click at [483, 439] on input "$ 0.00" at bounding box center [476, 443] width 99 height 24
type input "$ 419.97"
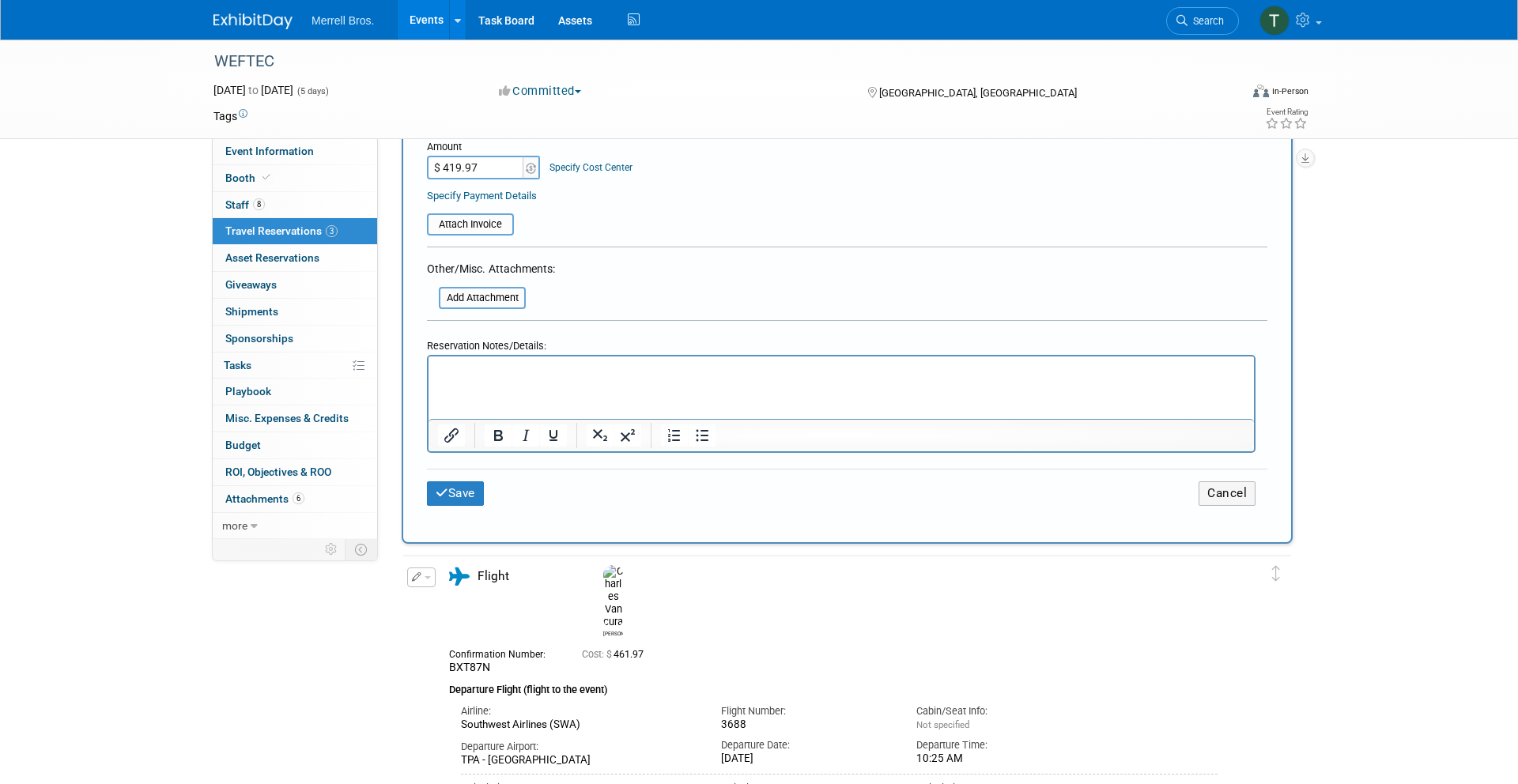
scroll to position [997, 0]
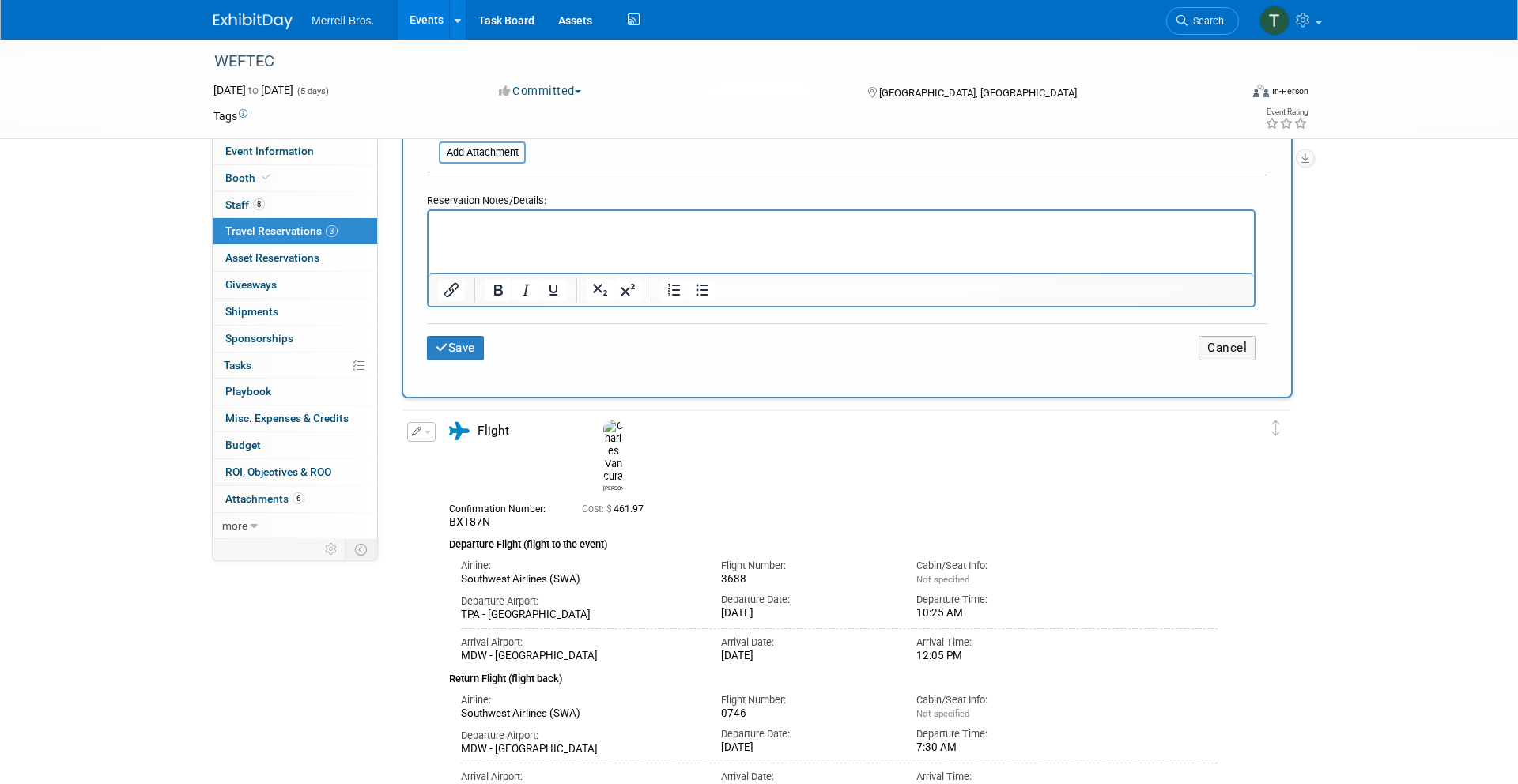
click at [487, 233] on html at bounding box center [842, 222] width 826 height 23
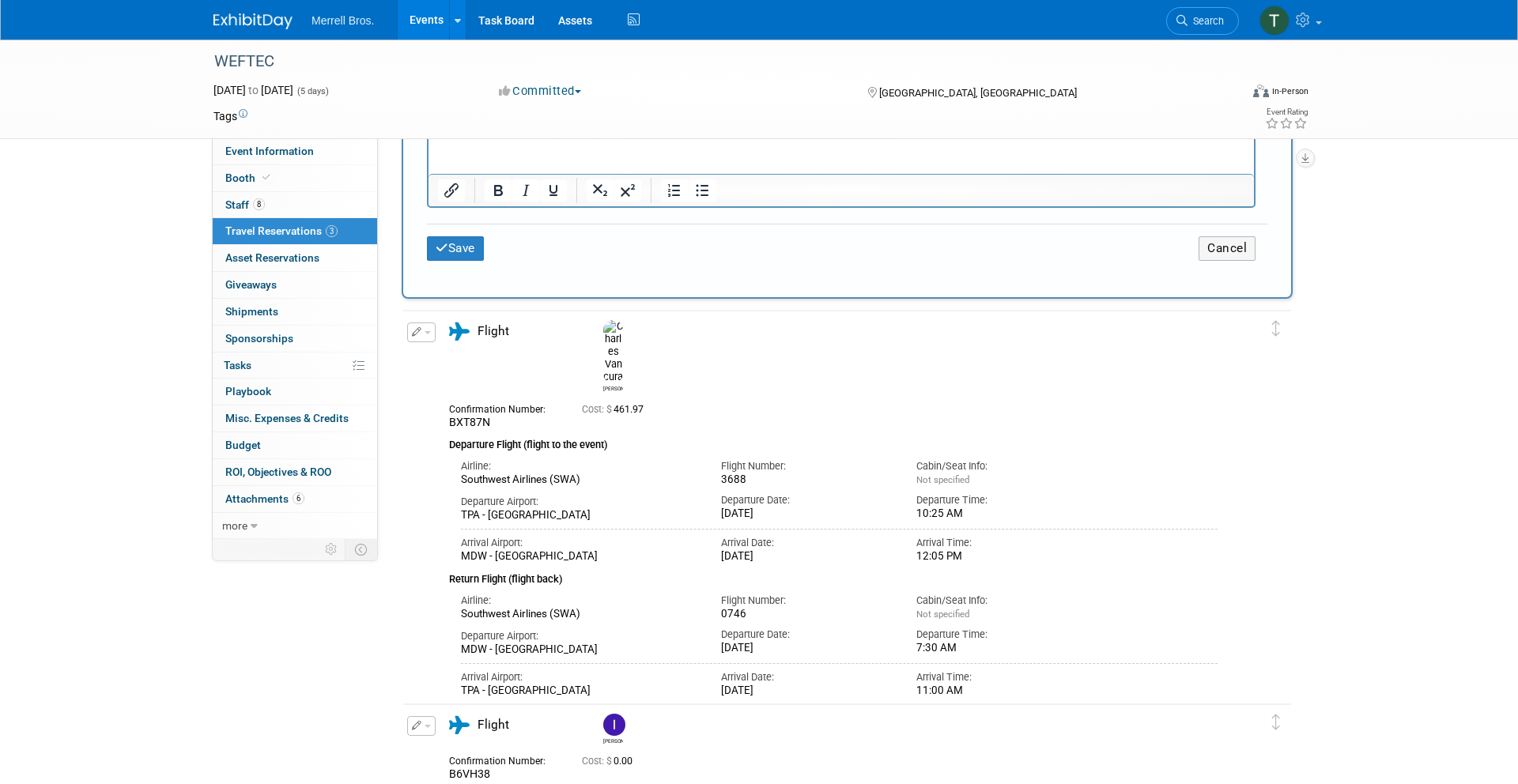
scroll to position [1102, 0]
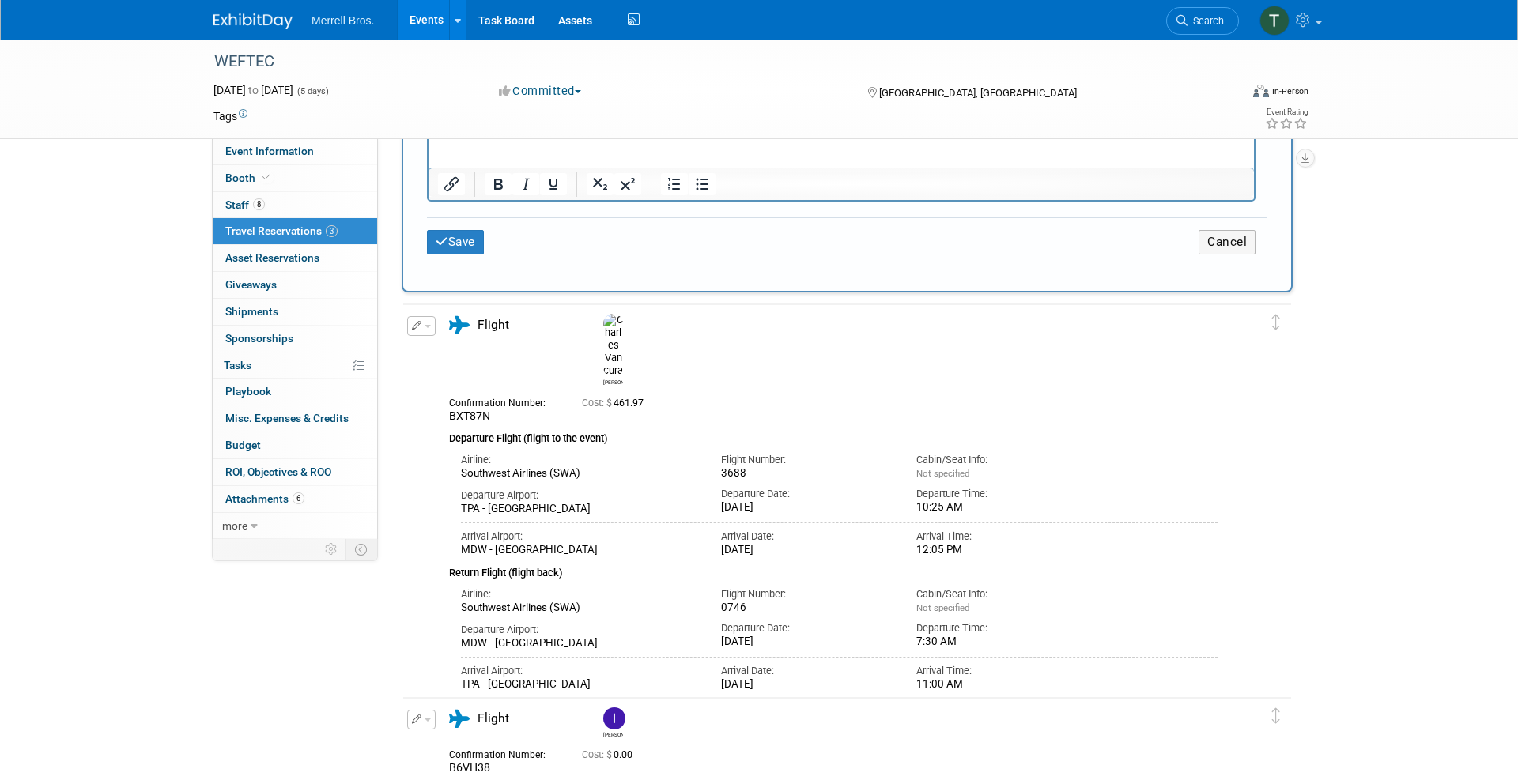
click at [901, 689] on td "Delete Reservation [PERSON_NAME] BXT87N Cost: $ 461.97" at bounding box center [835, 520] width 864 height 431
drag, startPoint x: 888, startPoint y: 684, endPoint x: 558, endPoint y: 686, distance: 330.0
click at [558, 717] on div "Red's flight details, traveling from [GEOGRAPHIC_DATA] International to [GEOGRA…" at bounding box center [834, 723] width 769 height 12
click at [913, 703] on div "Notes:" at bounding box center [834, 709] width 769 height 14
drag, startPoint x: 885, startPoint y: 682, endPoint x: 499, endPoint y: 684, distance: 386.0
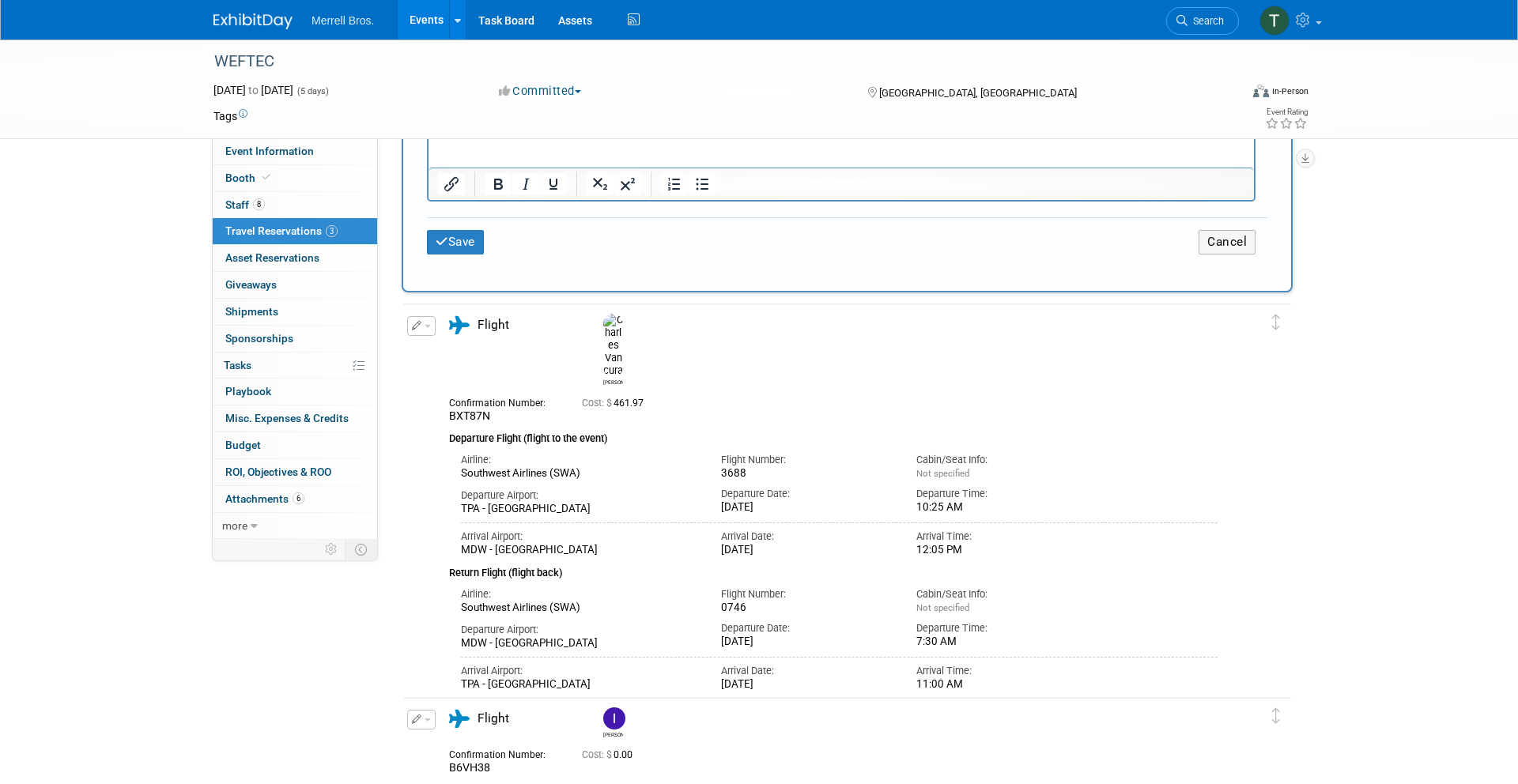
click at [499, 717] on div "Red's flight details, traveling from [GEOGRAPHIC_DATA] International to [GEOGRA…" at bounding box center [834, 723] width 769 height 12
click at [896, 717] on div "Red's flight details, traveling from [GEOGRAPHIC_DATA] International to [GEOGRA…" at bounding box center [834, 723] width 769 height 12
drag, startPoint x: 883, startPoint y: 688, endPoint x: 441, endPoint y: 682, distance: 442.0
click at [442, 682] on div "Flight [PERSON_NAME] BXT87N Cost: $ 461.97 Airline: Flight Number: 10:25 AM" at bounding box center [833, 523] width 793 height 415
click at [532, 717] on div "Red's flight details, traveling from [GEOGRAPHIC_DATA] International to [GEOGRA…" at bounding box center [834, 723] width 769 height 12
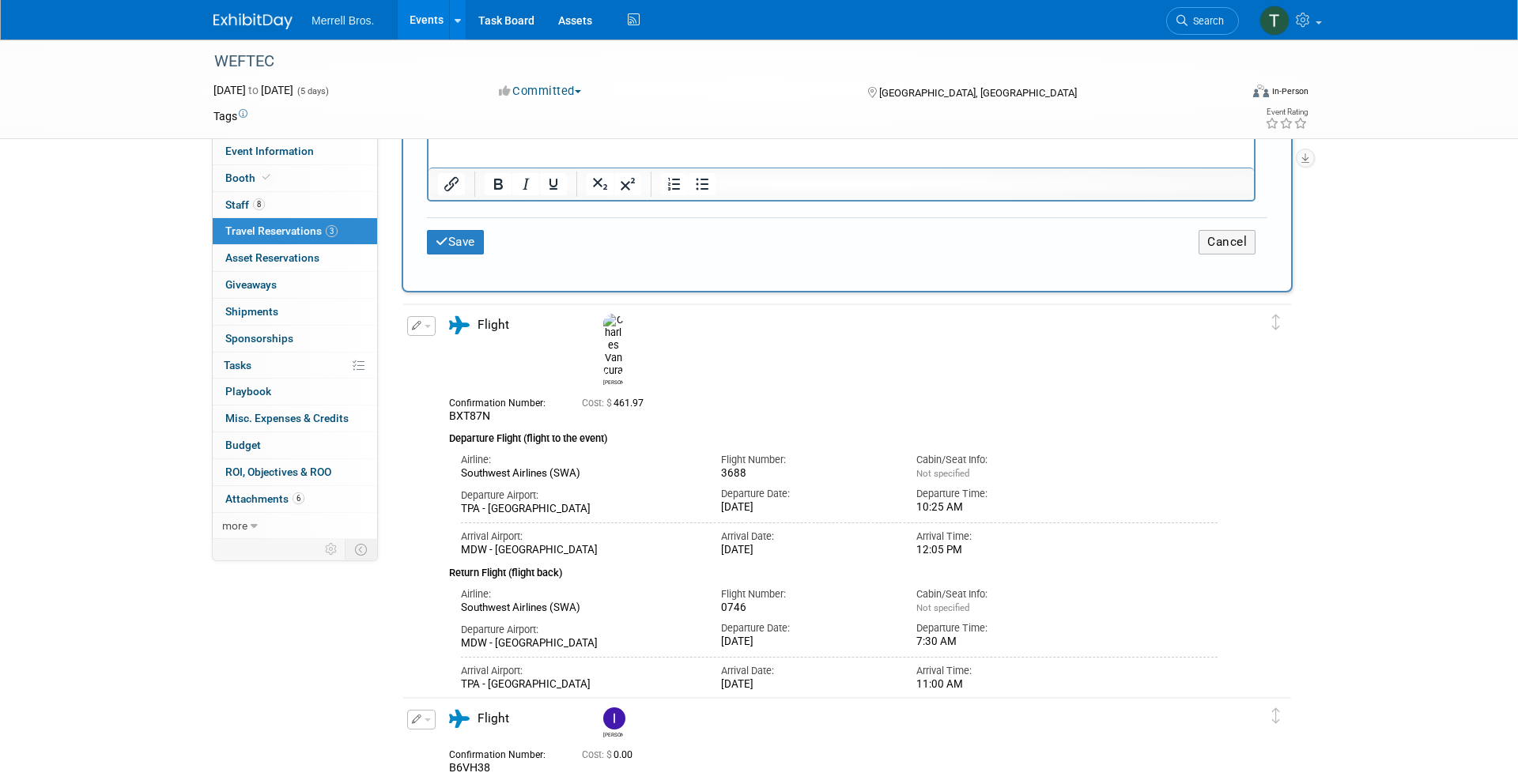
drag, startPoint x: 886, startPoint y: 681, endPoint x: 444, endPoint y: 682, distance: 442.0
click at [444, 682] on div "Flight [PERSON_NAME] BXT87N Cost: $ 461.97 Airline: Flight Number: 10:25 AM" at bounding box center [833, 523] width 793 height 415
click at [448, 682] on div "Flight [PERSON_NAME] BXT87N Cost: $ 461.97 Airline: Flight Number: 10:25 AM" at bounding box center [833, 523] width 793 height 415
click at [506, 128] on html at bounding box center [842, 116] width 826 height 23
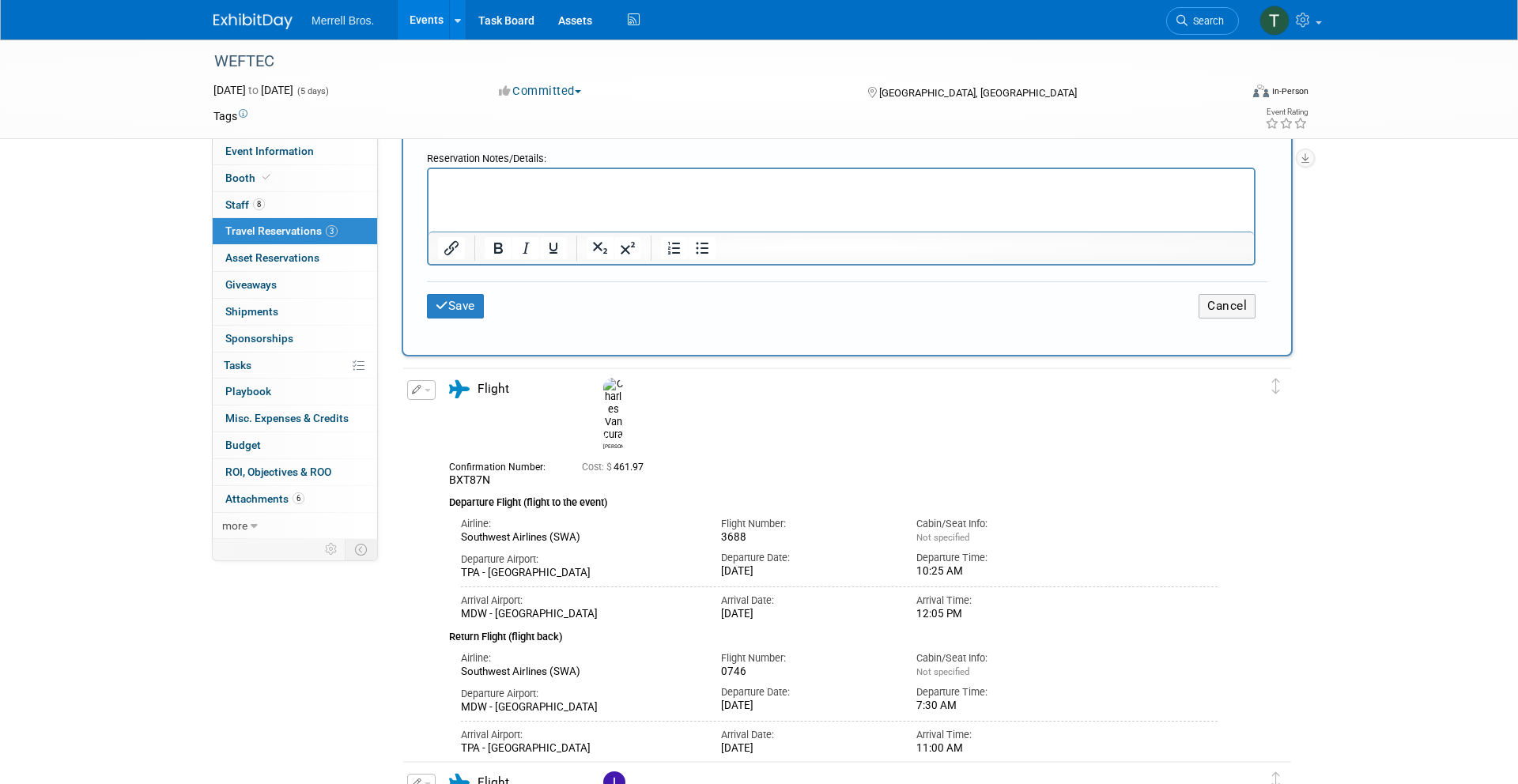
scroll to position [1027, 0]
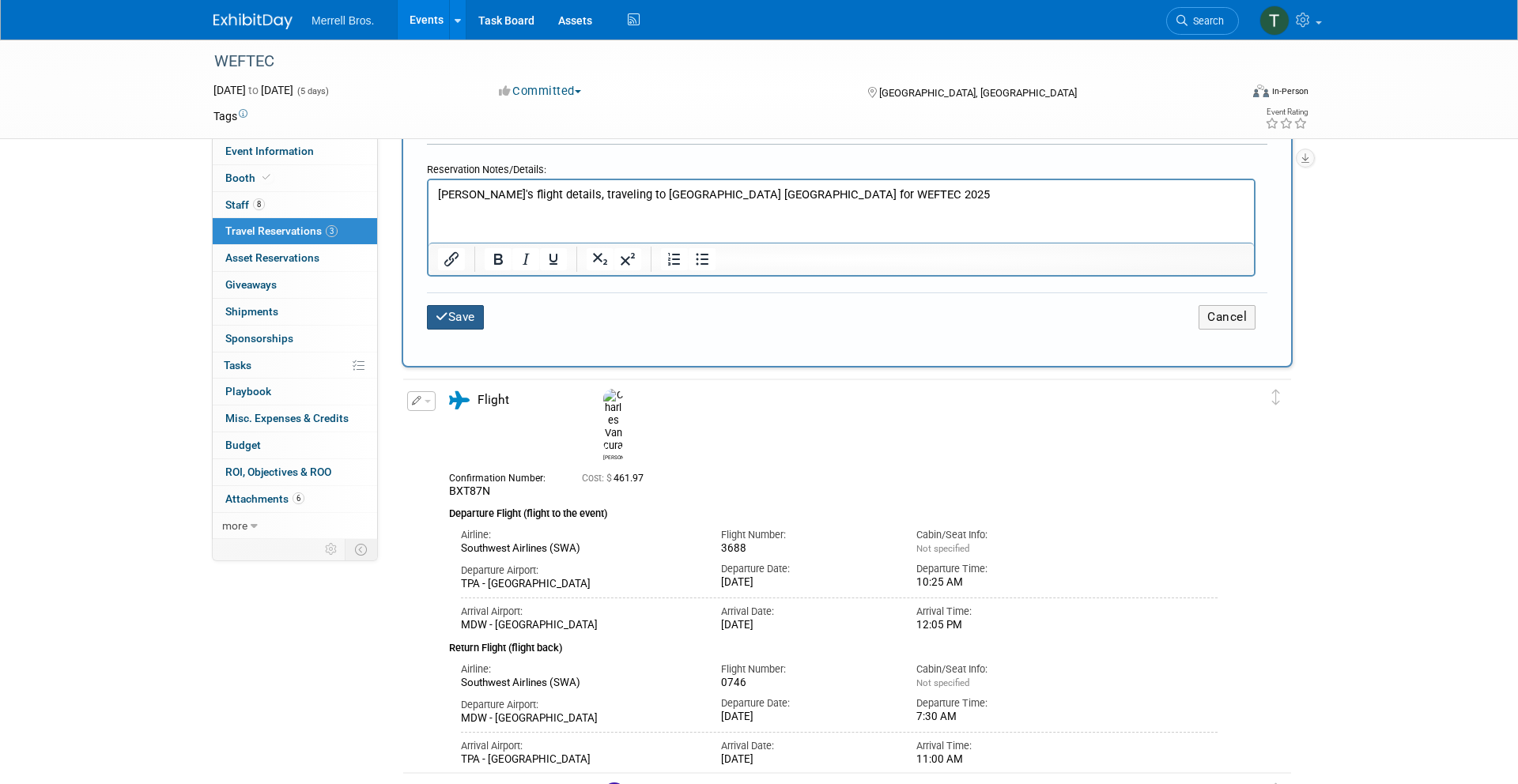
click at [470, 320] on button "Save" at bounding box center [455, 317] width 57 height 25
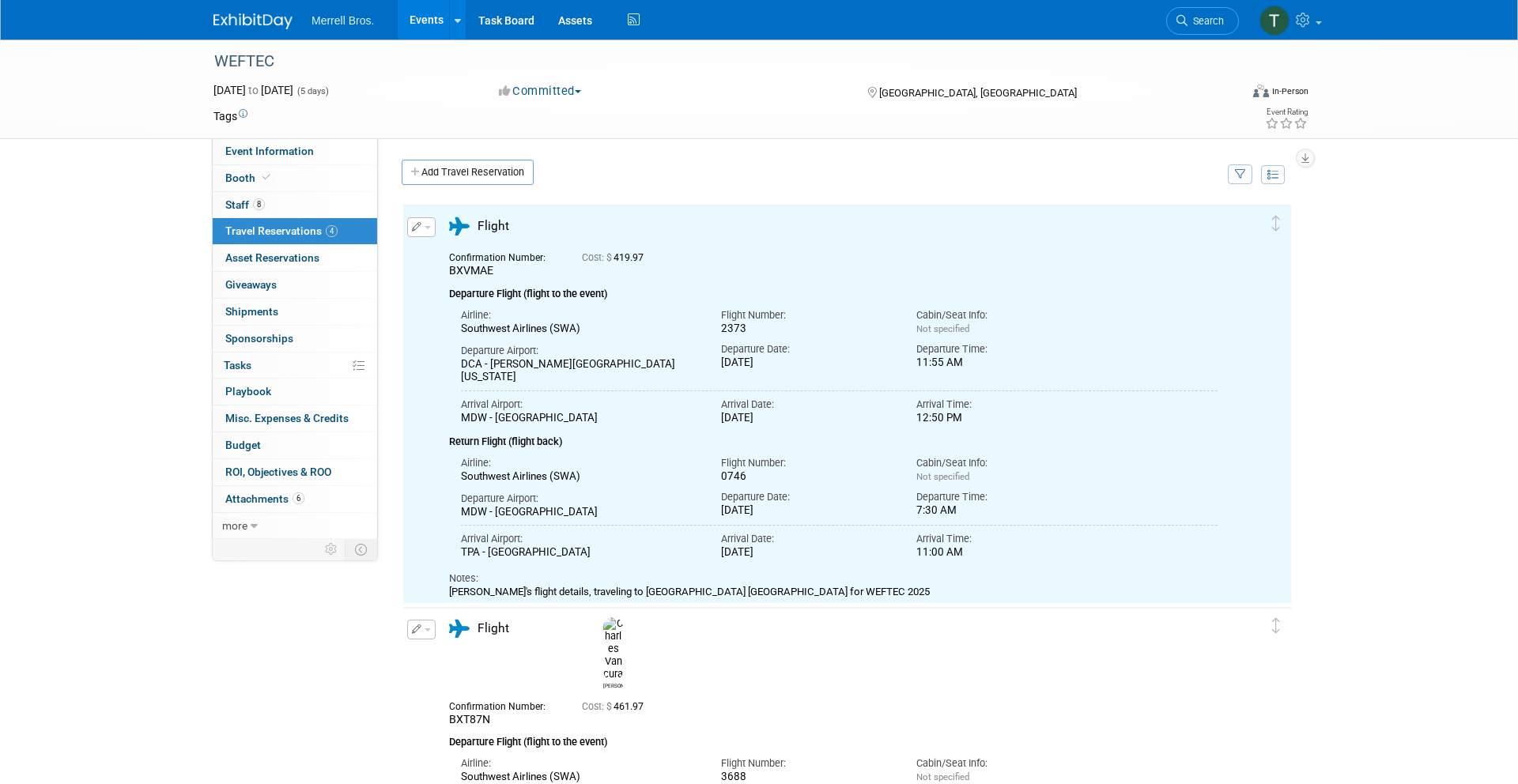
scroll to position [0, 0]
click at [878, 176] on div "Add Travel Reservation" at bounding box center [810, 174] width 826 height 29
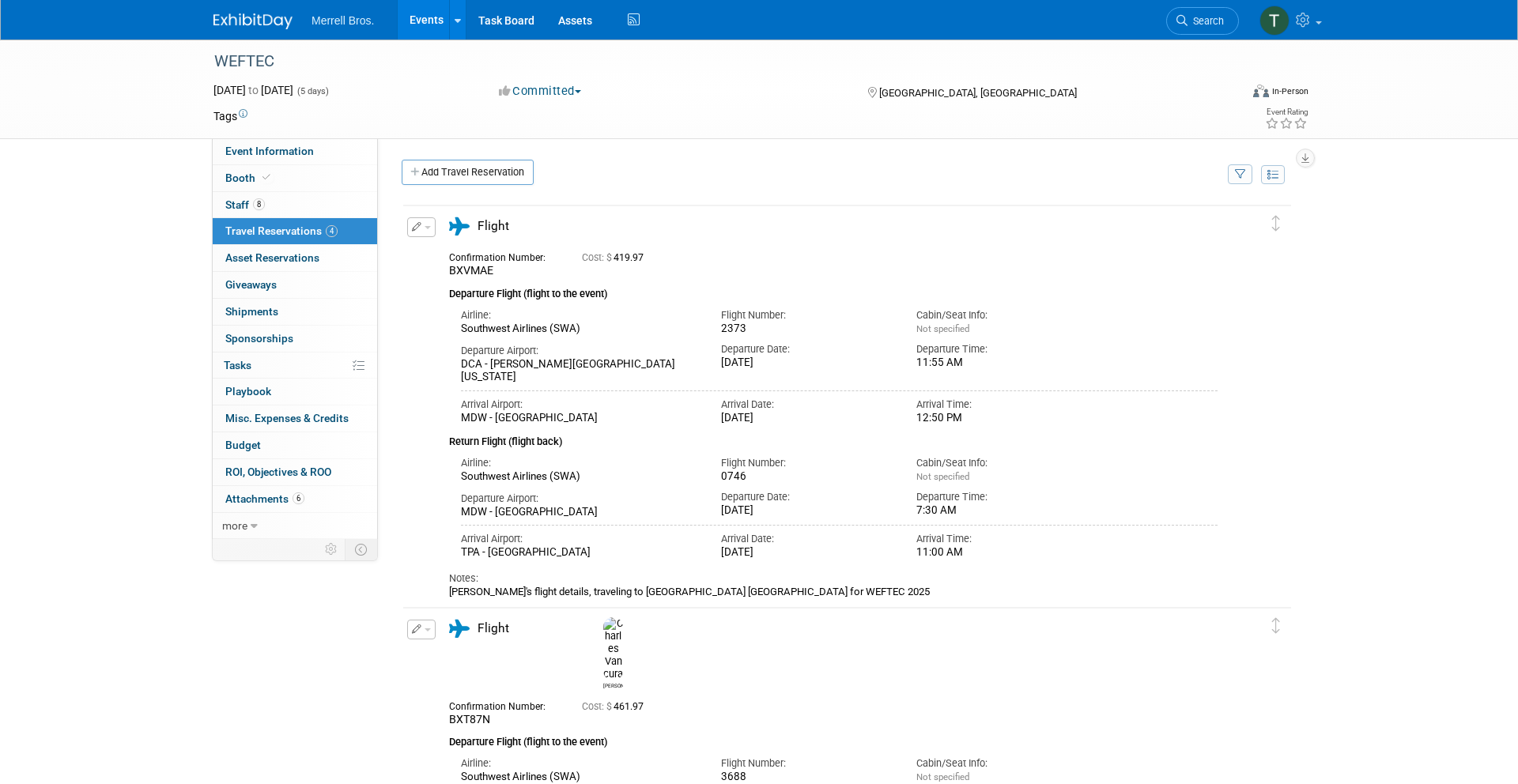
click at [756, 189] on td "Add Travel Reservation" at bounding box center [807, 177] width 833 height 34
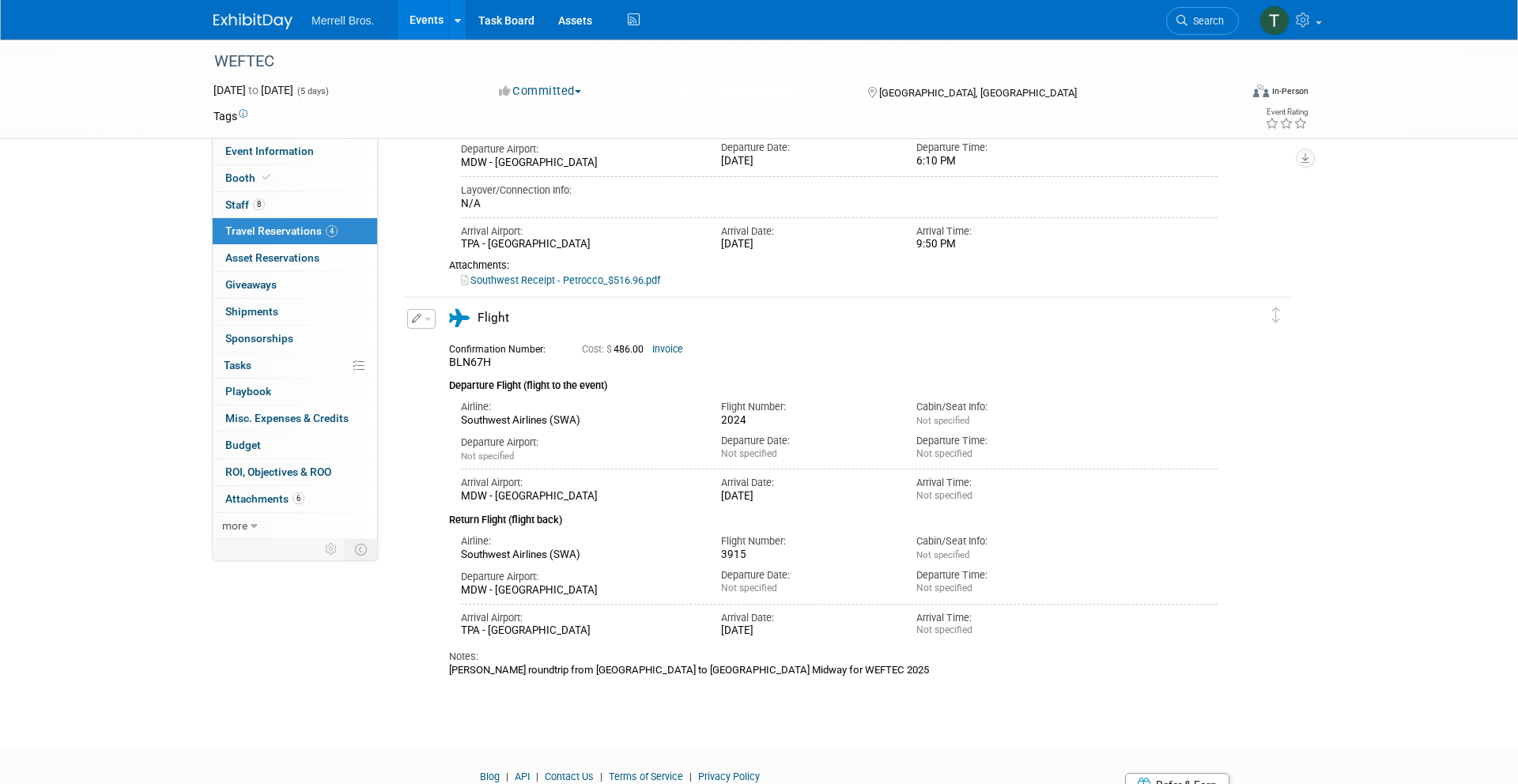
scroll to position [1251, 0]
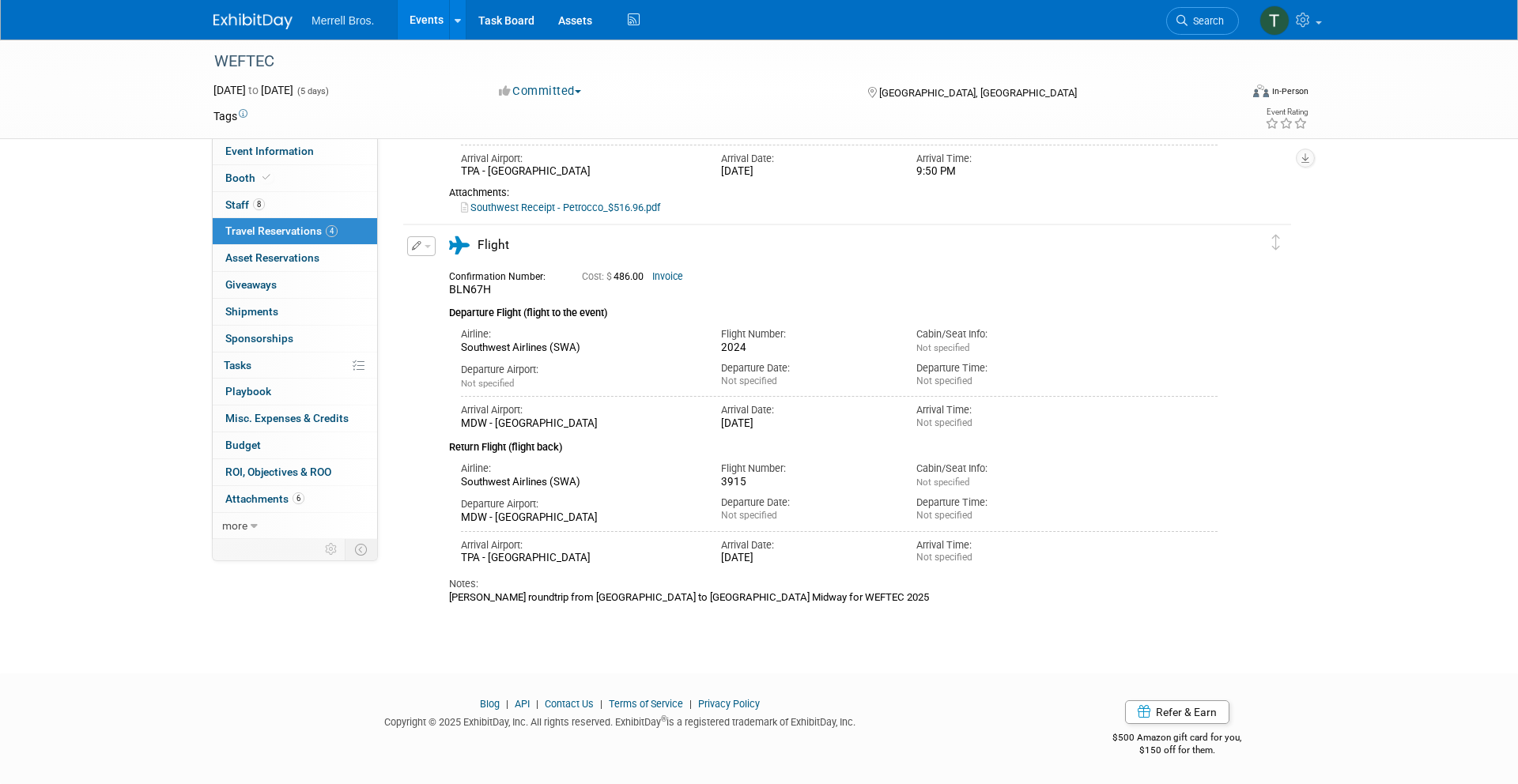
click at [565, 209] on link "Southwest Receipt - Petrocco_$516.96.pdf" at bounding box center [560, 207] width 199 height 12
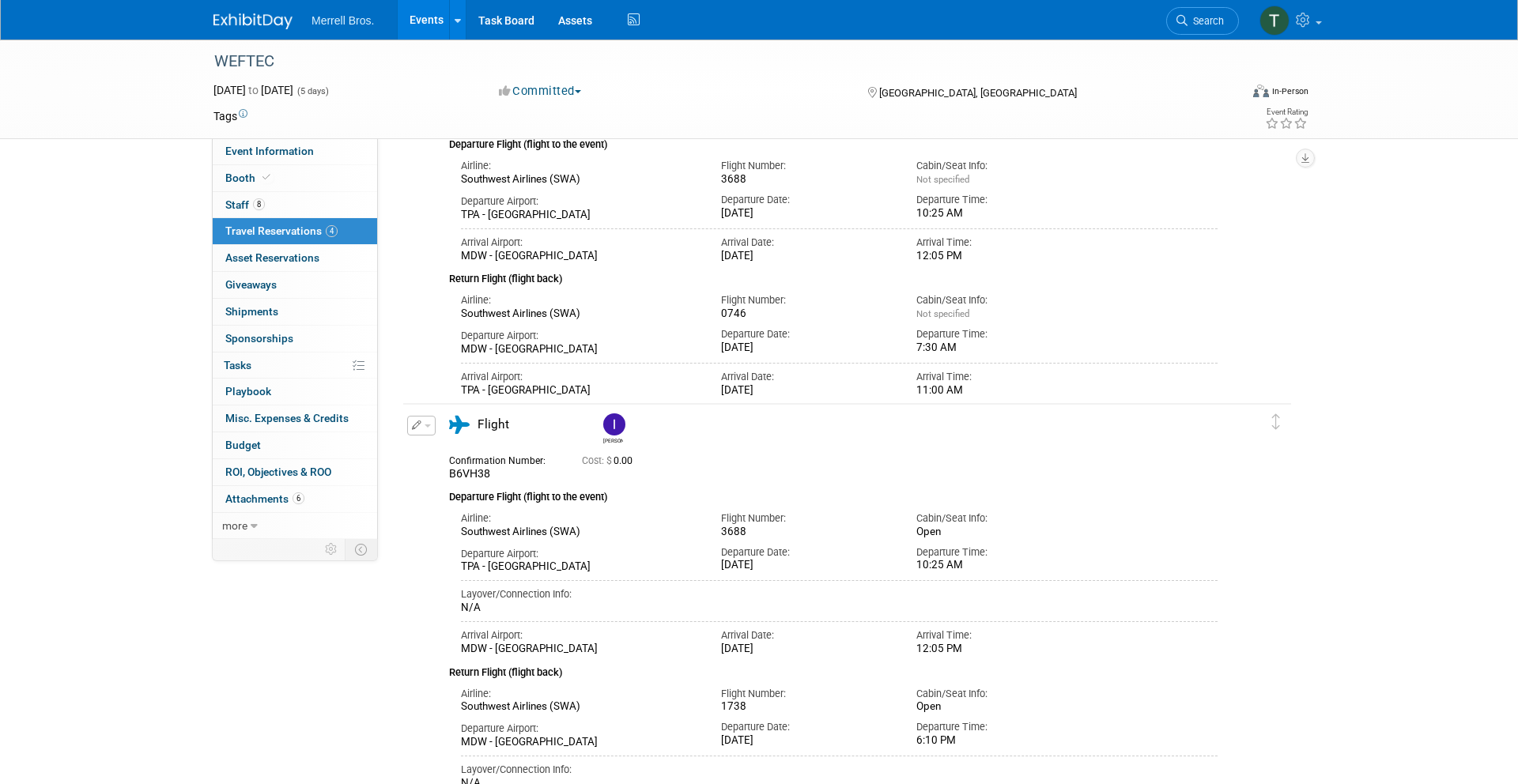
scroll to position [0, 0]
